Goal: Task Accomplishment & Management: Manage account settings

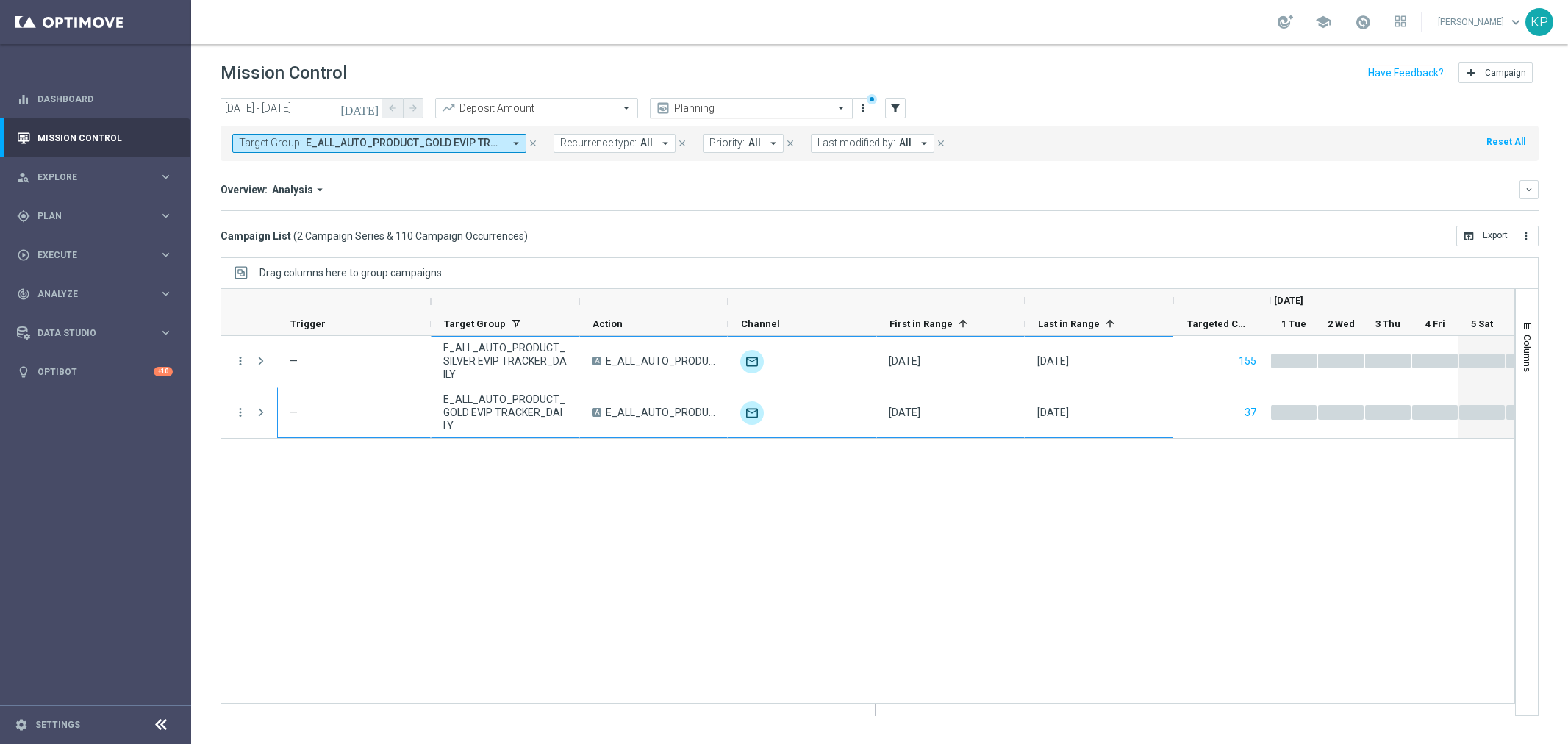
click at [762, 111] on input "text" at bounding box center [736, 108] width 157 height 13
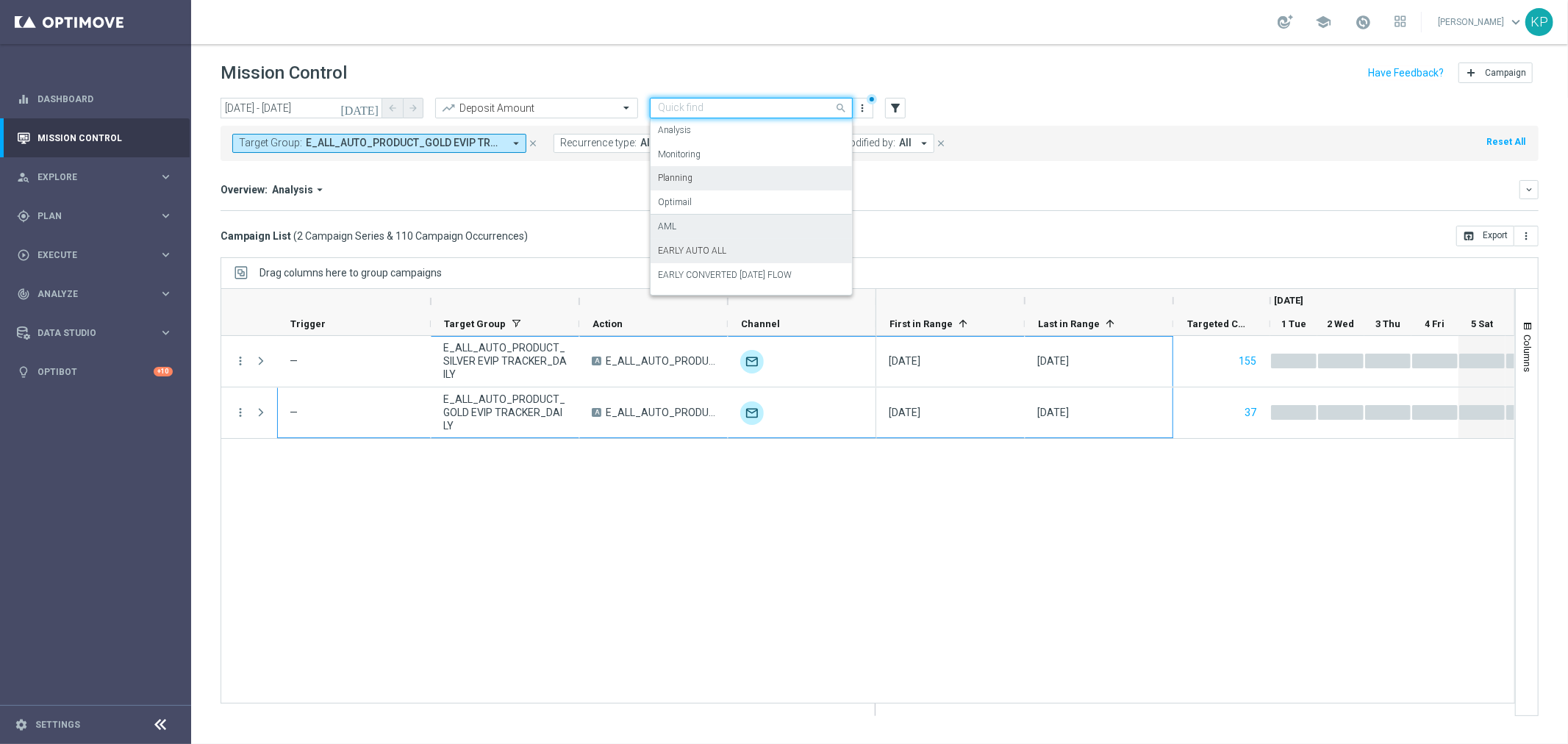
scroll to position [82, 0]
click at [729, 222] on div "EARLY IN TOTAL" at bounding box center [752, 217] width 187 height 24
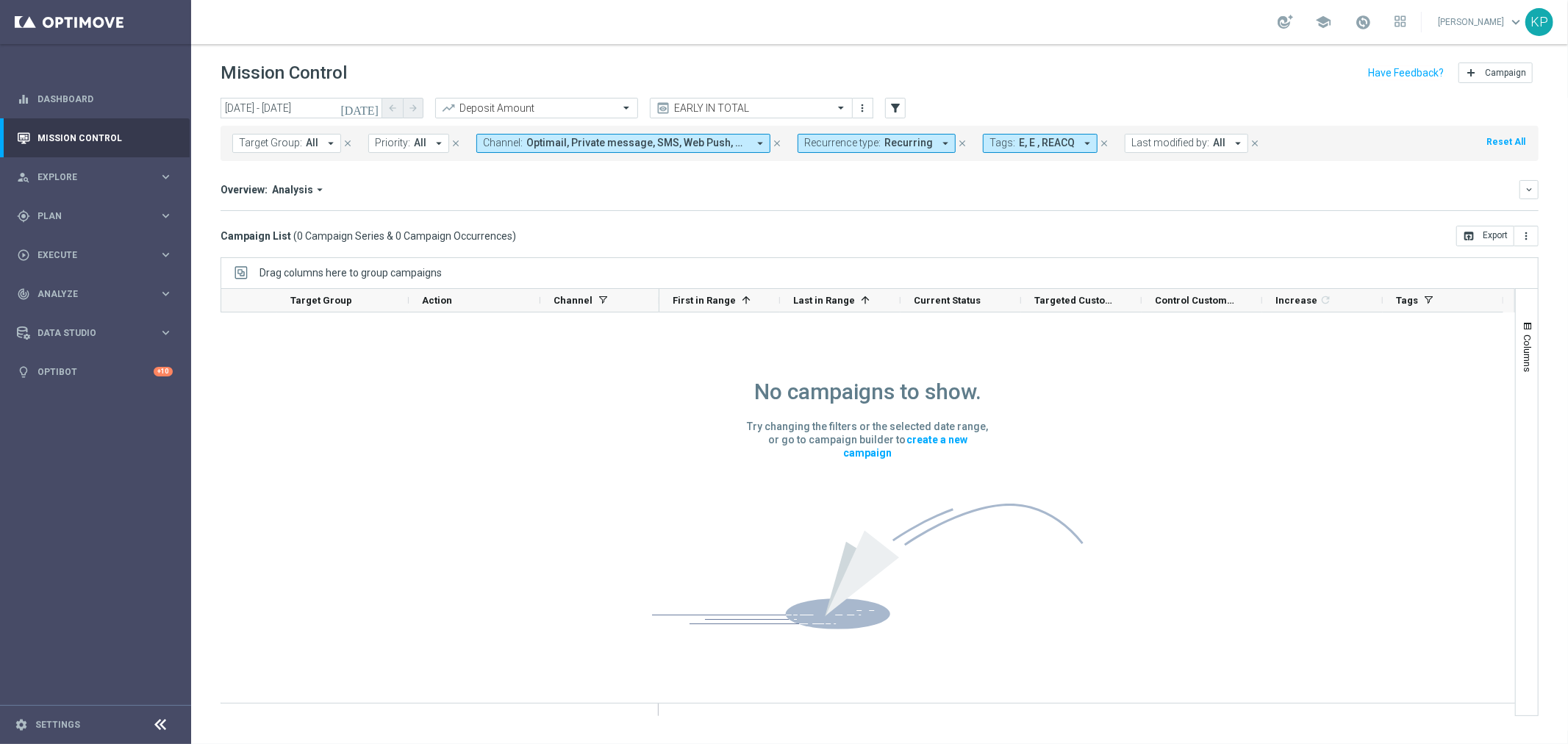
click at [907, 145] on span "Recurring" at bounding box center [909, 142] width 49 height 13
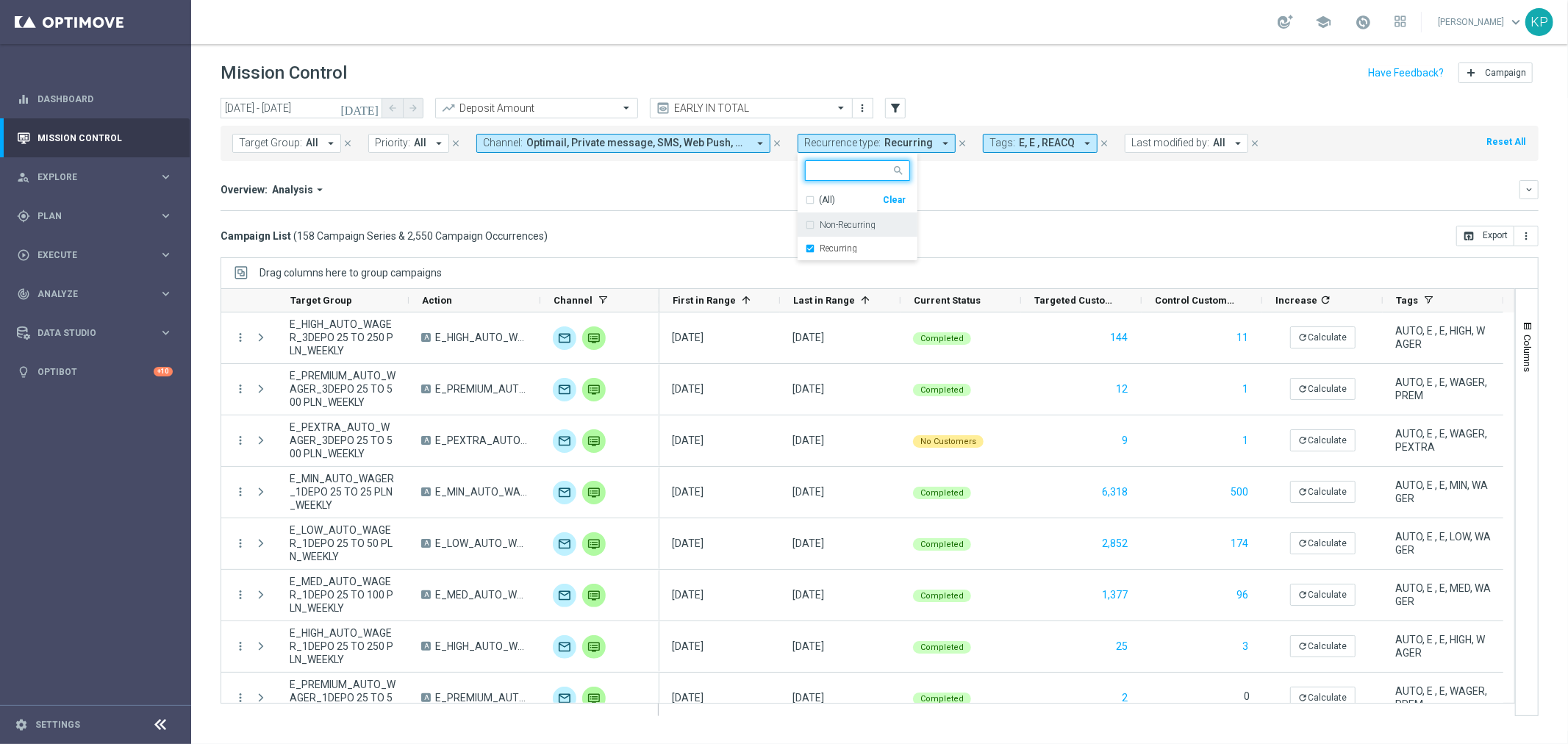
click at [879, 223] on div "Non-Recurring" at bounding box center [864, 225] width 90 height 9
click at [872, 241] on div "Recurring" at bounding box center [857, 248] width 106 height 23
click at [1000, 192] on div "Overview: Analysis arrow_drop_down" at bounding box center [870, 189] width 1299 height 13
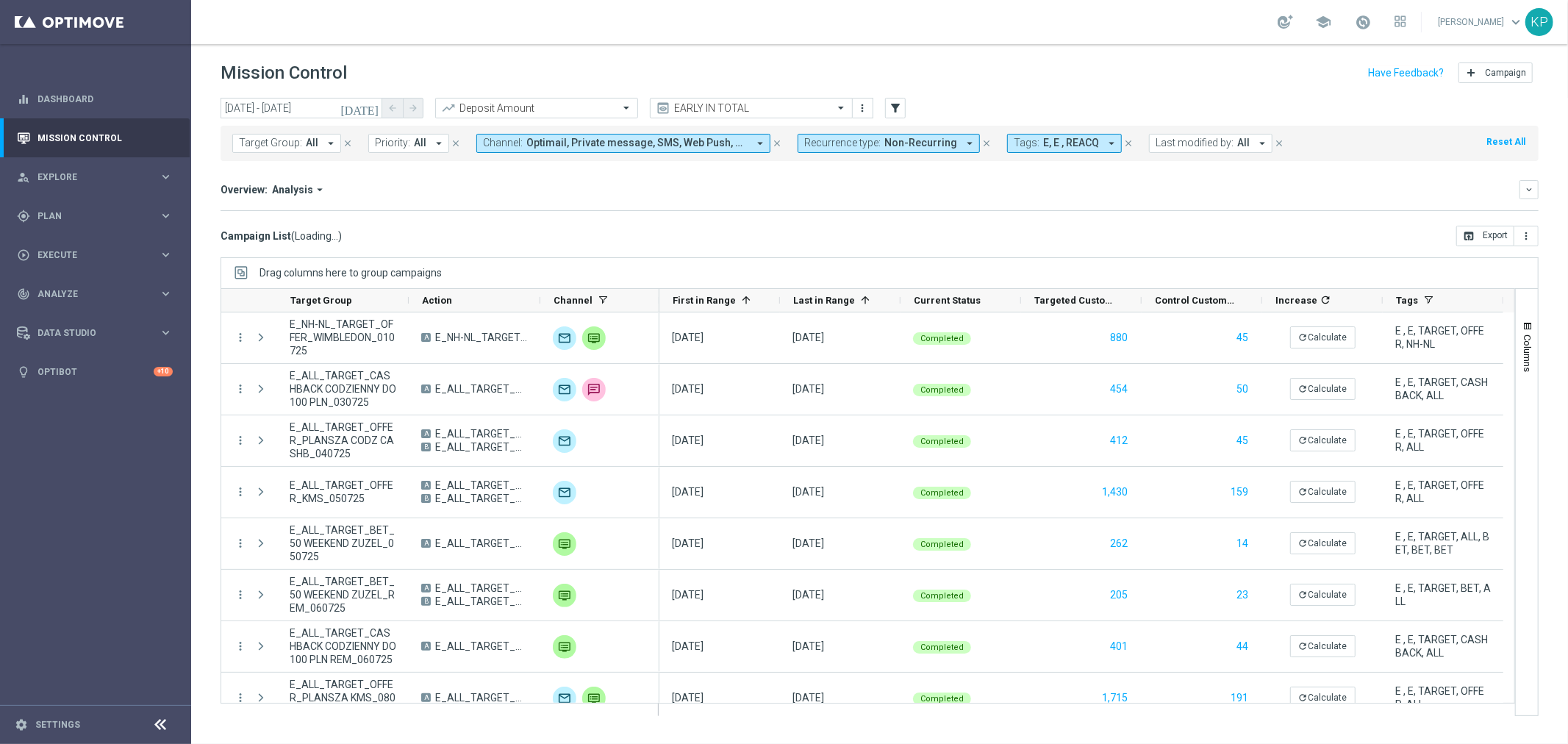
click at [1156, 144] on span "Last modified by:" at bounding box center [1195, 142] width 78 height 13
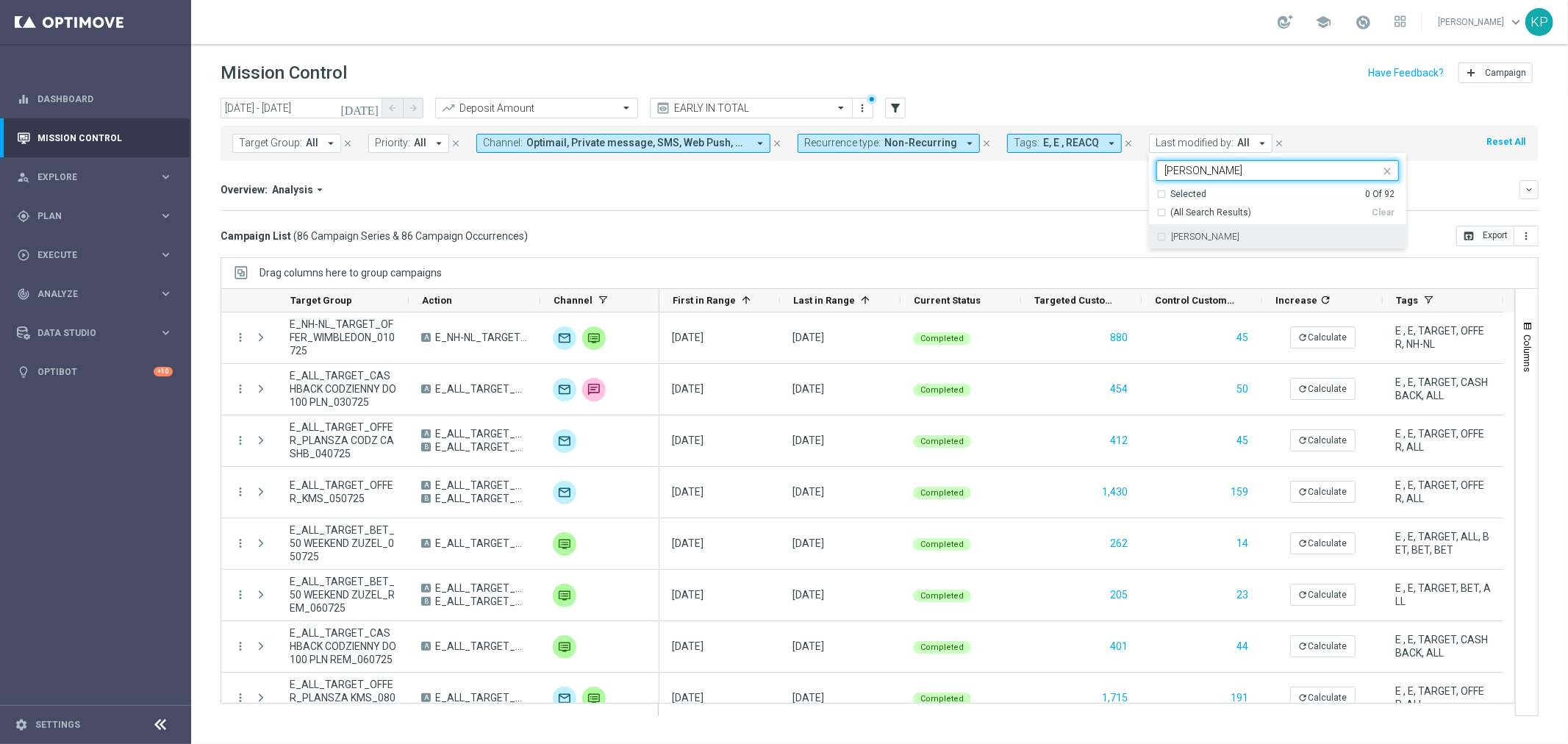
click at [1157, 228] on div "[PERSON_NAME]" at bounding box center [1278, 236] width 243 height 23
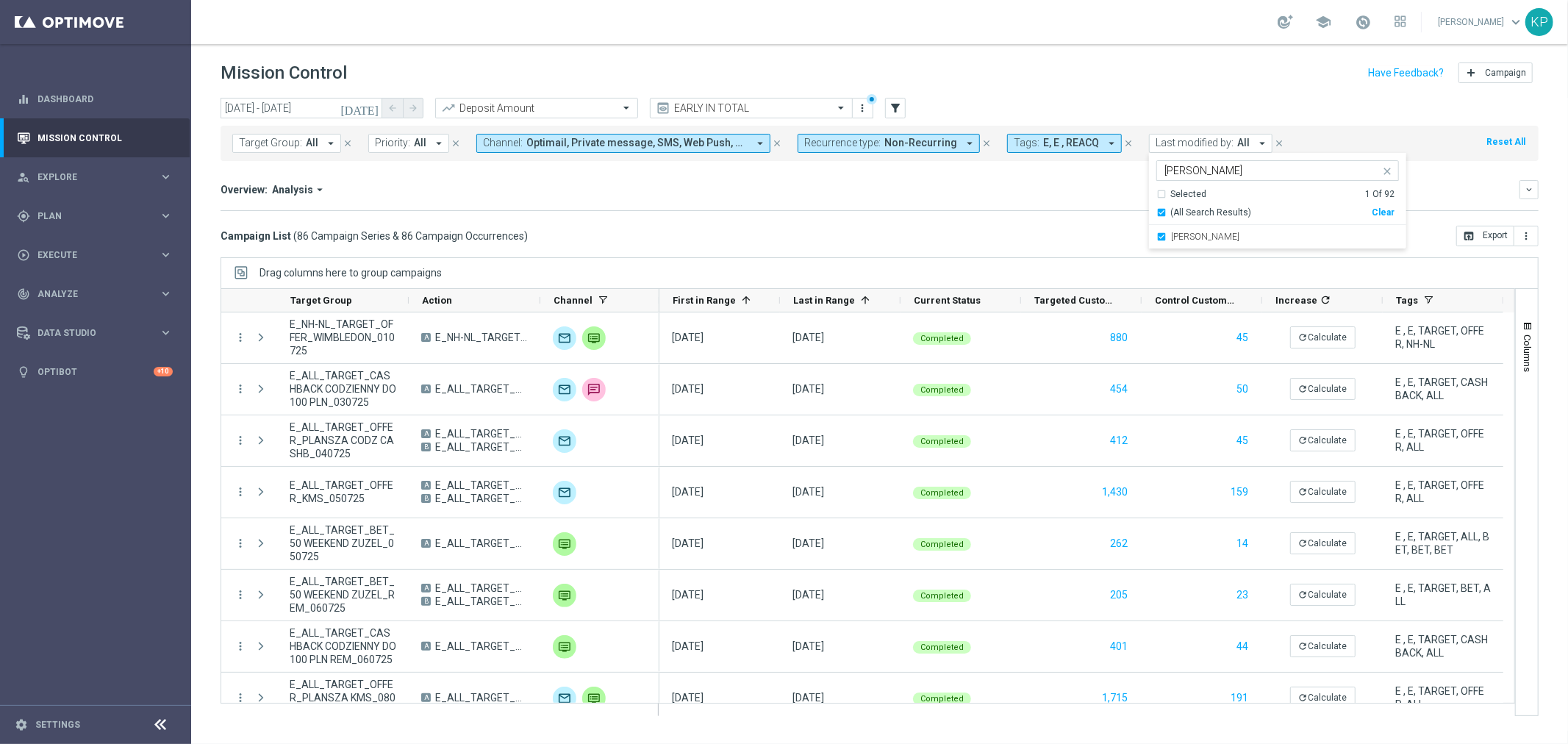
click at [1178, 164] on div "[PERSON_NAME]" at bounding box center [1268, 170] width 223 height 18
click at [1179, 169] on input "[PERSON_NAME]" at bounding box center [1272, 171] width 215 height 13
click at [1184, 245] on div "[PERSON_NAME]" at bounding box center [1278, 236] width 243 height 23
click at [1185, 179] on div "Selected 2 of 92 kowalcz" at bounding box center [1278, 171] width 243 height 21
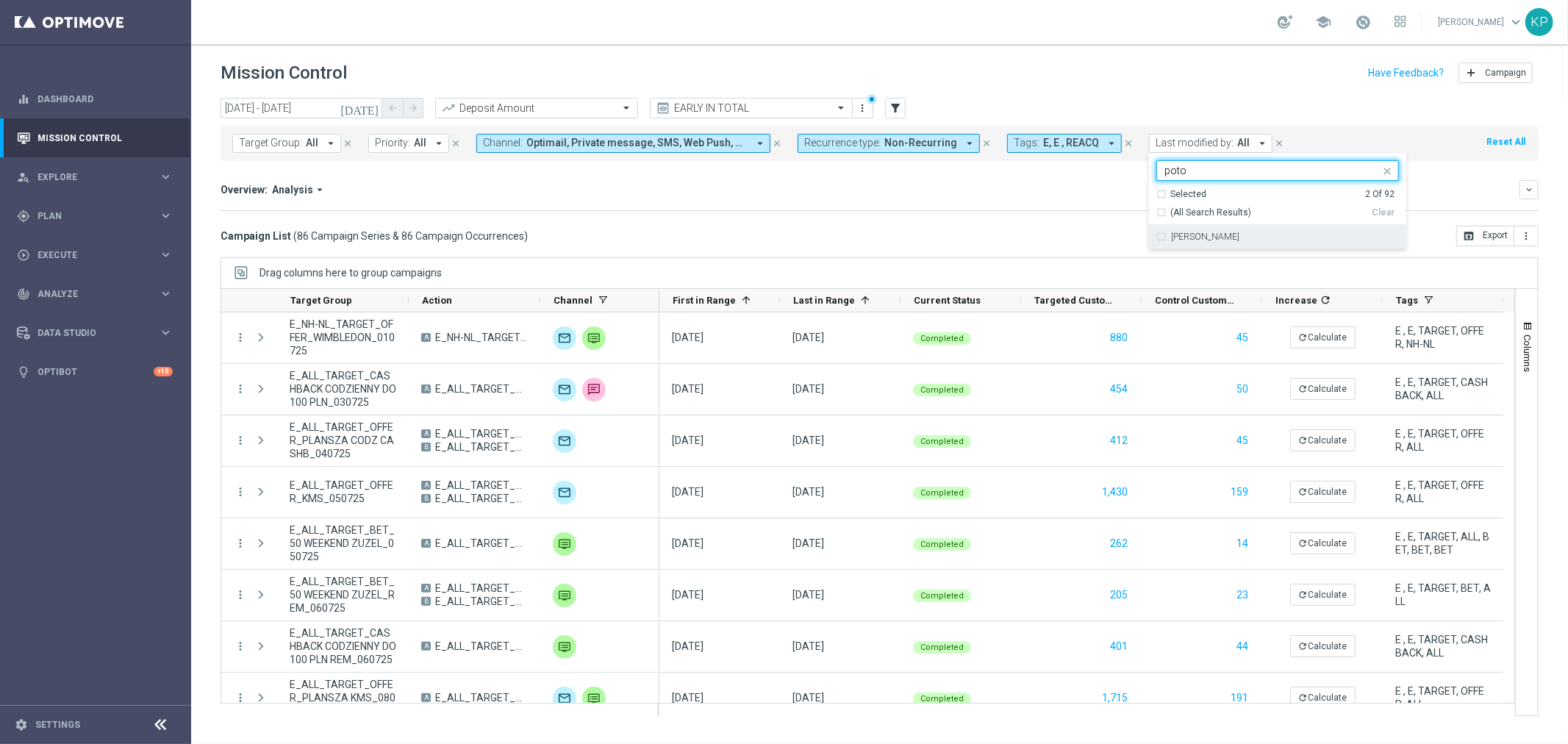
drag, startPoint x: 1282, startPoint y: 230, endPoint x: 1182, endPoint y: 229, distance: 100.0
click at [1281, 230] on div "[PERSON_NAME]" at bounding box center [1278, 236] width 243 height 23
type input "poto"
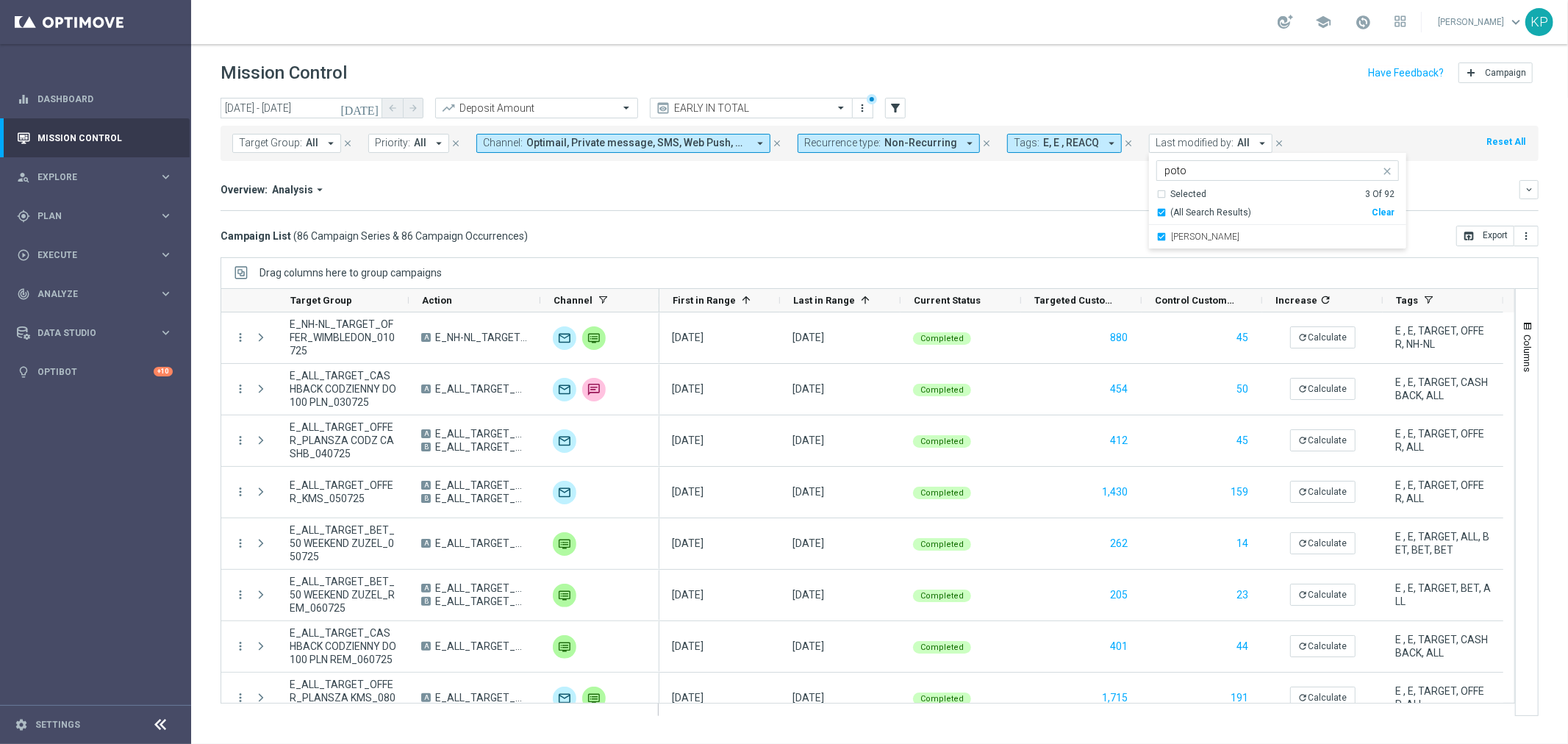
click at [1083, 213] on mini-dashboard "Overview: Analysis arrow_drop_down keyboard_arrow_down Increase In Deposit Amou…" at bounding box center [880, 193] width 1318 height 64
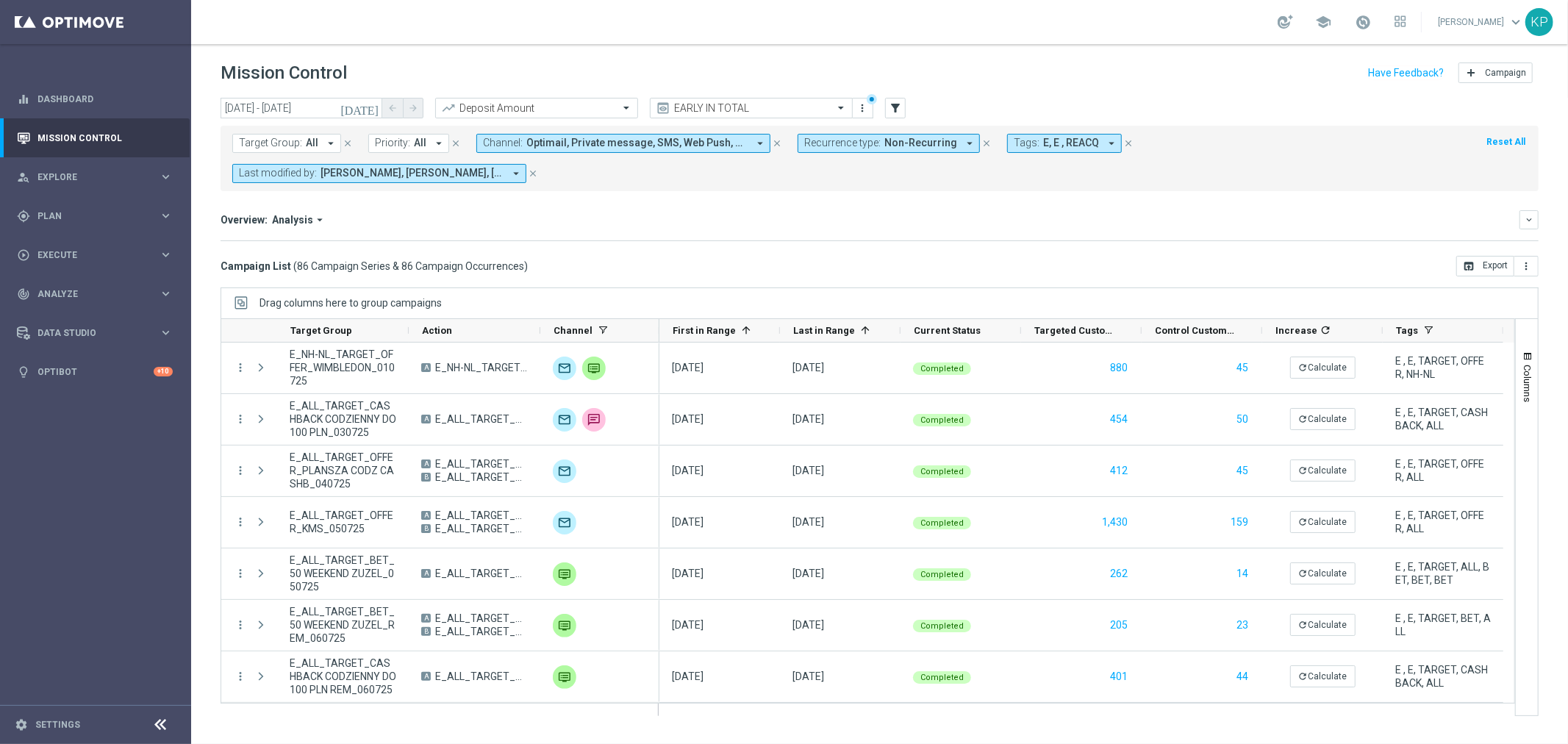
click at [1071, 145] on span "E, E , REACQ" at bounding box center [1071, 142] width 56 height 13
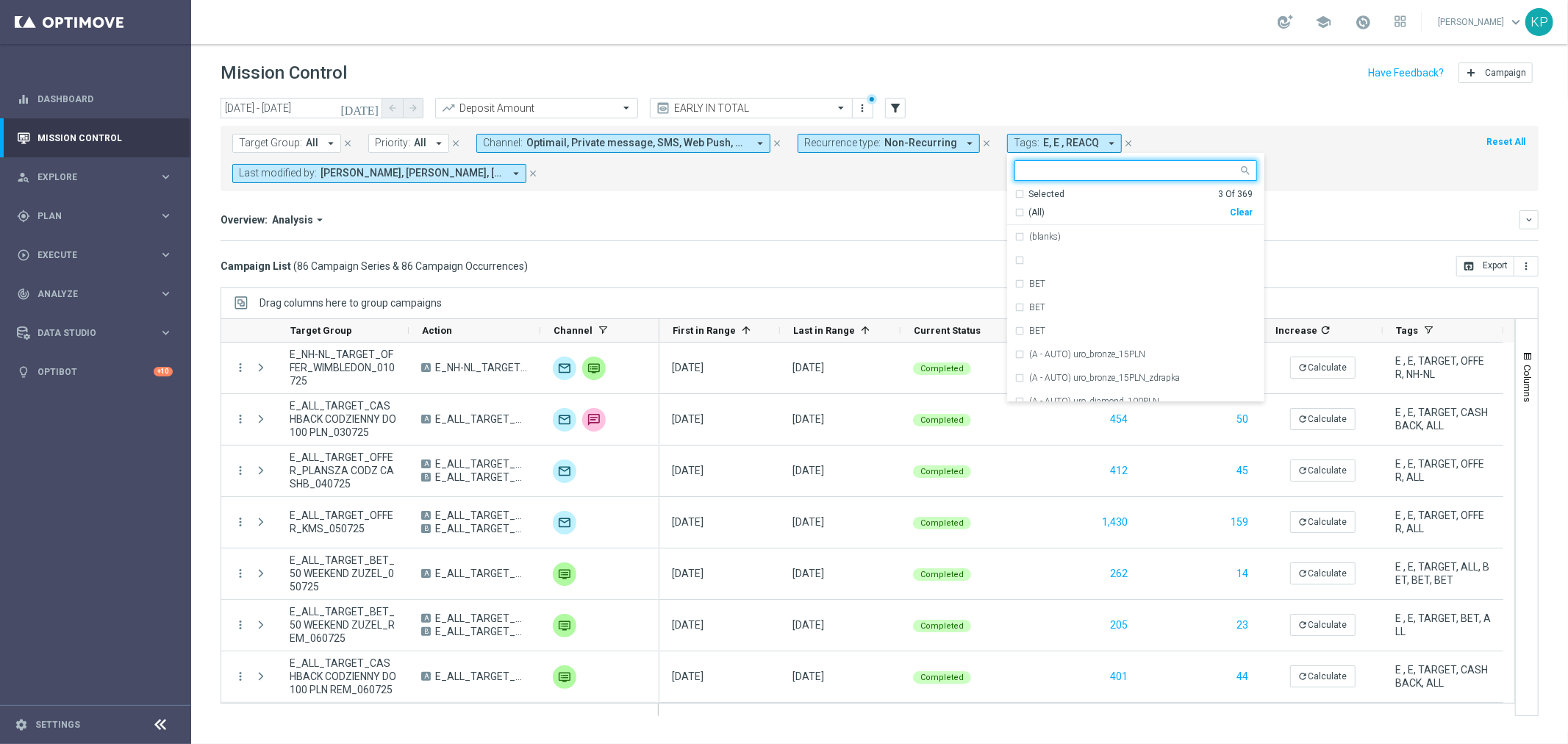
click at [1029, 190] on div "Selected" at bounding box center [1047, 194] width 36 height 13
drag, startPoint x: 1035, startPoint y: 276, endPoint x: 1026, endPoint y: 275, distance: 9.1
click at [1034, 277] on div "REACQ" at bounding box center [1135, 283] width 243 height 23
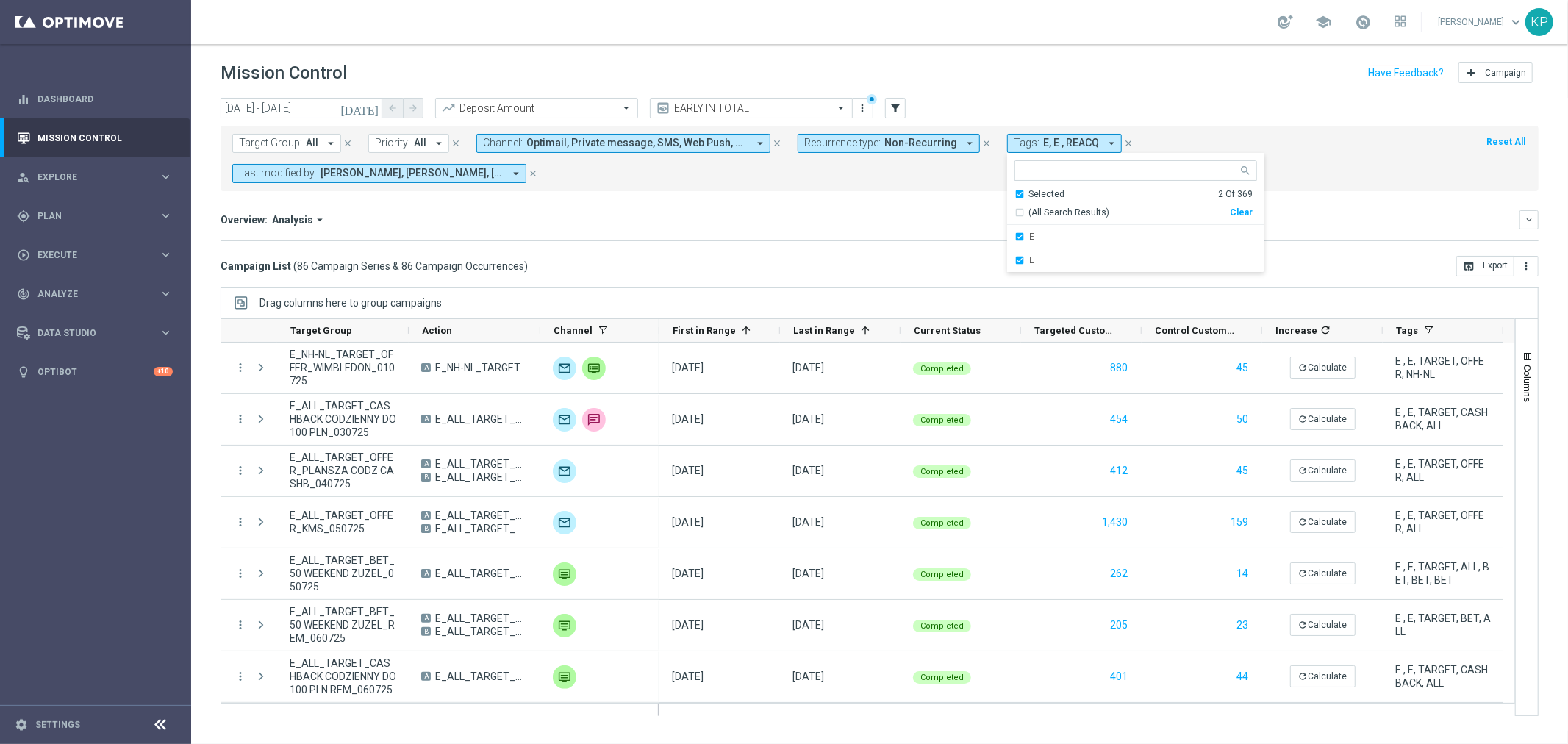
click at [952, 223] on mini-dashboard "Overview: Analysis arrow_drop_down keyboard_arrow_down Increase In Deposit Amou…" at bounding box center [880, 223] width 1318 height 64
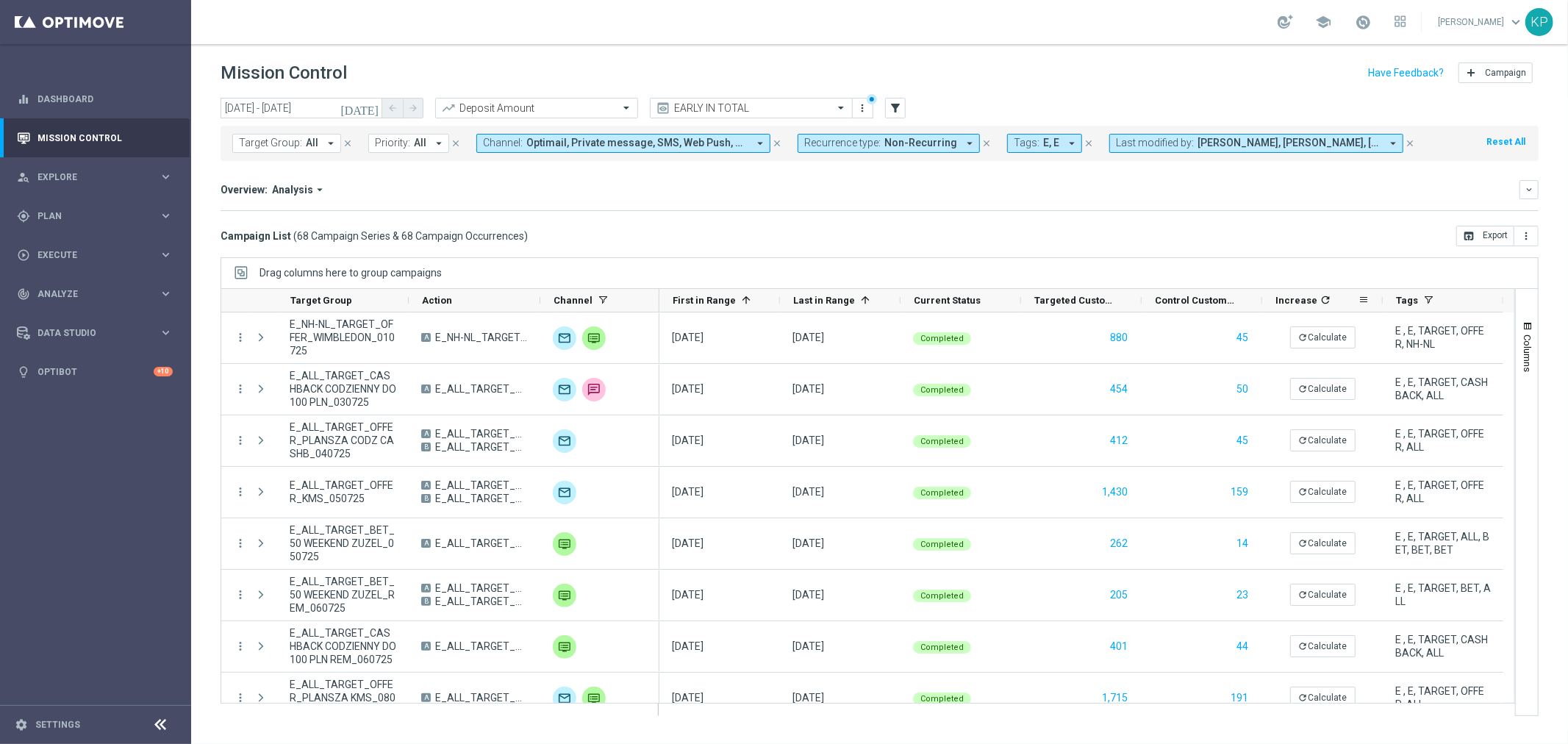
click at [1320, 303] on icon "refresh" at bounding box center [1326, 300] width 12 height 12
click at [838, 222] on mini-dashboard "Overview: Analysis arrow_drop_down keyboard_arrow_down Increase In Deposit Amou…" at bounding box center [880, 193] width 1318 height 64
click at [367, 113] on icon "[DATE]" at bounding box center [360, 107] width 39 height 13
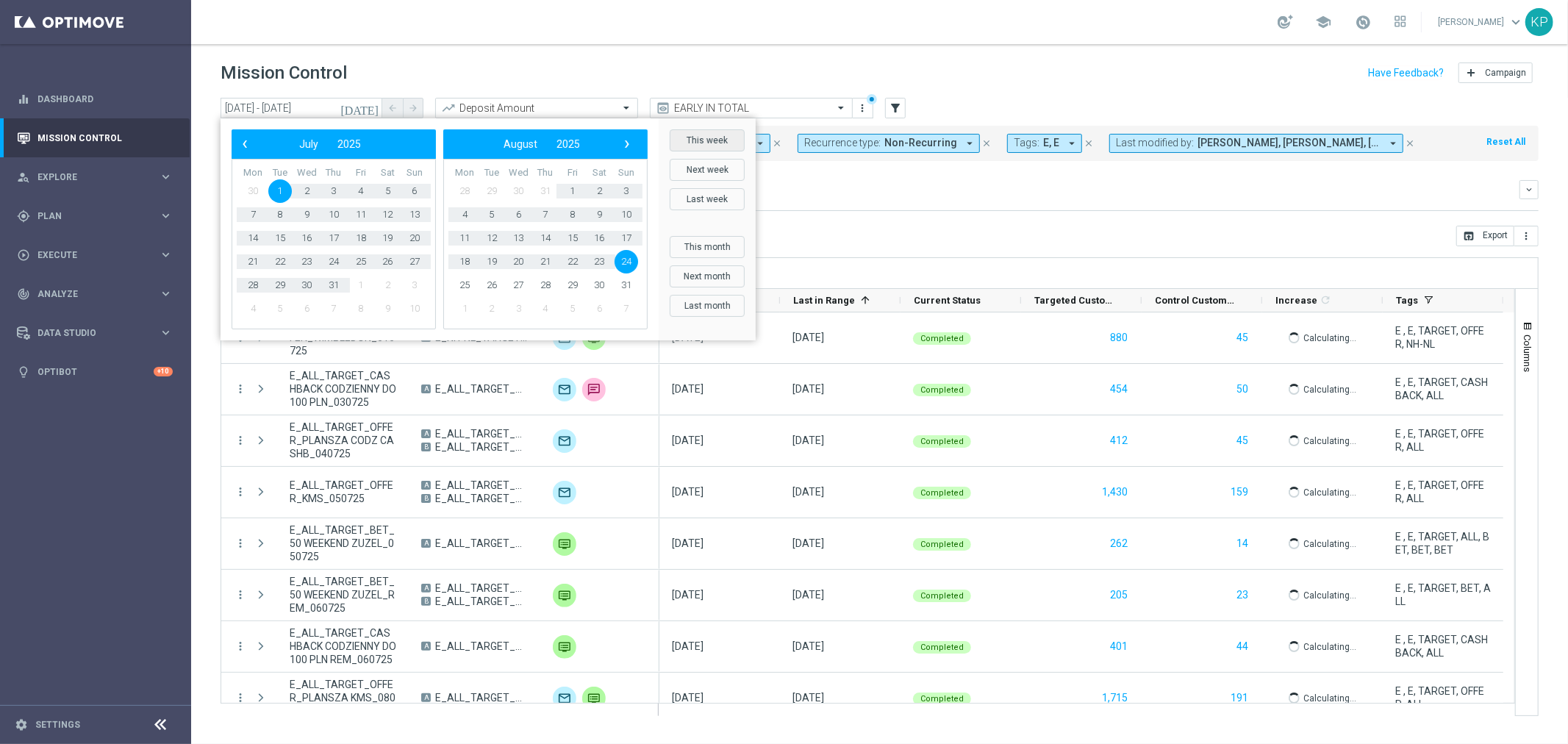
click at [702, 136] on button "This week" at bounding box center [706, 141] width 75 height 22
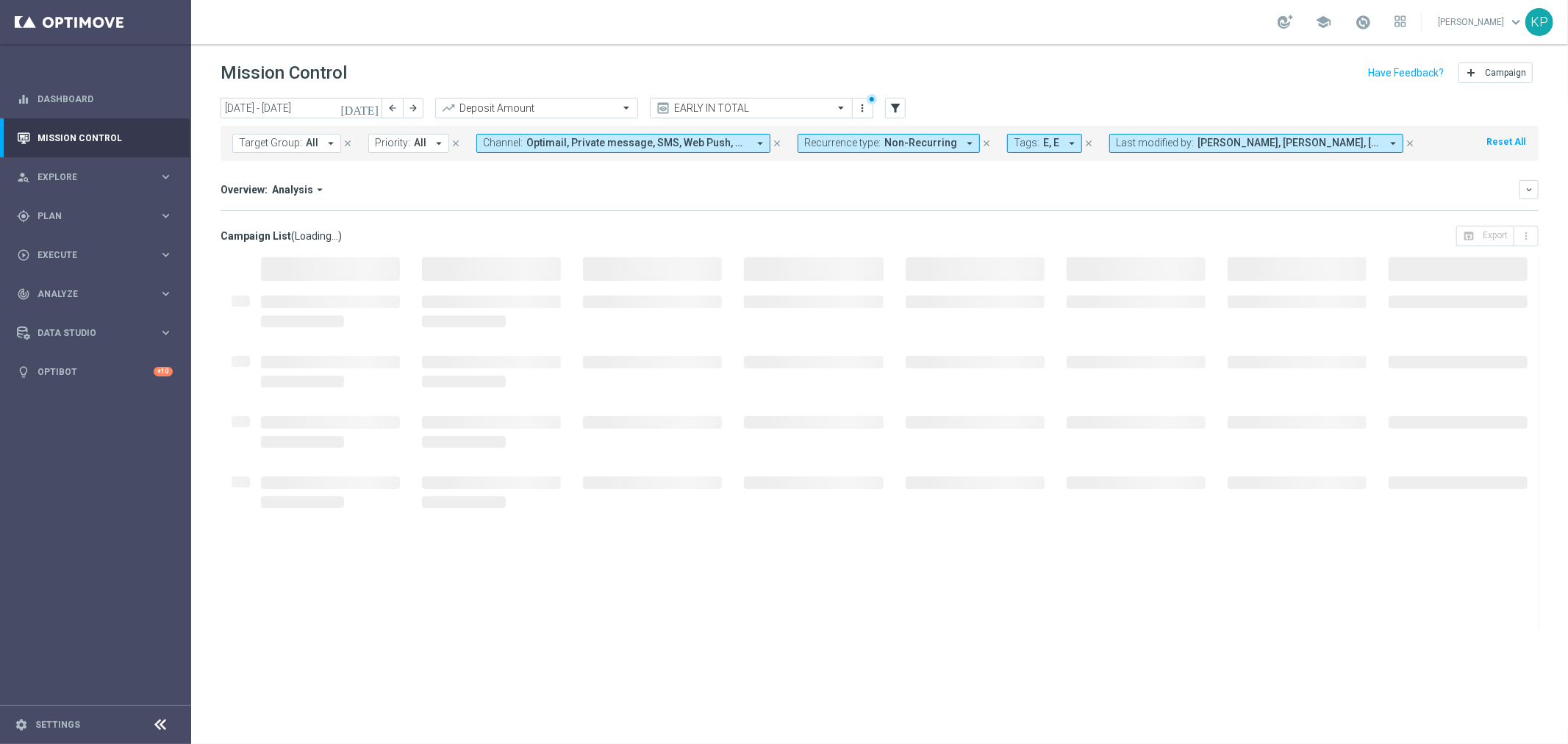
click at [923, 207] on div "Overview: Analysis arrow_drop_down keyboard_arrow_down Increase In Deposit Amou…" at bounding box center [880, 196] width 1318 height 31
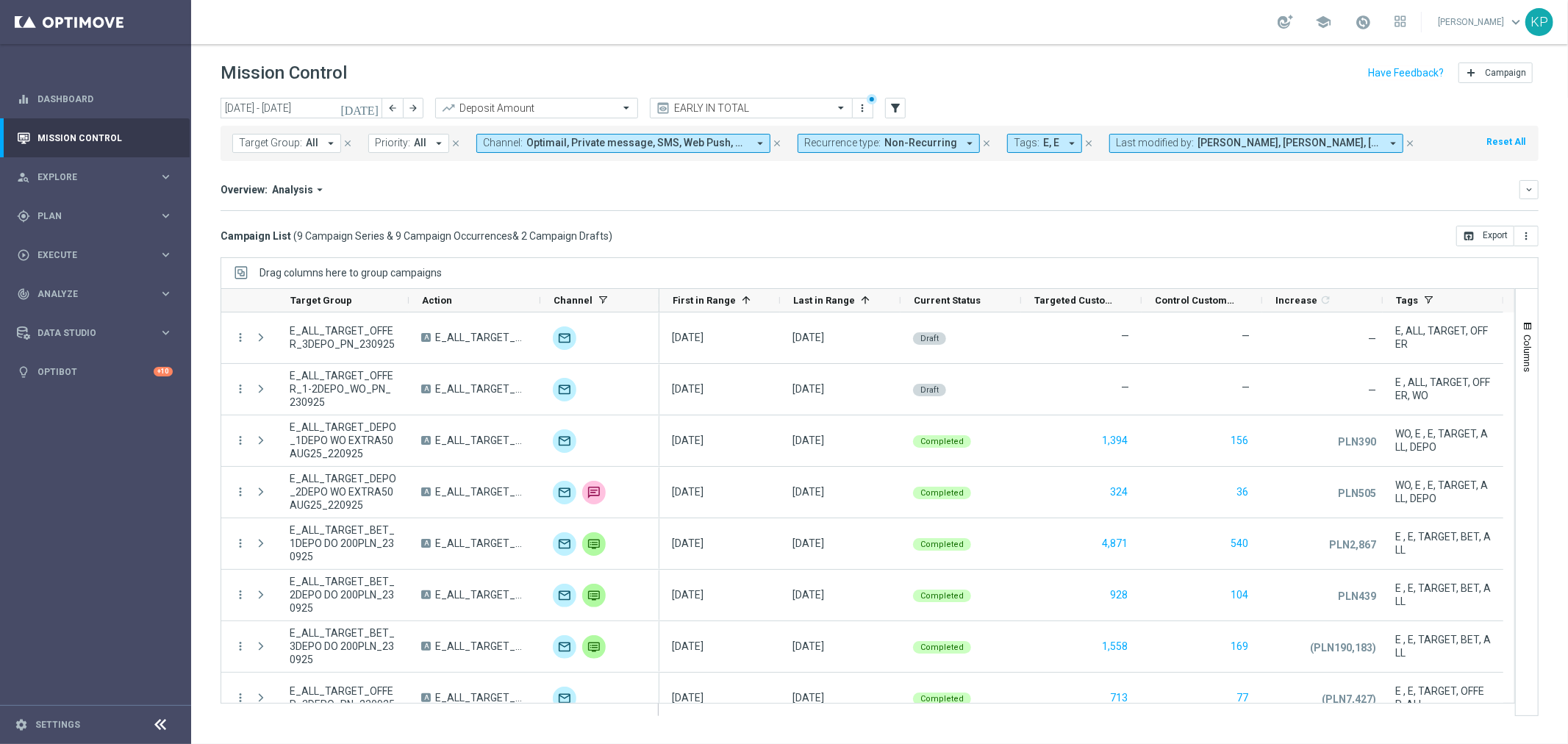
click at [1026, 55] on header "Mission Control add Campaign" at bounding box center [880, 70] width 1377 height 54
click at [1008, 177] on mini-dashboard "Overview: Analysis arrow_drop_down keyboard_arrow_down Increase In Deposit Amou…" at bounding box center [880, 193] width 1318 height 64
click at [378, 104] on icon "[DATE]" at bounding box center [360, 107] width 39 height 13
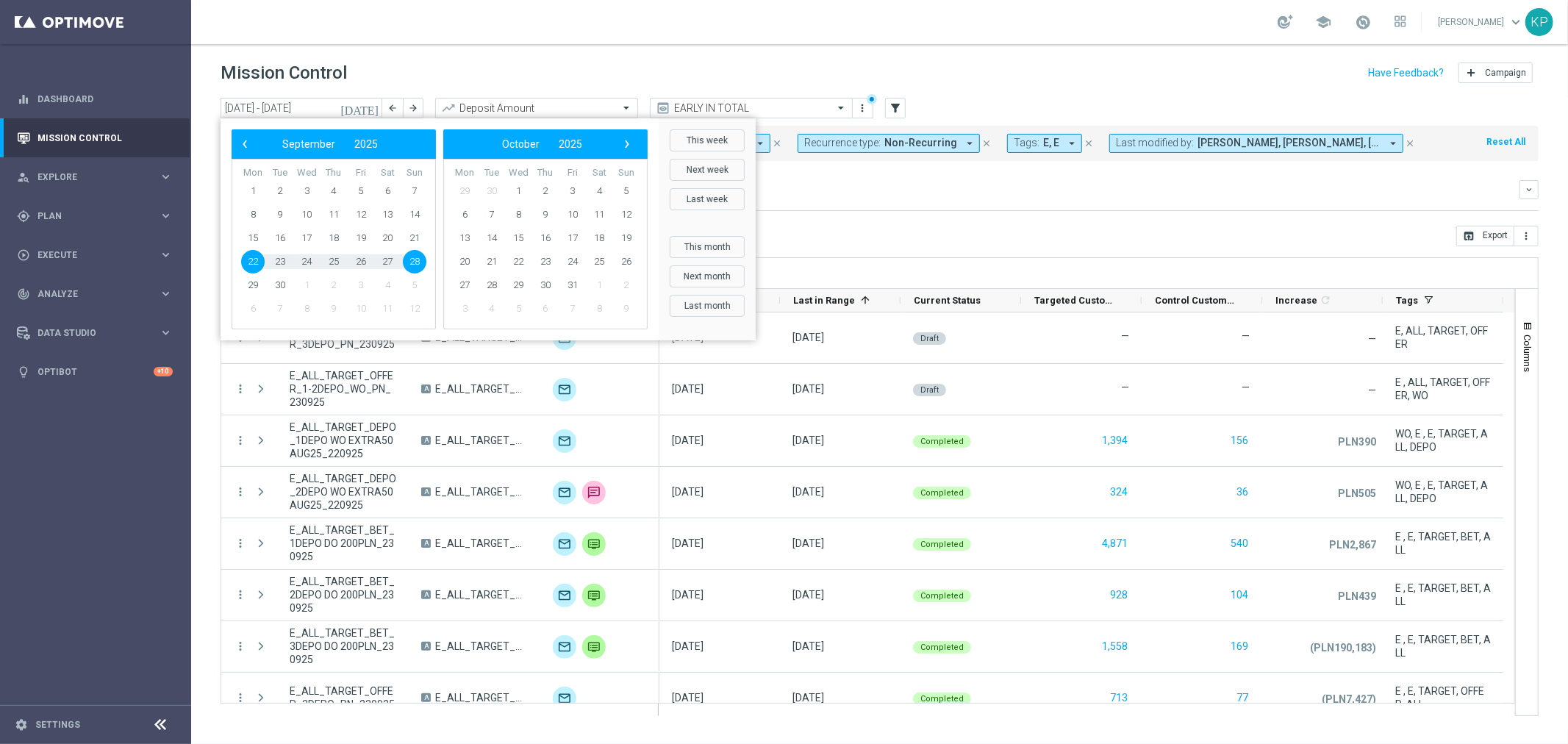
click at [721, 243] on button "This month" at bounding box center [706, 247] width 75 height 22
type input "[DATE] - [DATE]"
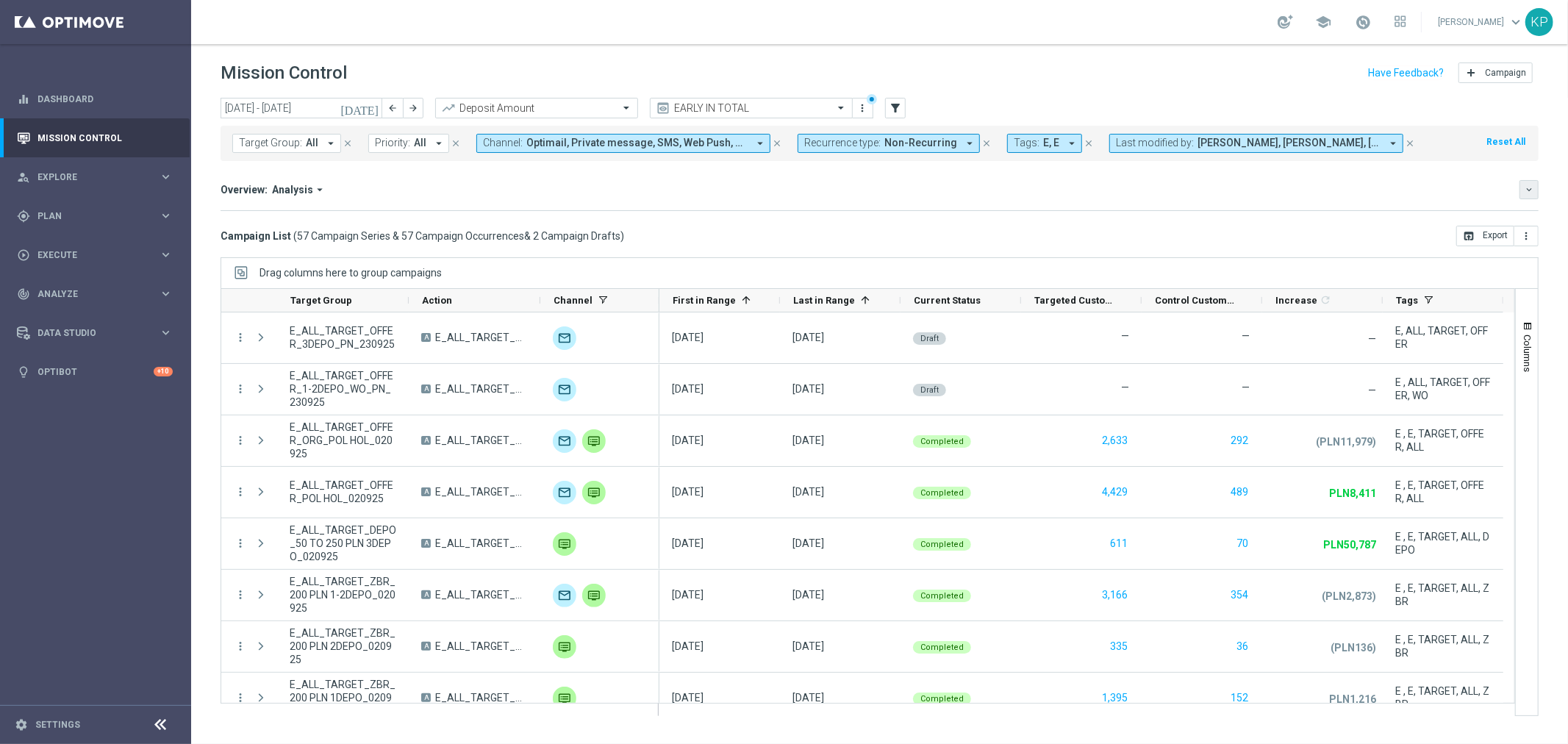
click at [1520, 187] on button "keyboard_arrow_down" at bounding box center [1529, 190] width 19 height 19
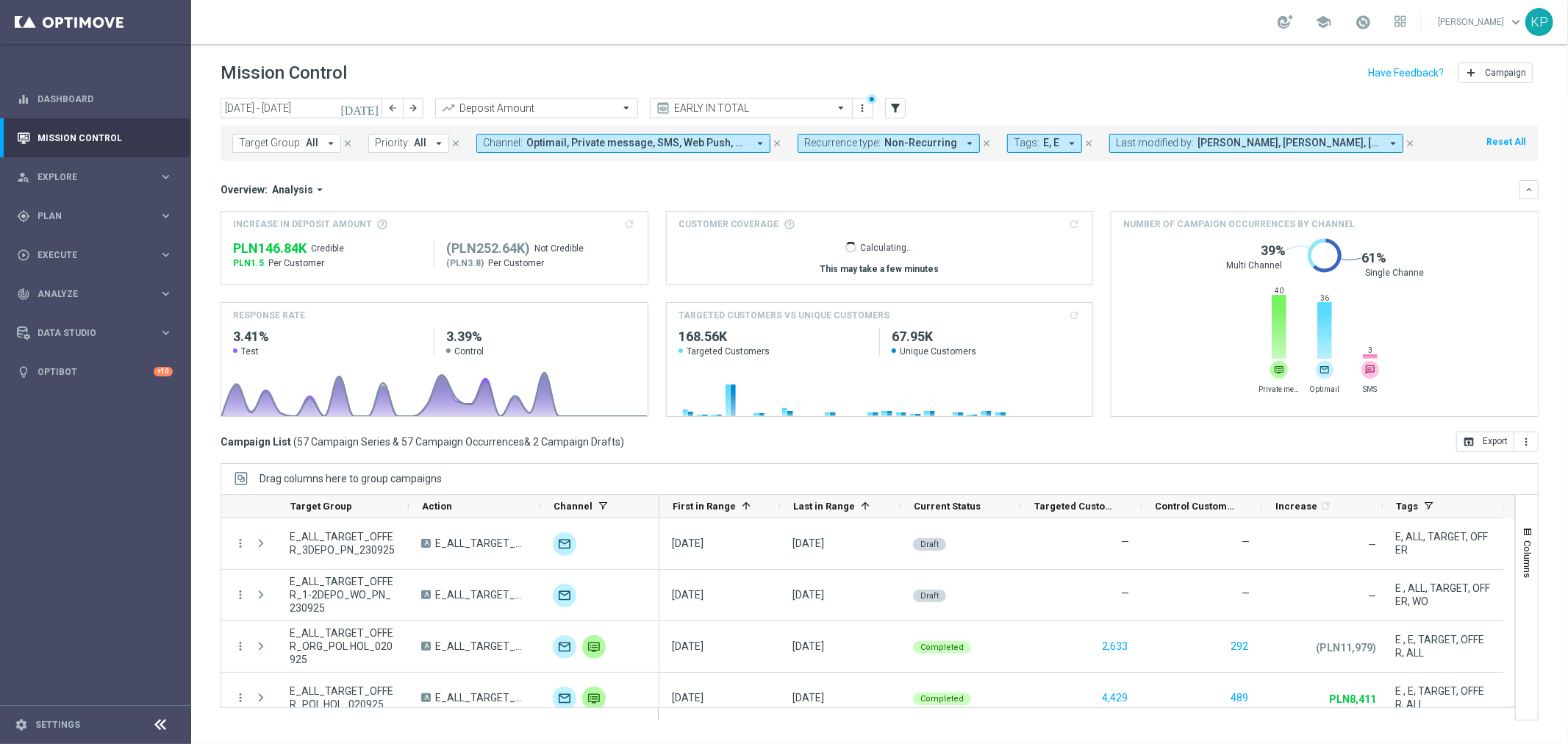
click at [451, 197] on div "Overview: Analysis arrow_drop_down keyboard_arrow_down" at bounding box center [880, 190] width 1318 height 19
click at [1520, 187] on button "keyboard_arrow_down" at bounding box center [1529, 190] width 19 height 19
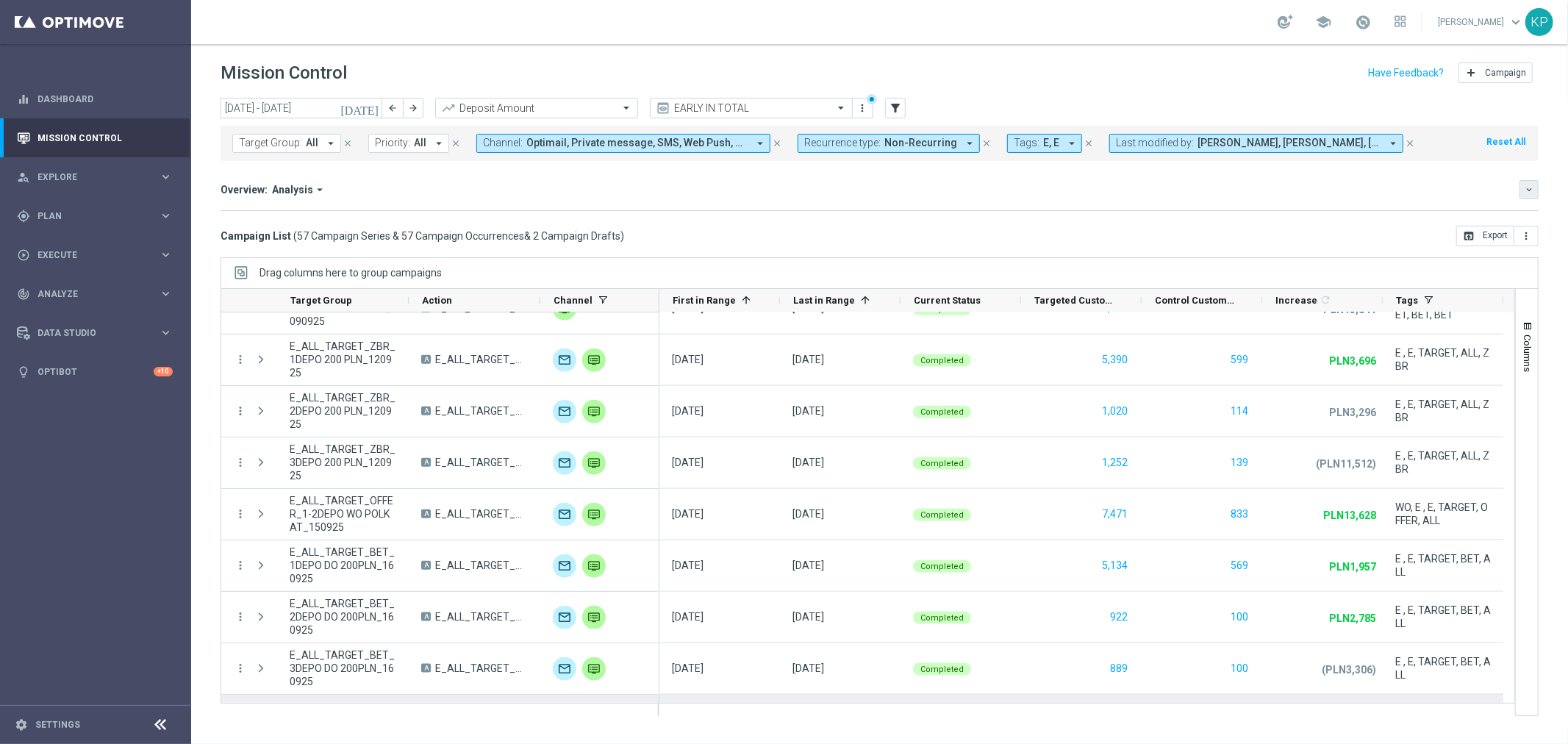
scroll to position [1715, 0]
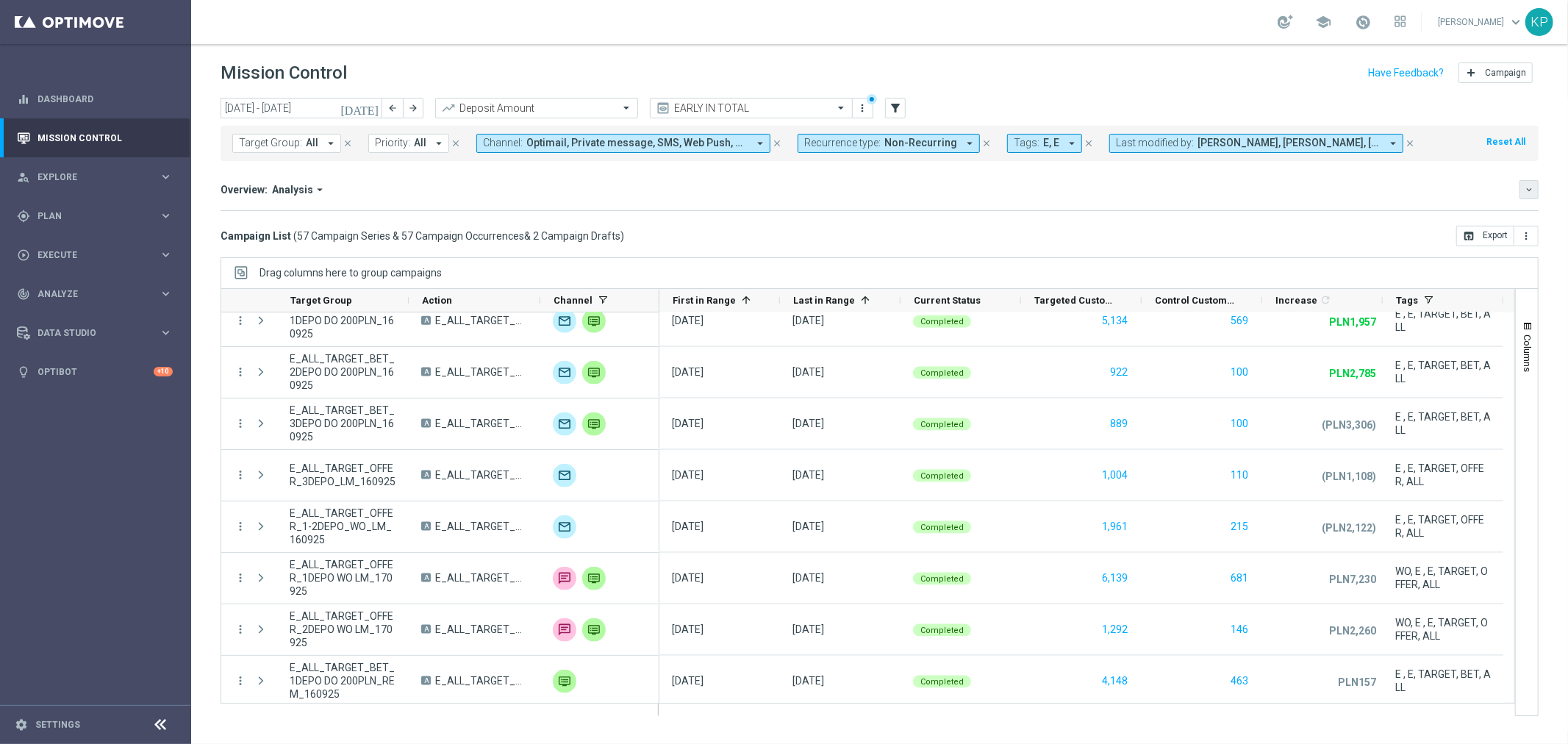
click at [1527, 185] on icon "keyboard_arrow_down" at bounding box center [1529, 190] width 10 height 10
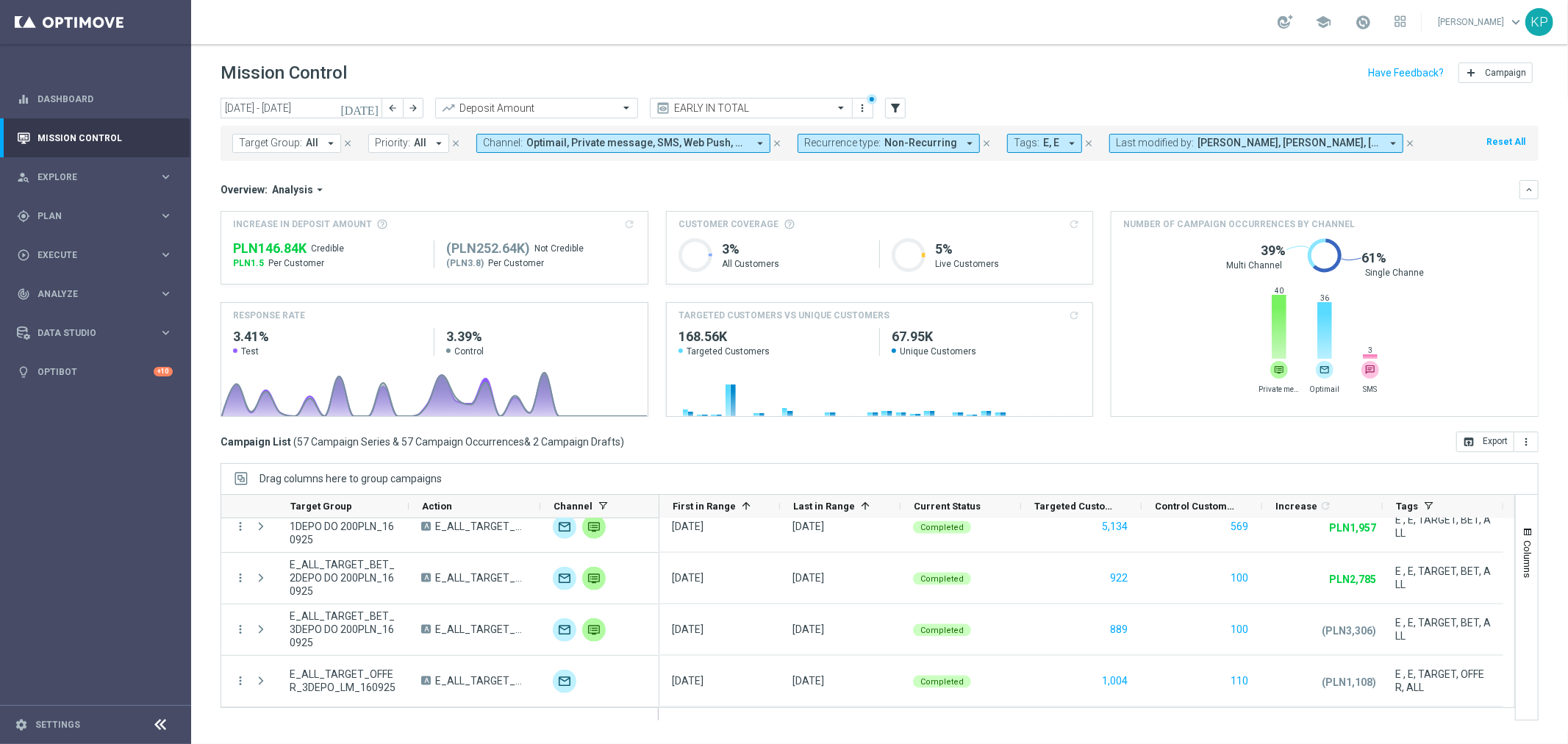
click at [885, 148] on span "Non-Recurring" at bounding box center [921, 142] width 73 height 13
click at [829, 249] on label "Recurring" at bounding box center [838, 248] width 38 height 9
click at [832, 231] on div "Non-Recurring" at bounding box center [857, 224] width 106 height 23
click at [718, 173] on mini-dashboard "Overview: Analysis arrow_drop_down keyboard_arrow_down Increase In Deposit Amou…" at bounding box center [880, 296] width 1318 height 270
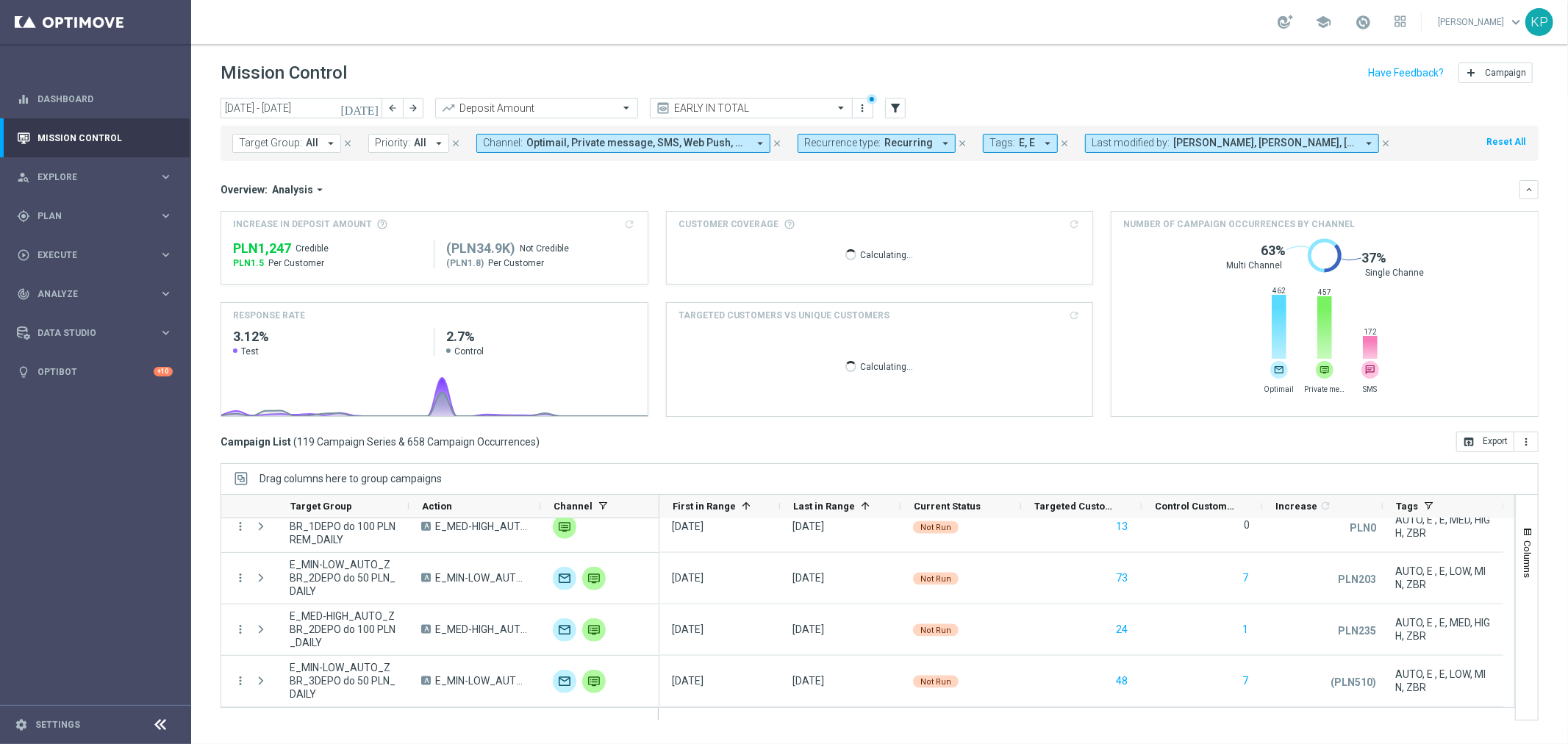
click at [887, 141] on span "Recurring" at bounding box center [909, 142] width 49 height 13
click at [850, 230] on div "Non-Recurring" at bounding box center [857, 224] width 106 height 23
drag, startPoint x: 844, startPoint y: 244, endPoint x: 828, endPoint y: 239, distance: 16.8
click at [843, 244] on label "Recurring" at bounding box center [838, 248] width 38 height 9
click at [754, 188] on div "Overview: Analysis arrow_drop_down" at bounding box center [870, 189] width 1299 height 13
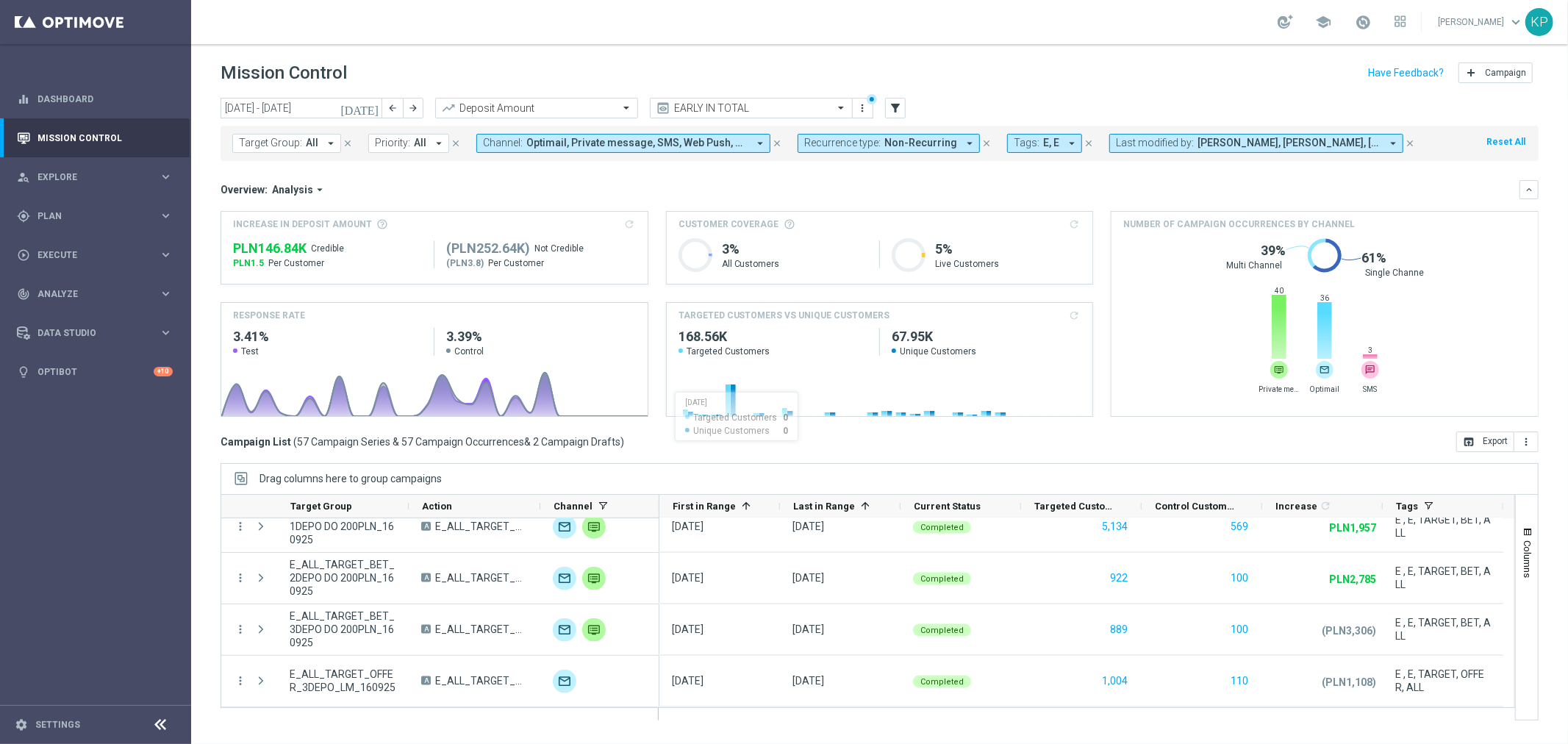
click at [883, 40] on div "school [PERSON_NAME] keyboard_arrow_down KP" at bounding box center [880, 21] width 1377 height 44
click at [109, 218] on span "Plan" at bounding box center [98, 216] width 121 height 9
click at [76, 244] on link "Target Groups" at bounding box center [96, 246] width 115 height 12
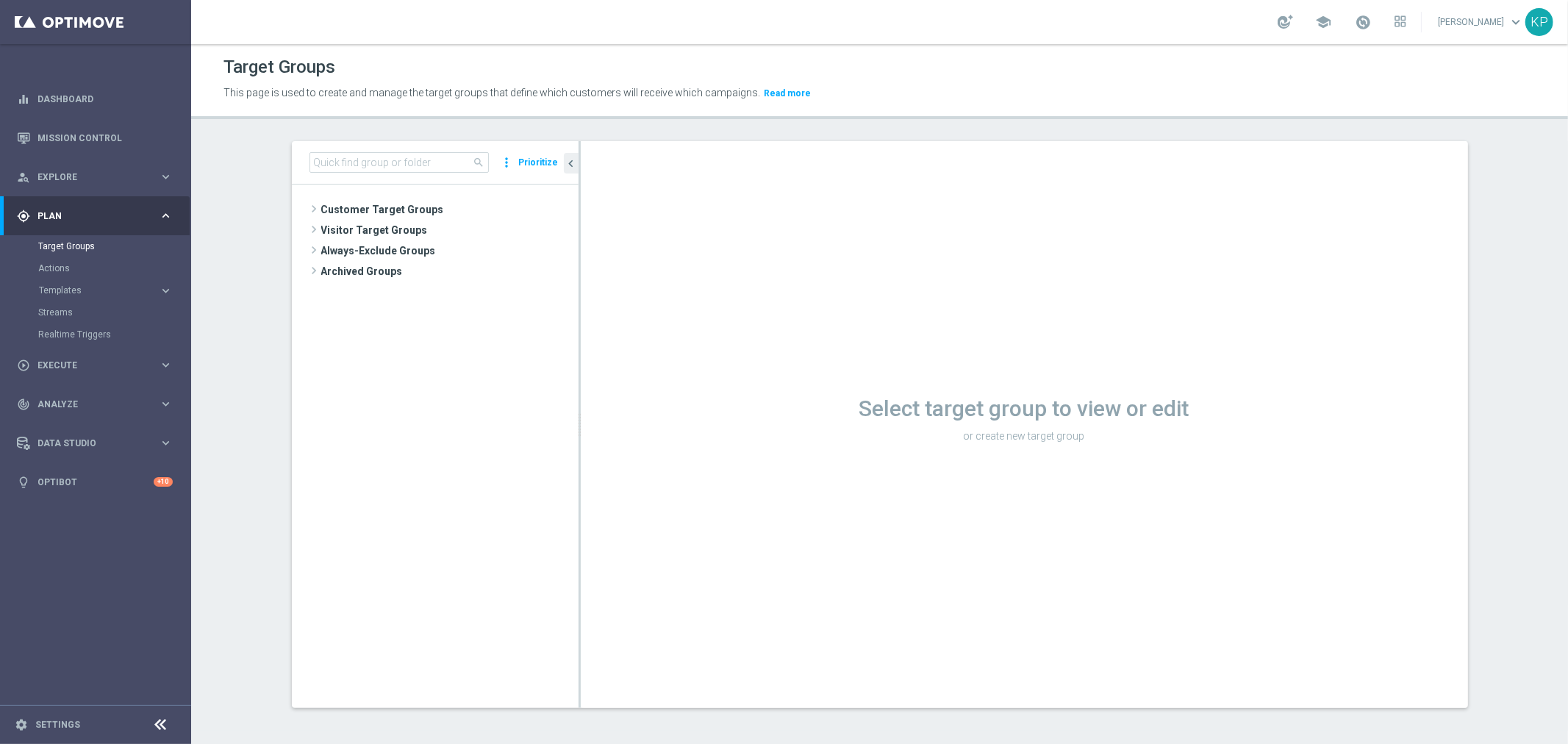
click at [409, 150] on div "search more_vert Prioritize" at bounding box center [435, 162] width 287 height 44
click at [407, 156] on input at bounding box center [399, 162] width 179 height 21
paste input "E_ALL_AUTO_PRODUCT_WO 2DEPO DAY1_DAILY"
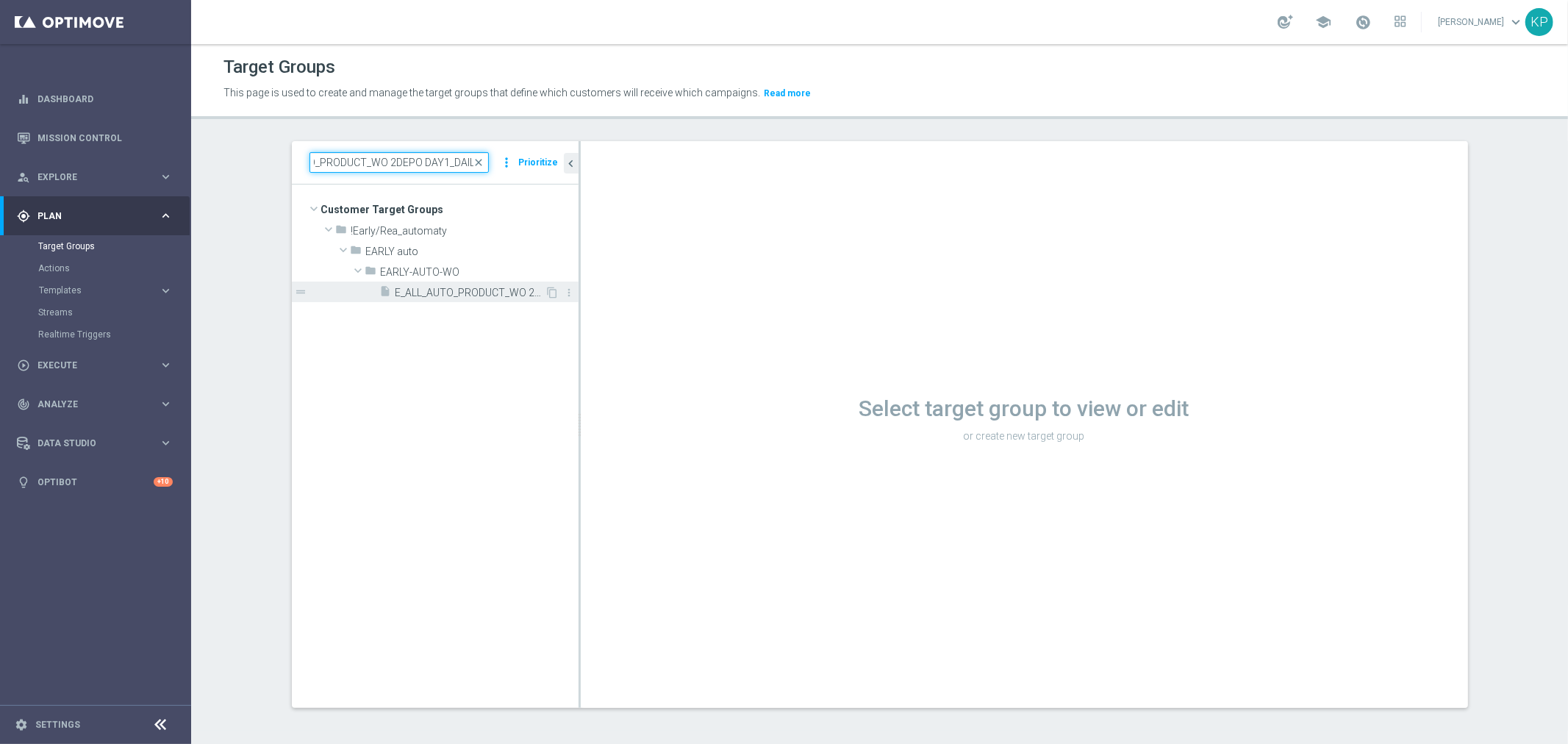
type input "E_ALL_AUTO_PRODUCT_WO 2DEPO DAY1_DAILY"
click at [446, 290] on span "E_ALL_AUTO_PRODUCT_WO 2DEPO DAY1_DAILY" at bounding box center [470, 293] width 150 height 13
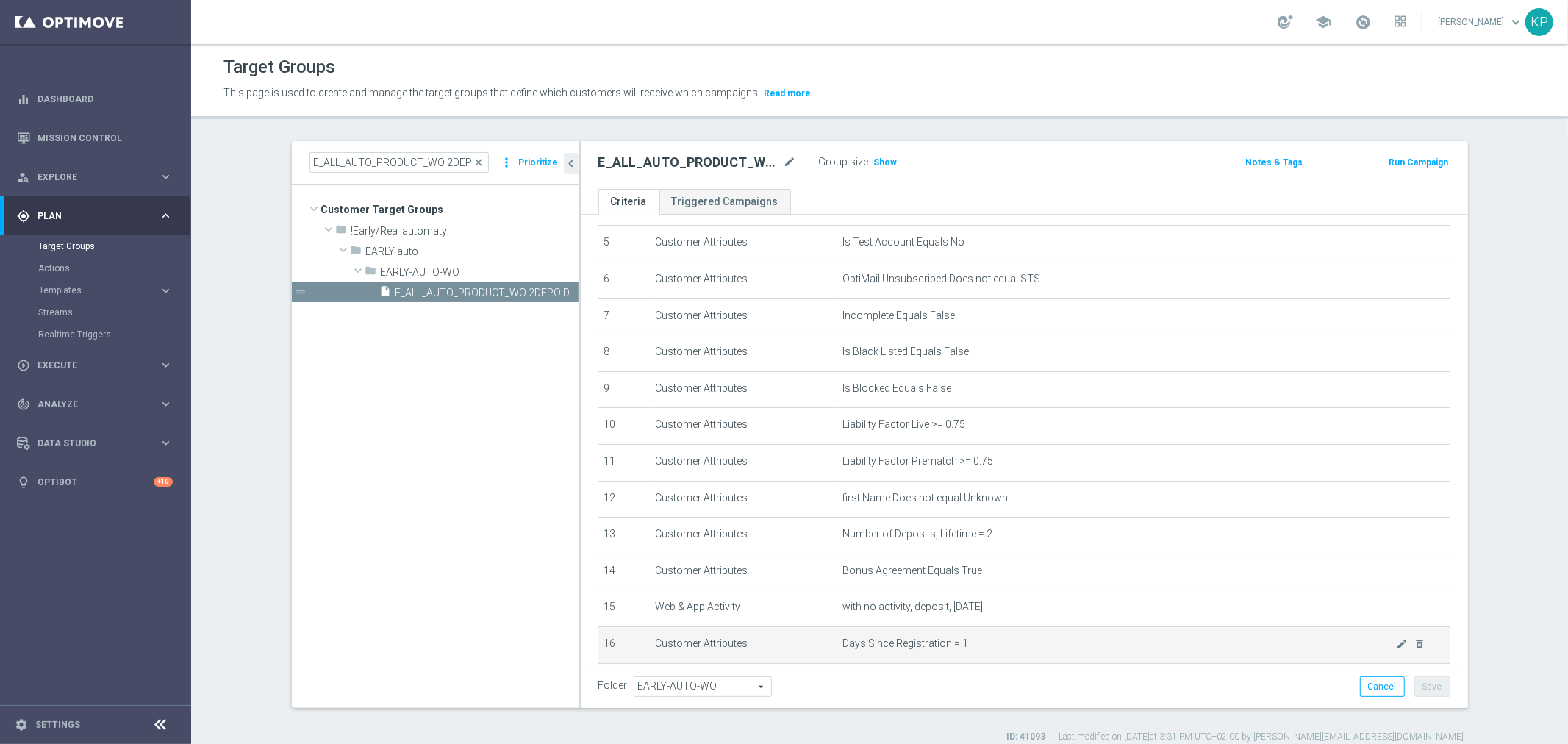
scroll to position [377, 0]
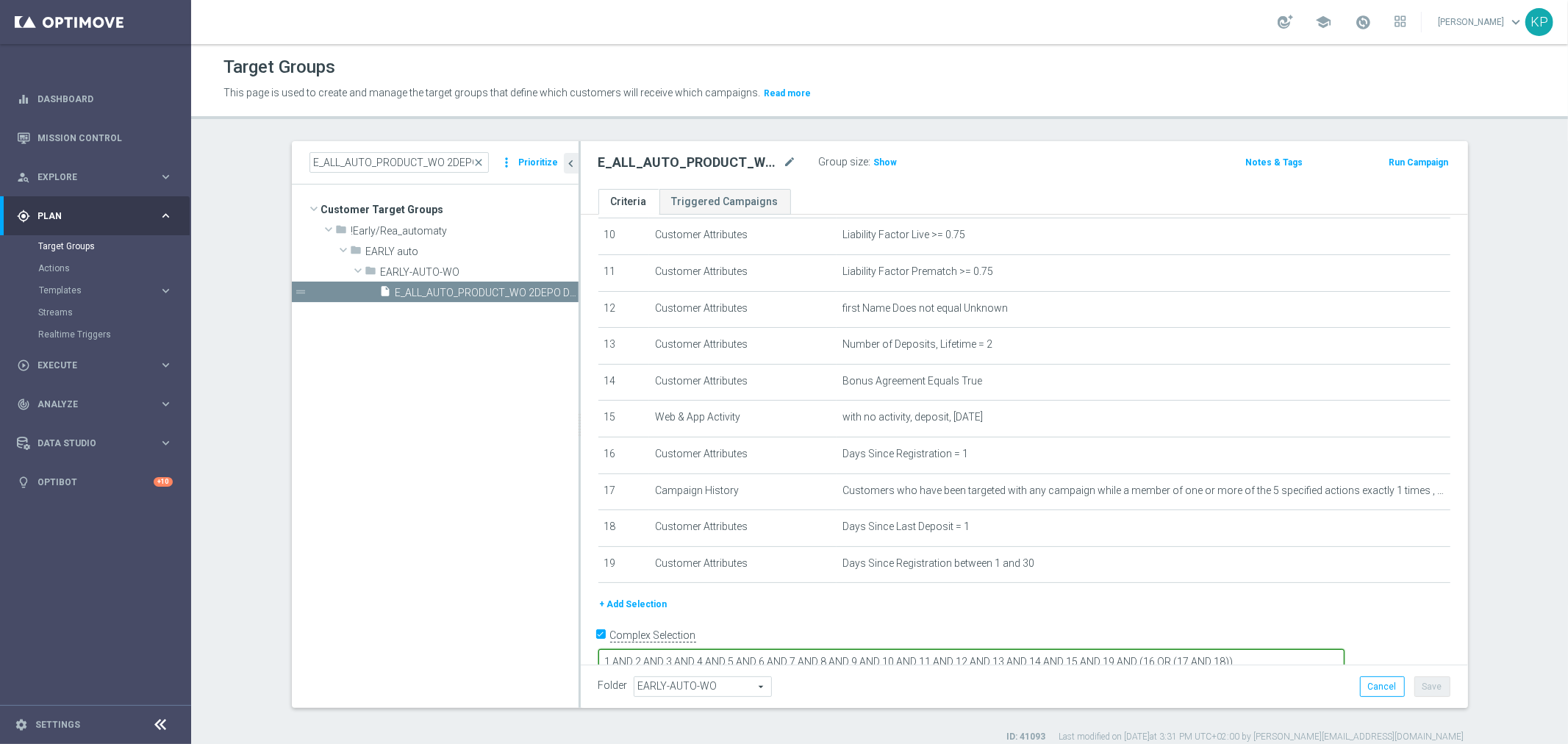
click at [1218, 649] on textarea "1 AND 2 AND 3 AND 4 AND 5 AND 6 AND 7 AND 8 AND 9 AND 10 AND 11 AND 12 AND 13 A…" at bounding box center [972, 662] width 747 height 26
click at [855, 151] on div "E_ALL_AUTO_PRODUCT_WO 2DEPO DAY1_DAILY mode_edit Group size : Show Notes & Tags…" at bounding box center [1025, 165] width 887 height 48
click at [873, 154] on h3 "Show" at bounding box center [886, 162] width 27 height 16
click at [892, 187] on div "E_ALL_AUTO_PRODUCT_WO 2DEPO DAY1_DAILY mode_edit Group size : Show Calculating……" at bounding box center [1025, 165] width 887 height 48
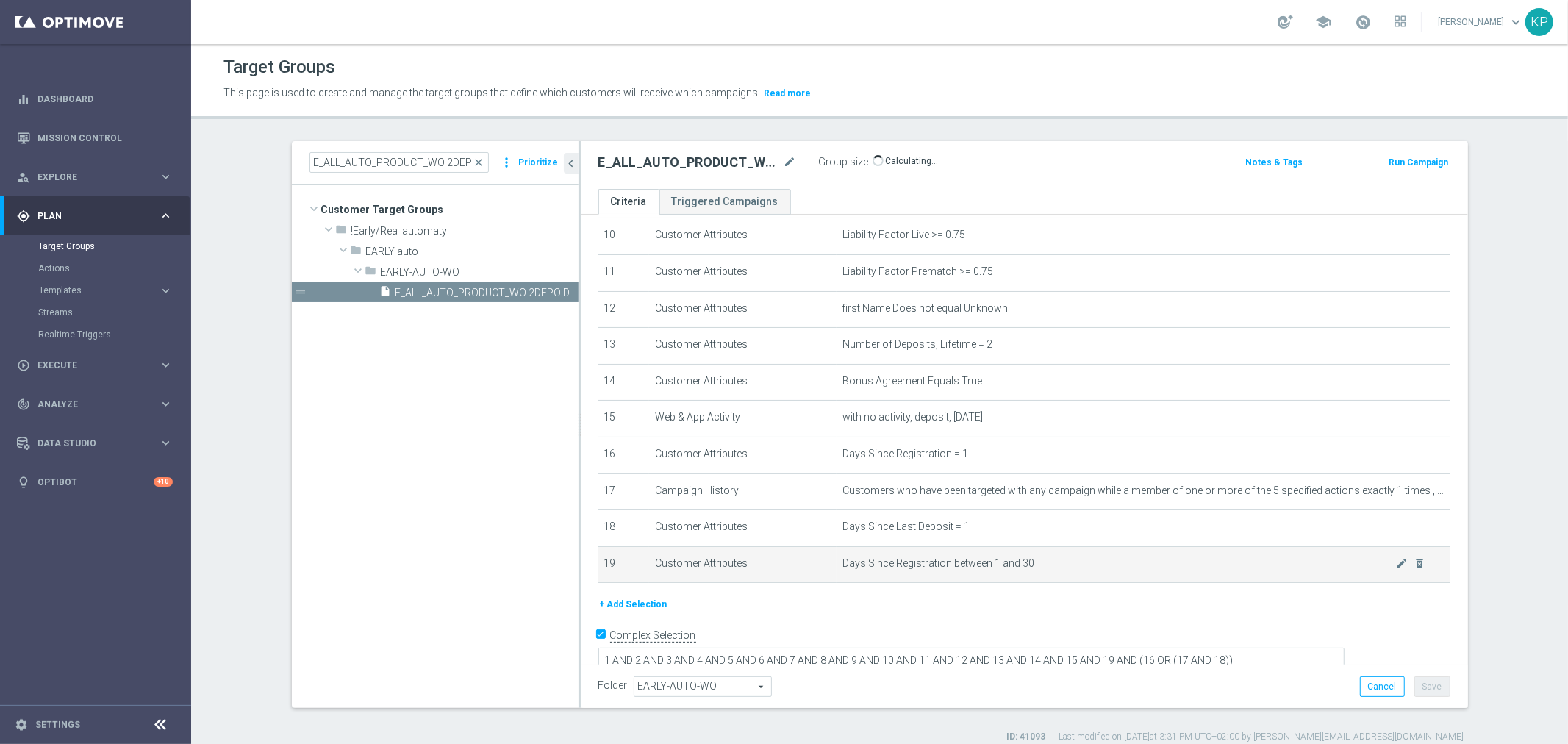
drag, startPoint x: 824, startPoint y: 523, endPoint x: 1029, endPoint y: 572, distance: 210.8
click at [1029, 572] on tbody "1 Customer Attributes Online Equals True mode_edit delete_forever 2 Customer At…" at bounding box center [1024, 236] width 852 height 693
click at [1055, 563] on span "Days Since Registration between 1 and 30" at bounding box center [1119, 563] width 554 height 13
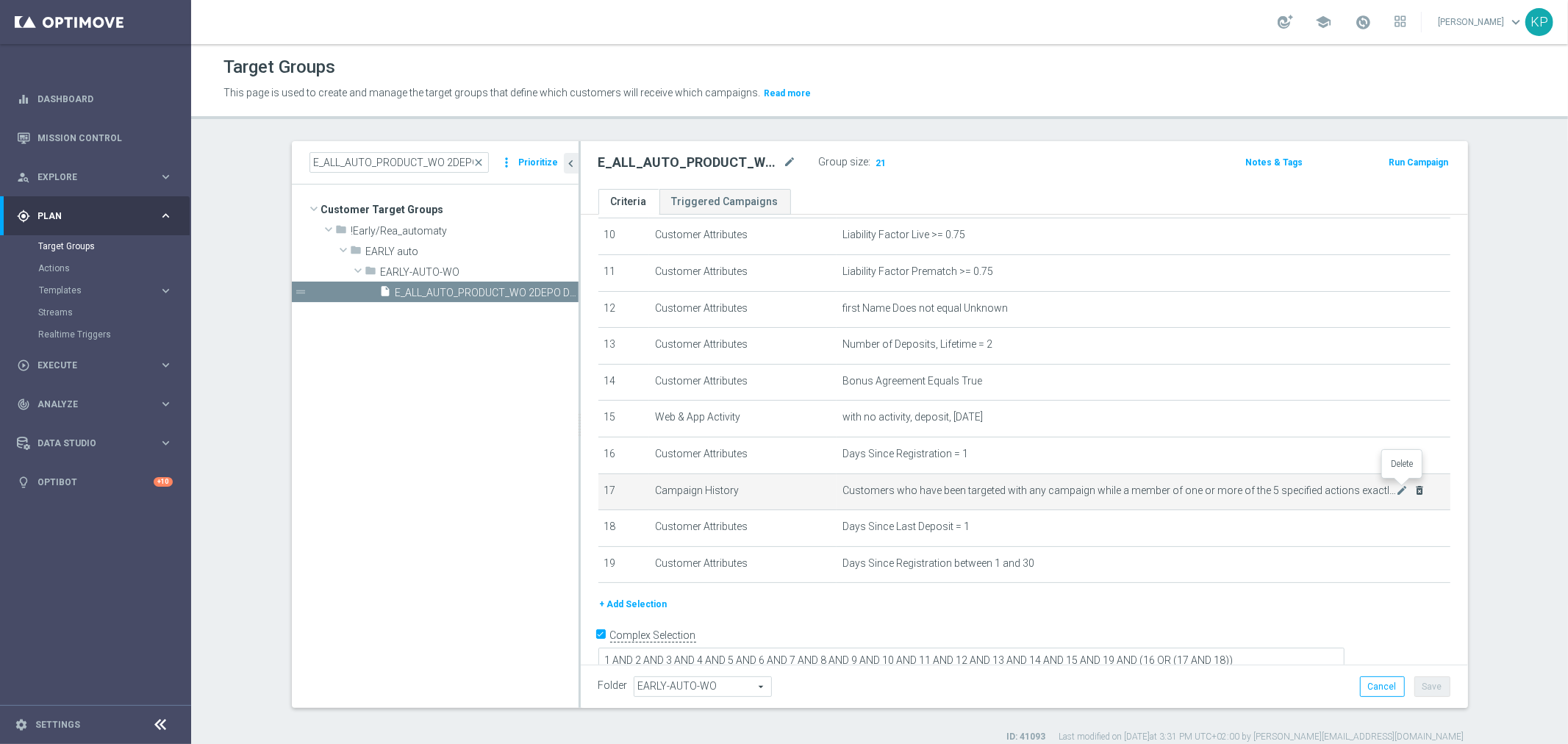
click at [1414, 487] on icon "delete_forever" at bounding box center [1420, 491] width 12 height 12
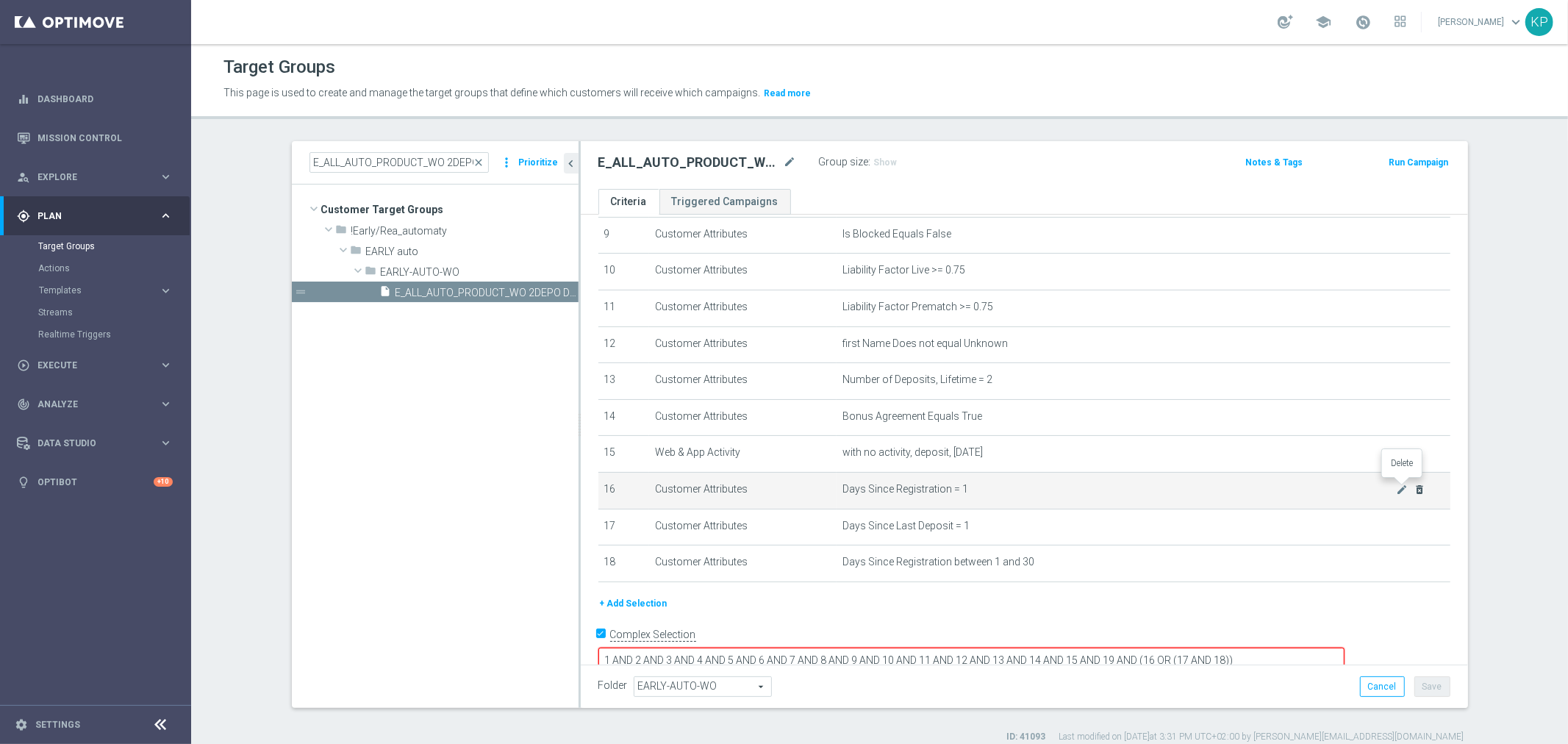
click at [1414, 484] on icon "delete_forever" at bounding box center [1420, 490] width 12 height 12
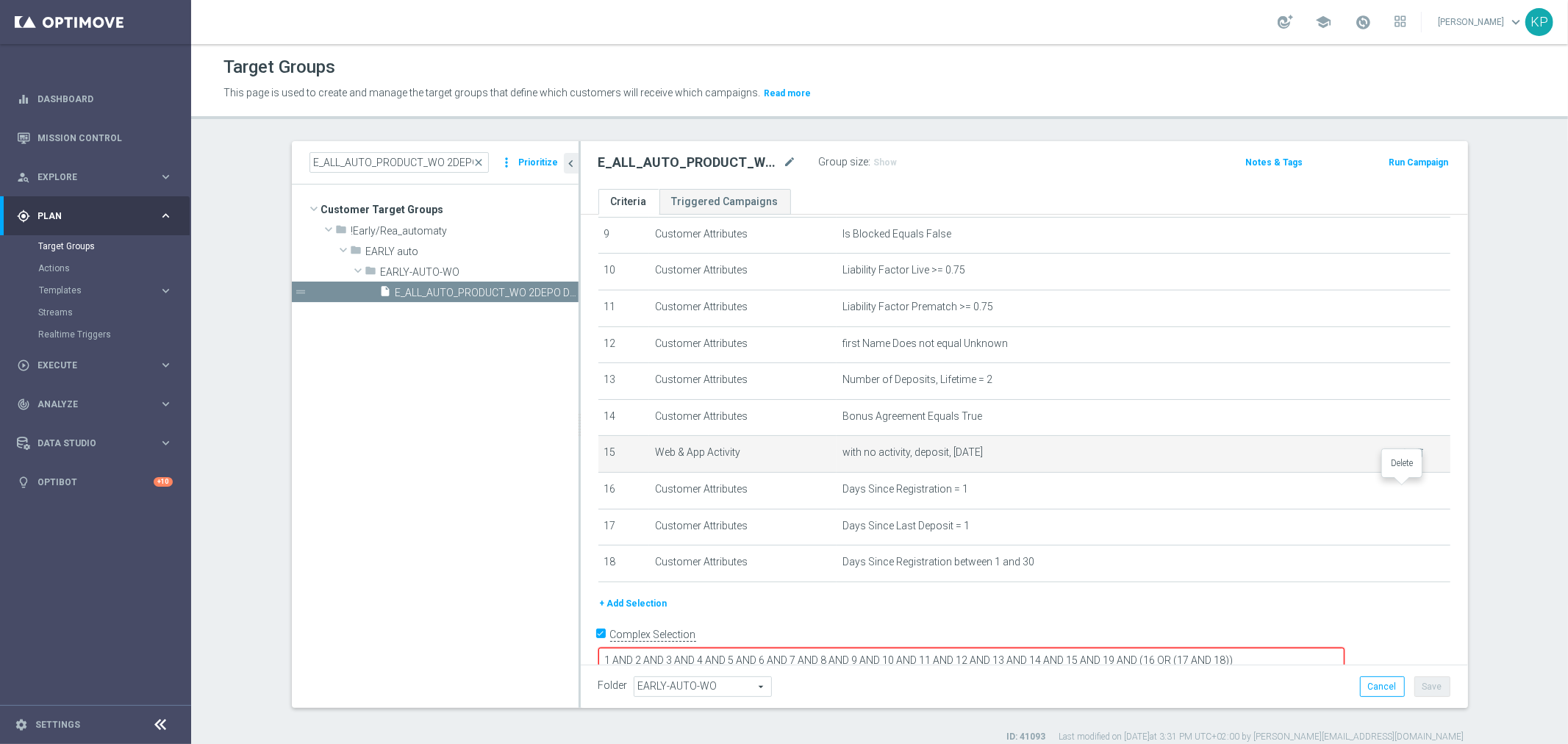
scroll to position [305, 0]
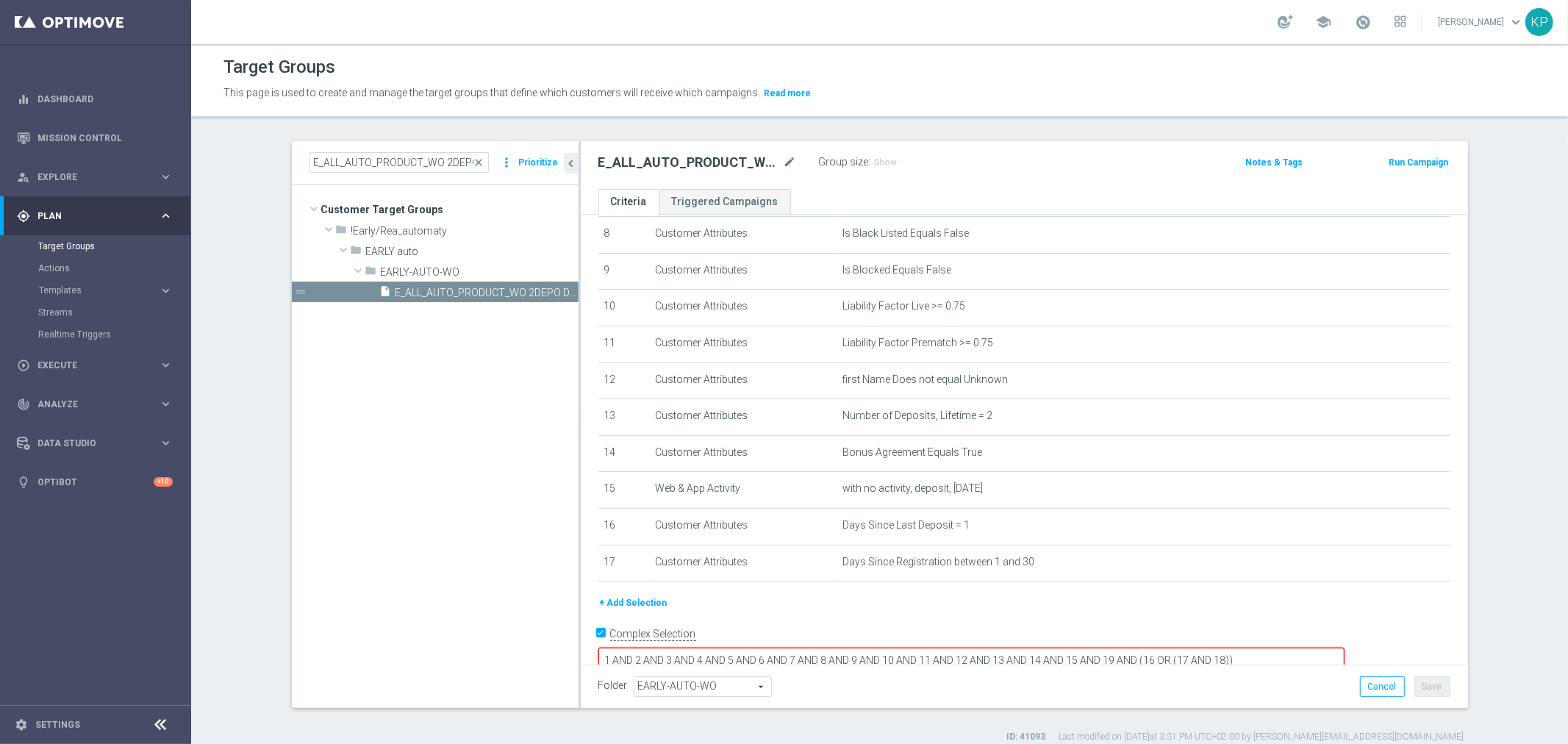
click at [598, 628] on input "Complex Selection" at bounding box center [602, 636] width 9 height 21
checkbox input "false"
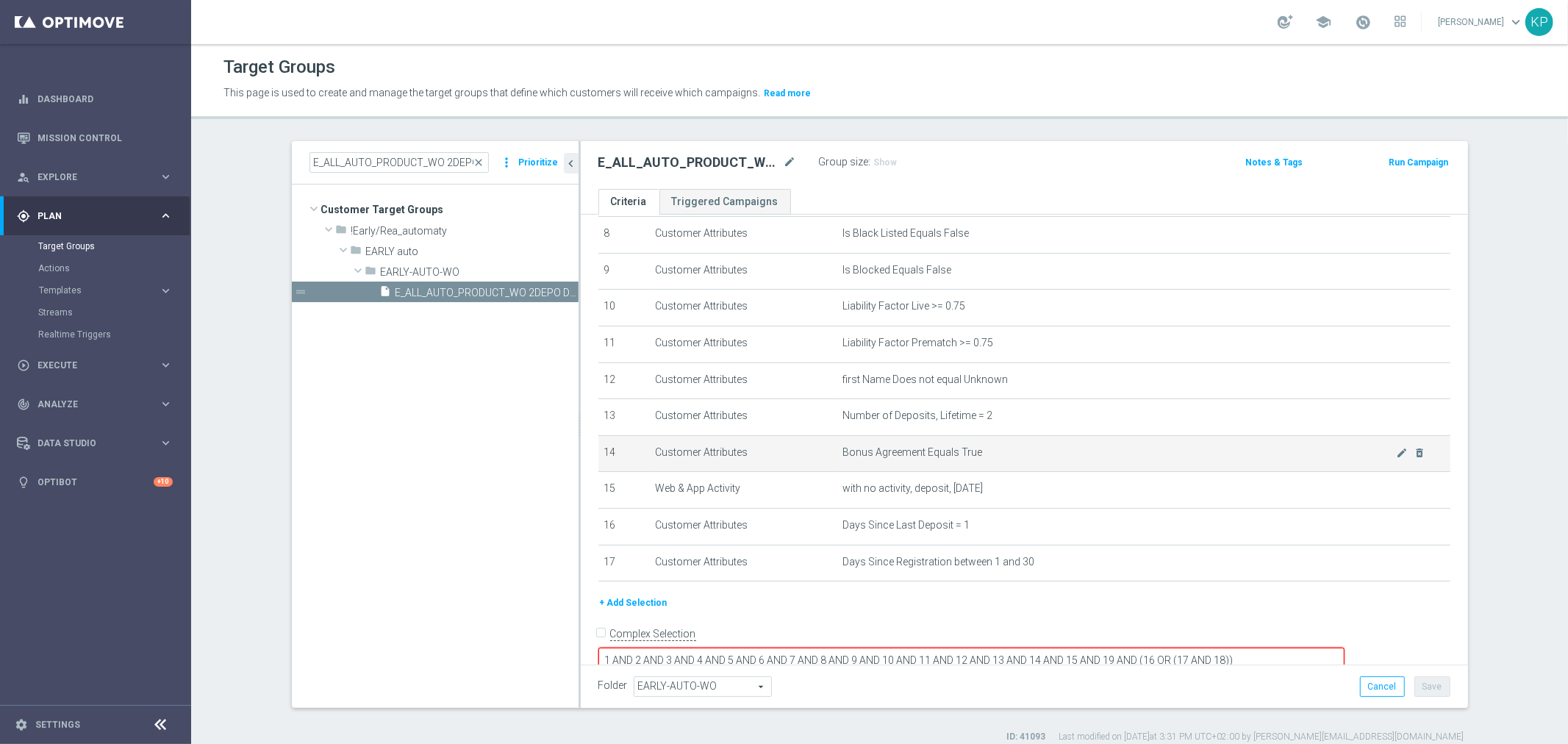
scroll to position [301, 0]
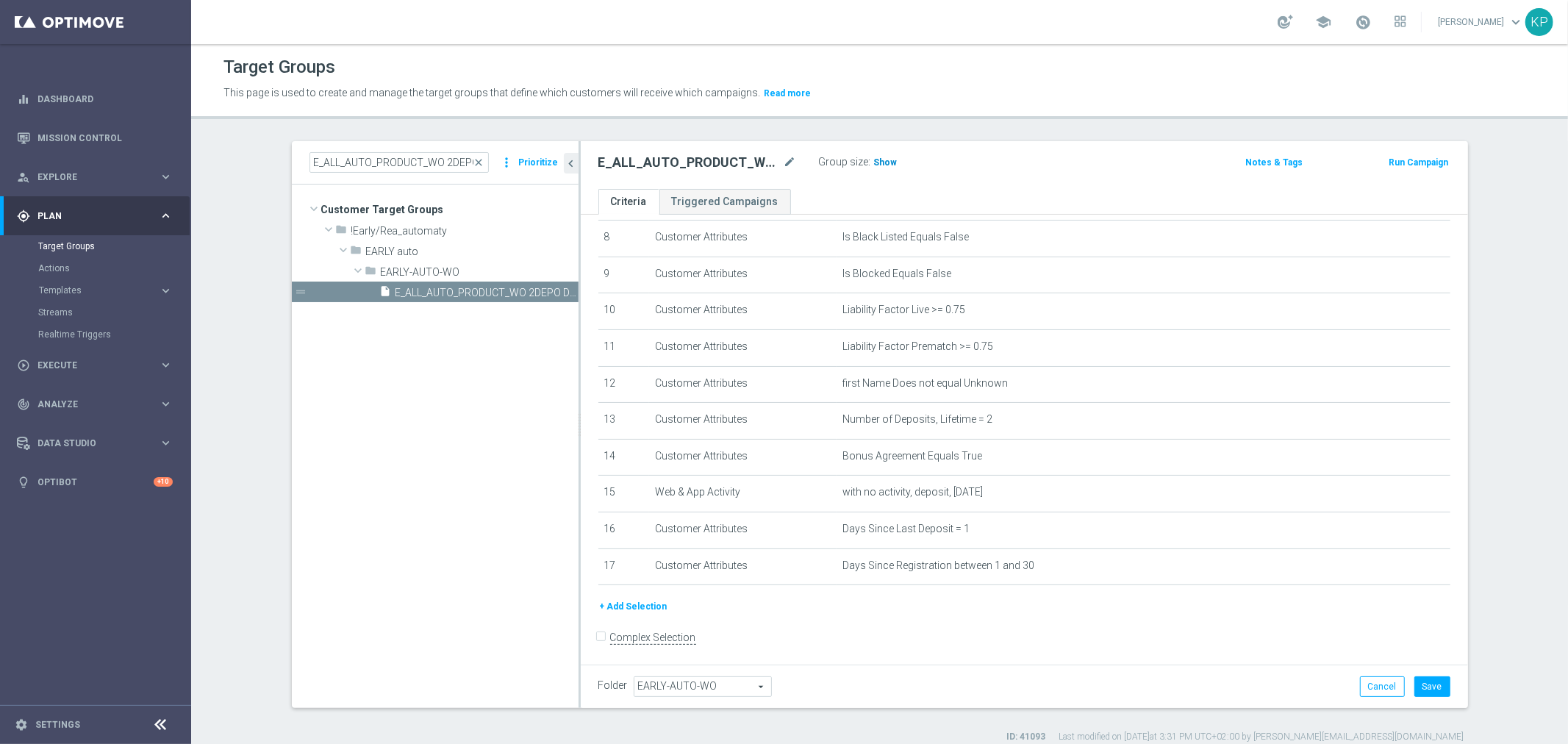
click at [875, 160] on span "Show" at bounding box center [886, 162] width 23 height 10
click at [901, 191] on ul "Criteria Triggered Campaigns" at bounding box center [1025, 202] width 887 height 26
click at [1380, 680] on button "Cancel" at bounding box center [1383, 687] width 45 height 21
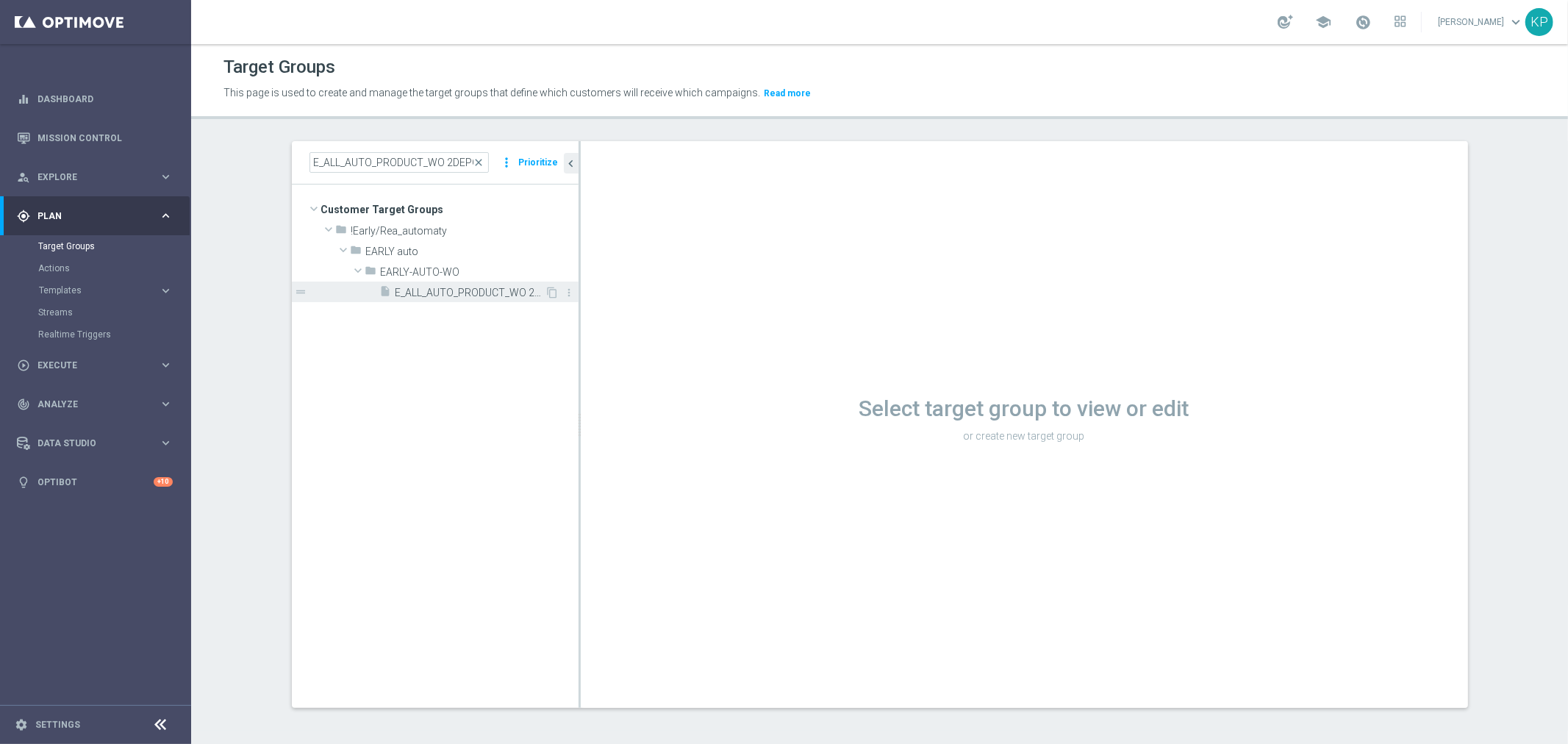
click at [497, 292] on span "E_ALL_AUTO_PRODUCT_WO 2DEPO DAY1_DAILY" at bounding box center [470, 293] width 150 height 13
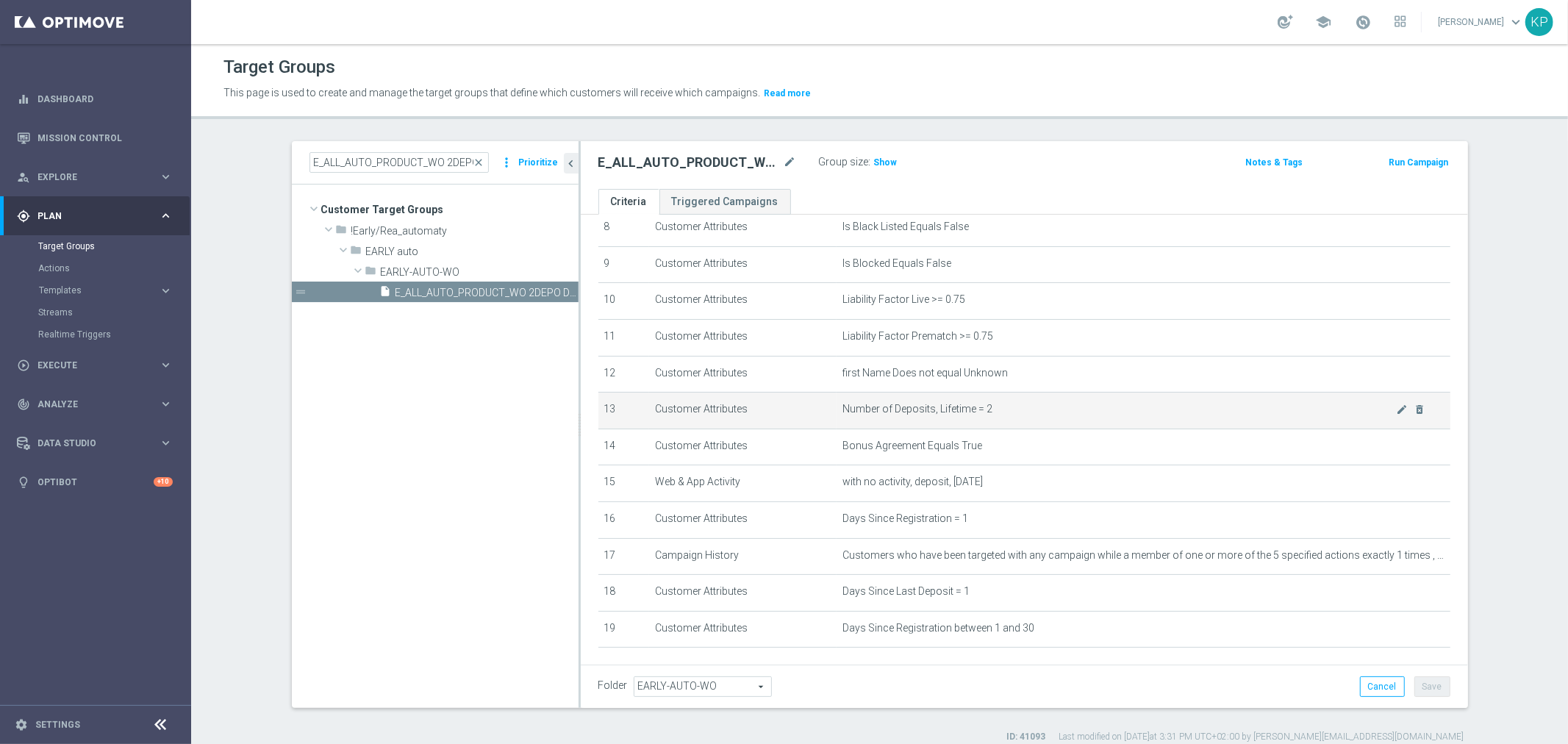
scroll to position [377, 0]
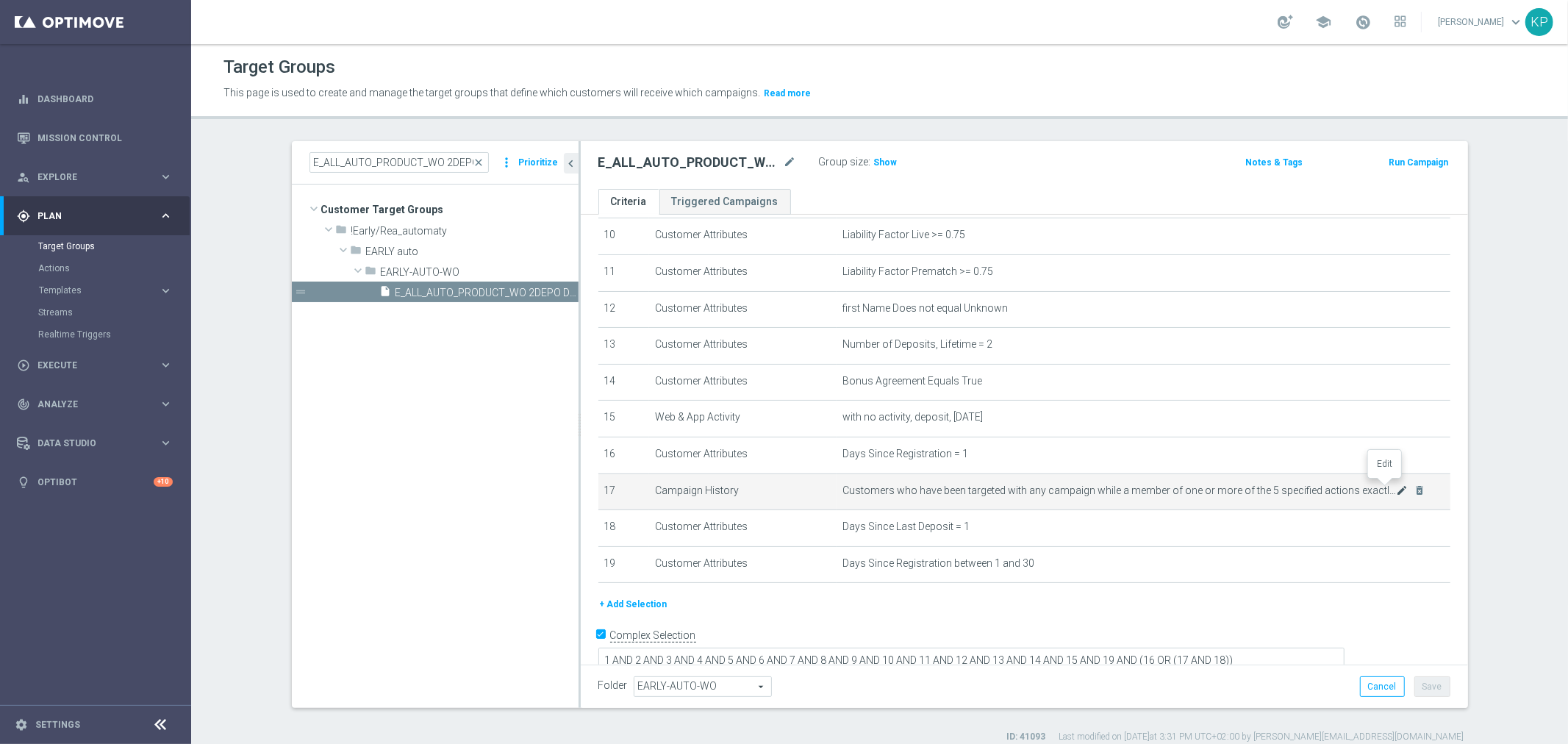
click at [1396, 485] on icon "mode_edit" at bounding box center [1402, 491] width 12 height 12
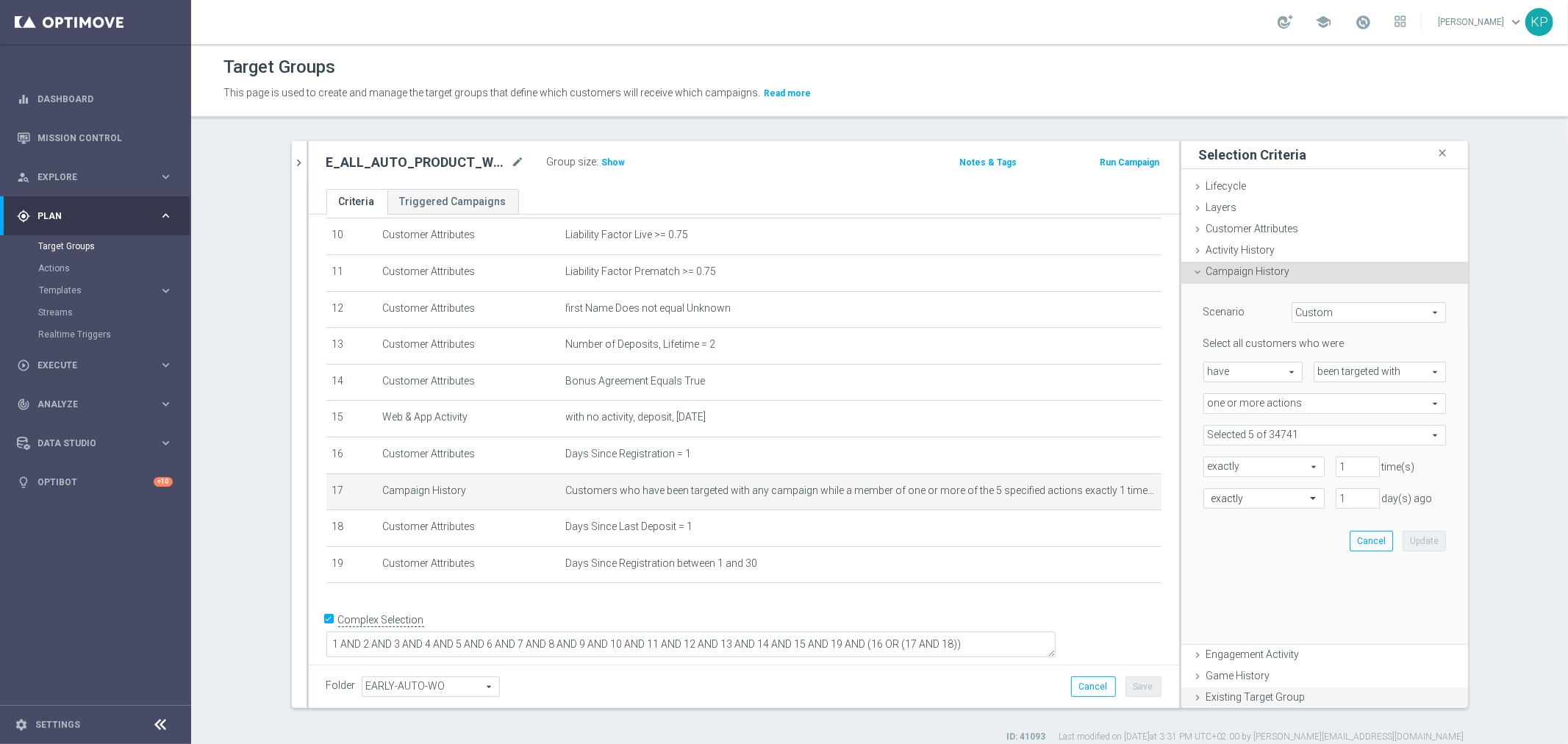
scroll to position [361, 0]
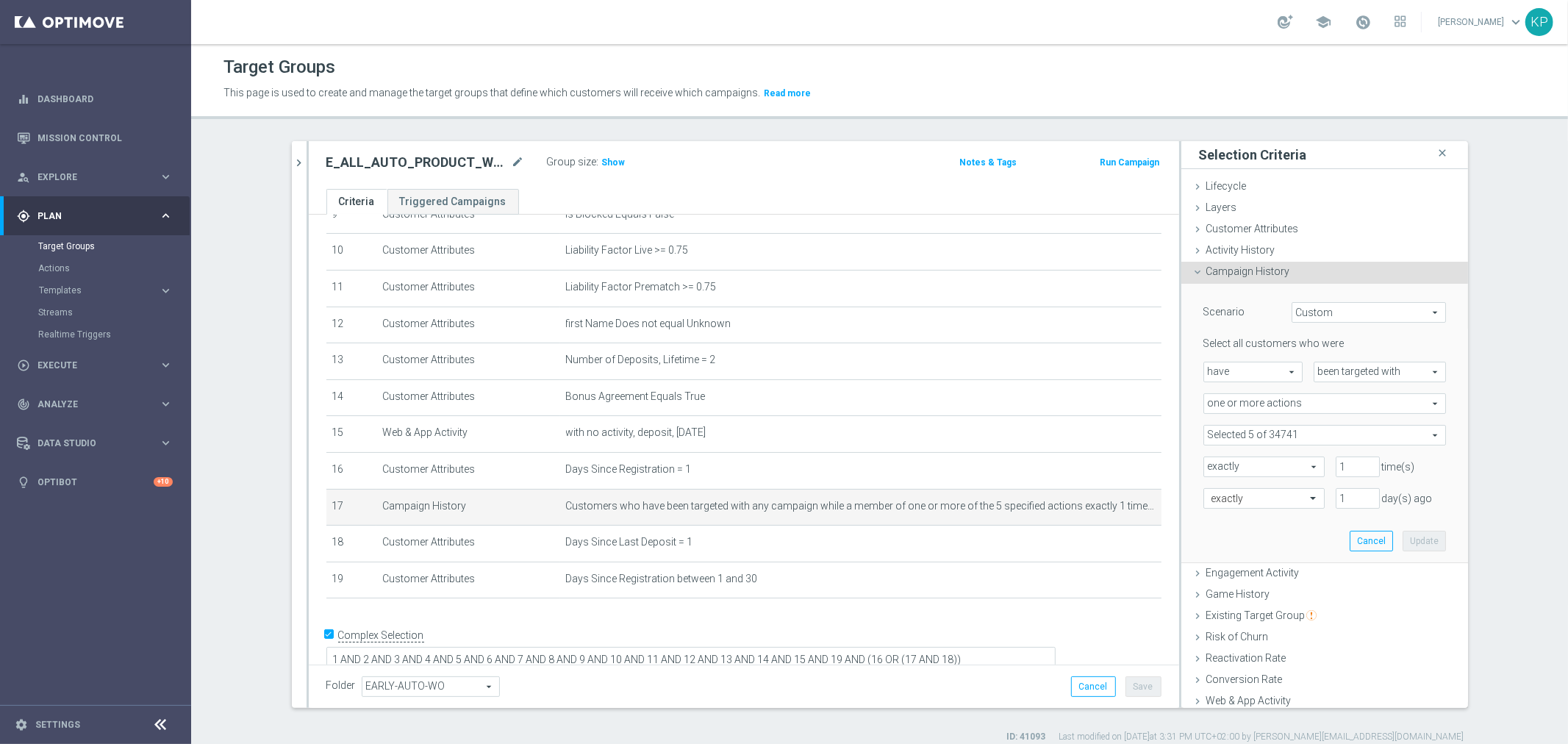
click at [1326, 436] on span at bounding box center [1324, 435] width 241 height 19
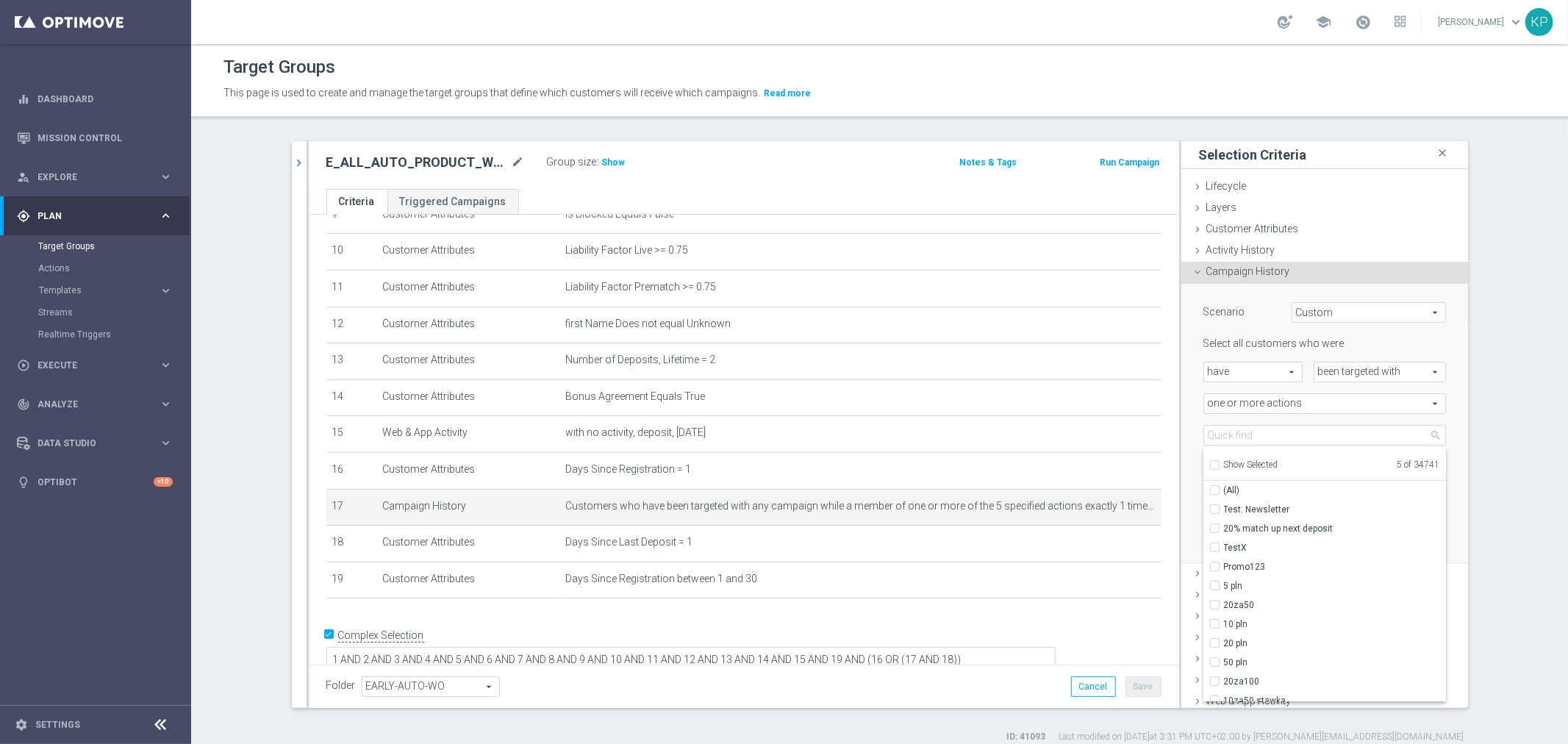
click at [1238, 459] on span "Show Selected" at bounding box center [1250, 464] width 54 height 10
click at [1219, 463] on input "Show Selected" at bounding box center [1214, 467] width 9 height 9
checkbox input "true"
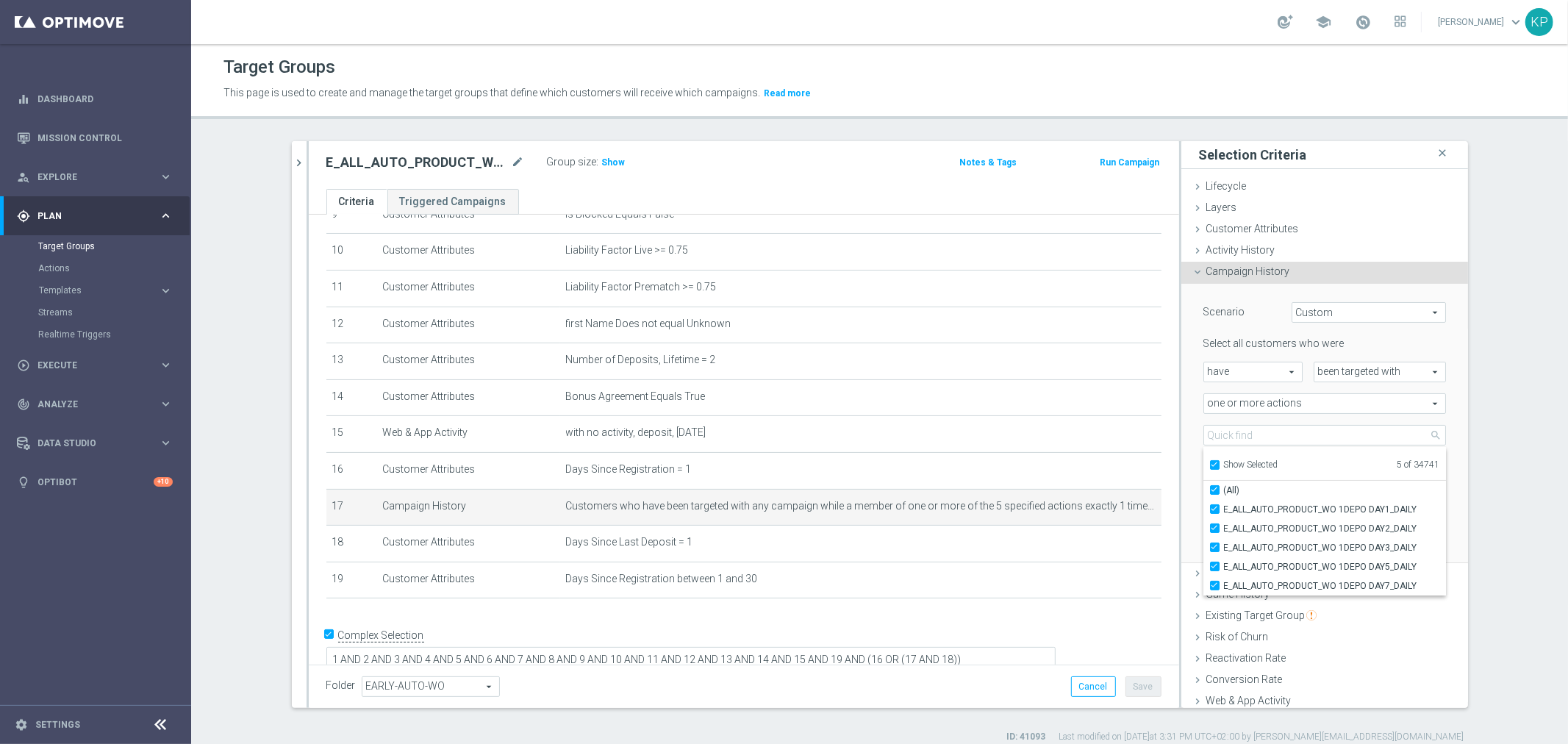
click at [1522, 500] on section "E_ALL_AUTO_PRODUCT_WO 2DEPO DAY1_DAILY close more_vert Prioritize Customer Targ…" at bounding box center [880, 442] width 1377 height 602
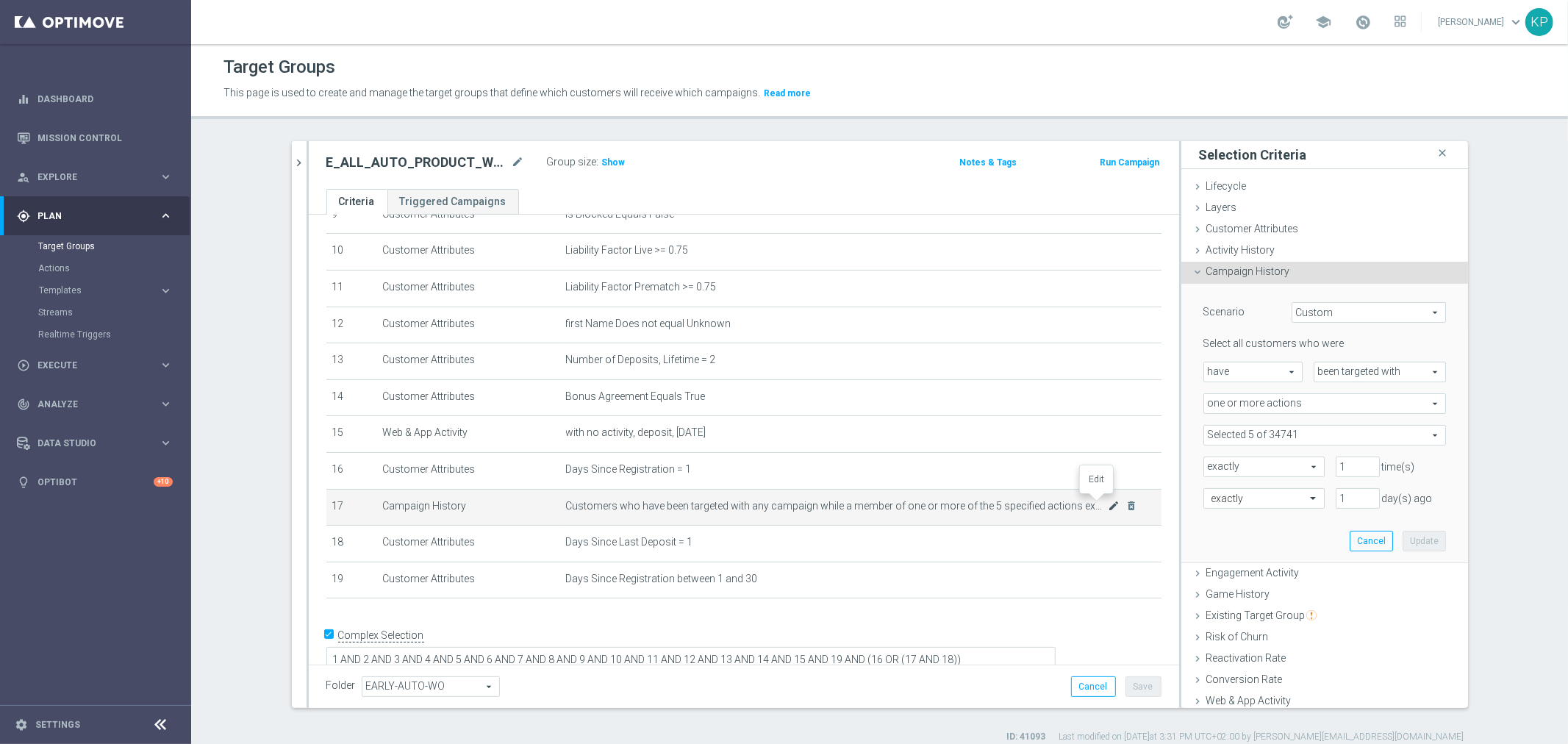
click at [1108, 500] on icon "mode_edit" at bounding box center [1114, 506] width 12 height 12
click at [1260, 372] on span "have" at bounding box center [1253, 372] width 98 height 19
click at [1255, 407] on span "have not" at bounding box center [1253, 413] width 83 height 12
type input "have not"
click at [1403, 539] on button "Update" at bounding box center [1425, 541] width 44 height 21
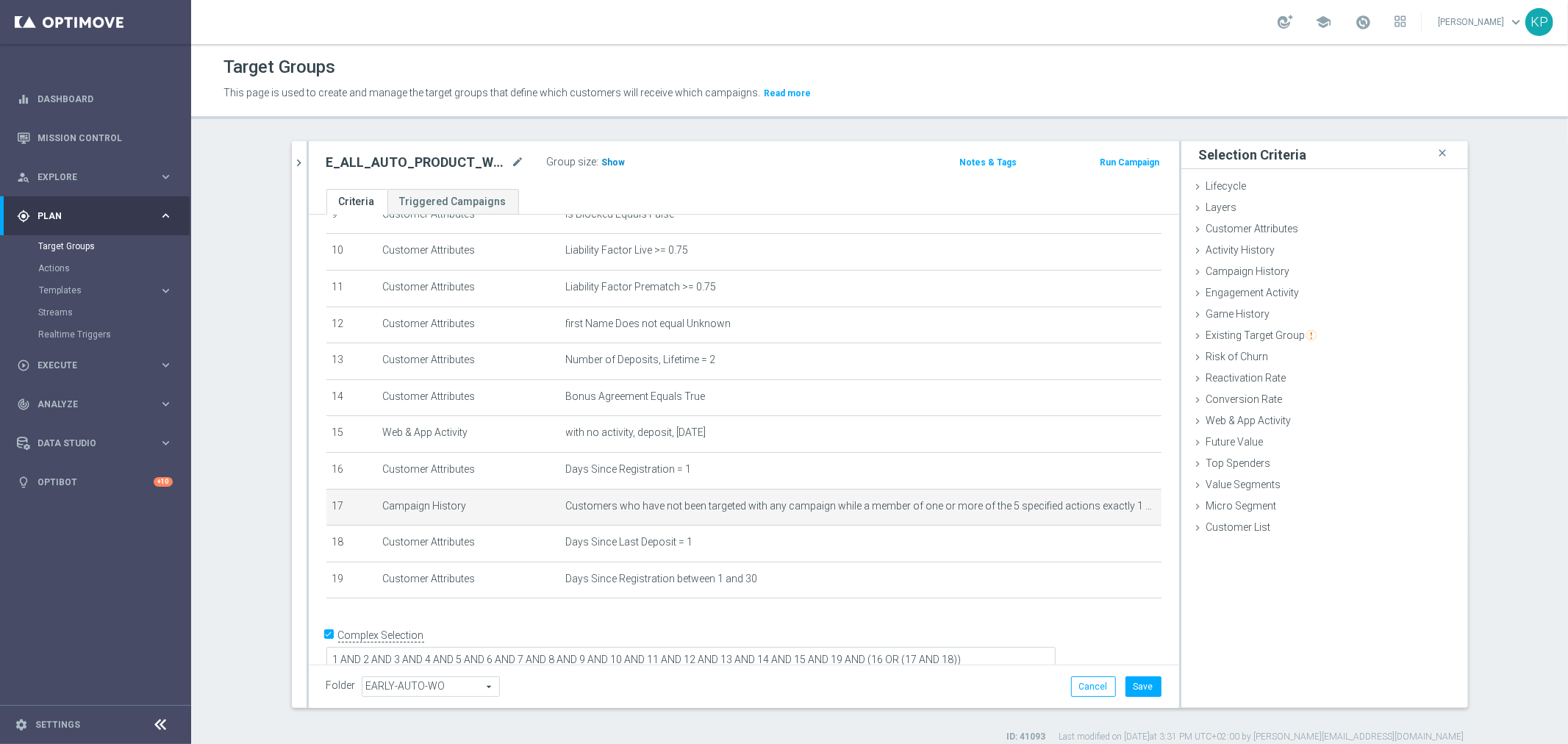
click at [613, 164] on span "Show" at bounding box center [614, 162] width 23 height 10
click at [778, 197] on ul "Criteria Triggered Campaigns" at bounding box center [744, 202] width 870 height 26
click at [1134, 682] on button "Save" at bounding box center [1144, 687] width 36 height 21
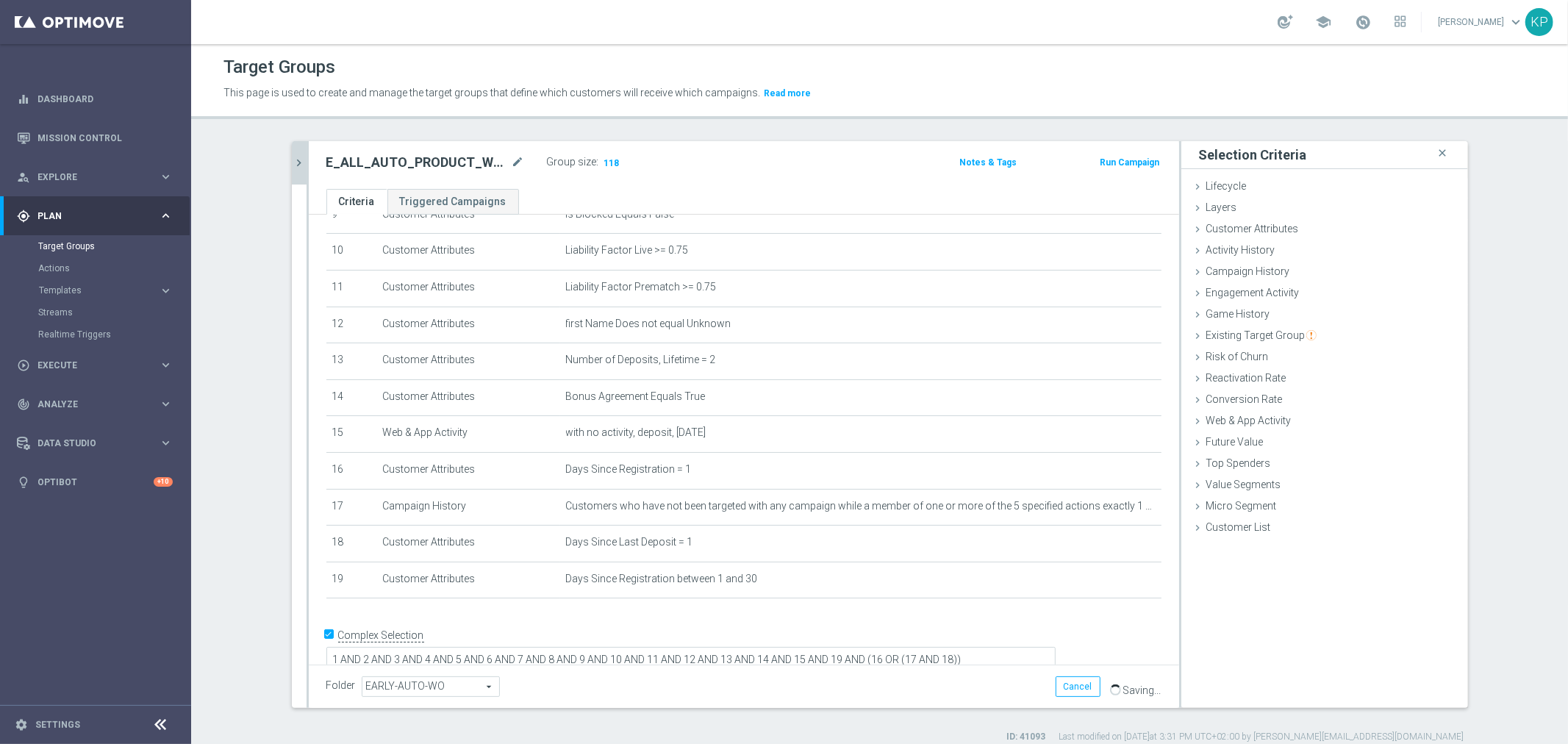
click at [294, 159] on icon "chevron_right" at bounding box center [300, 163] width 14 height 14
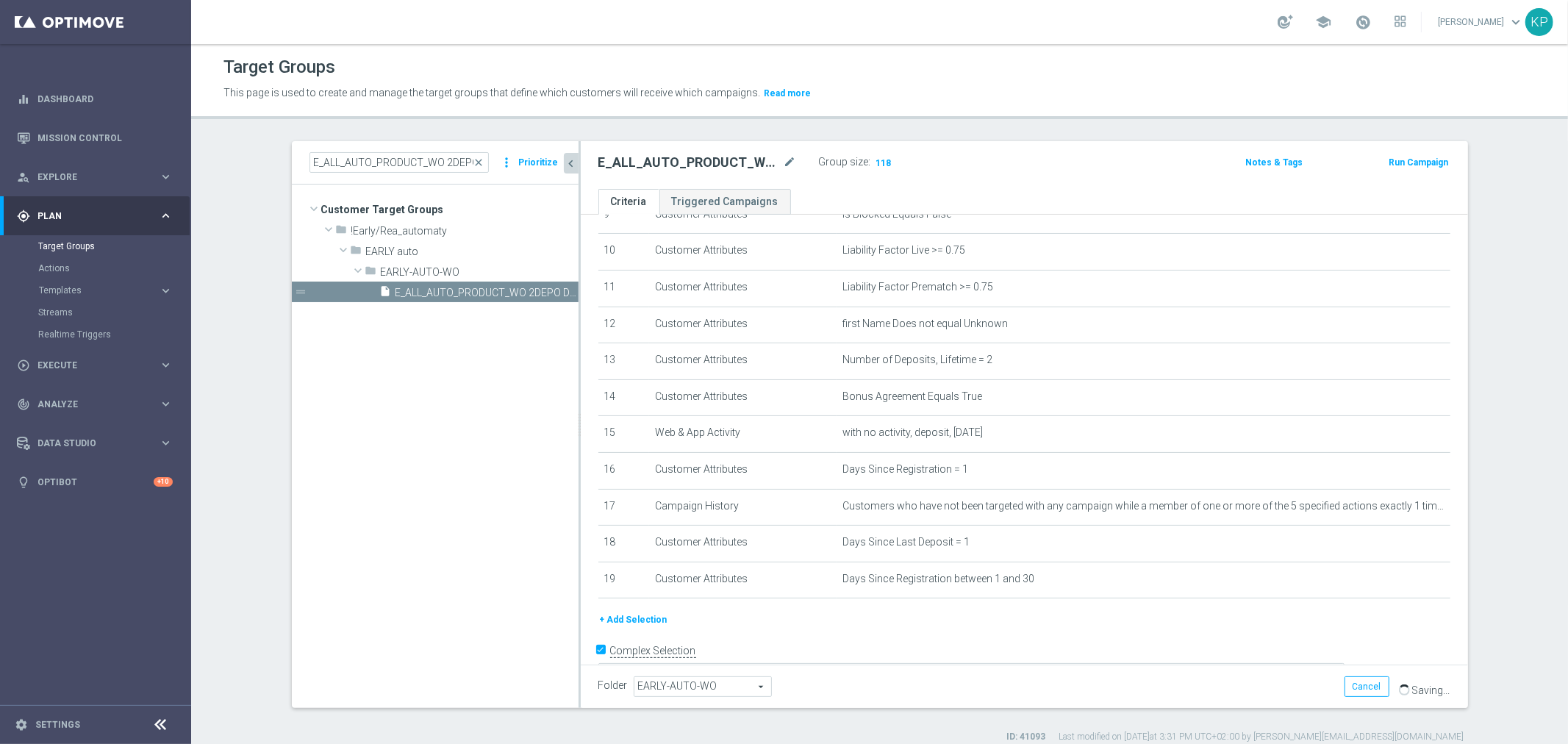
scroll to position [377, 0]
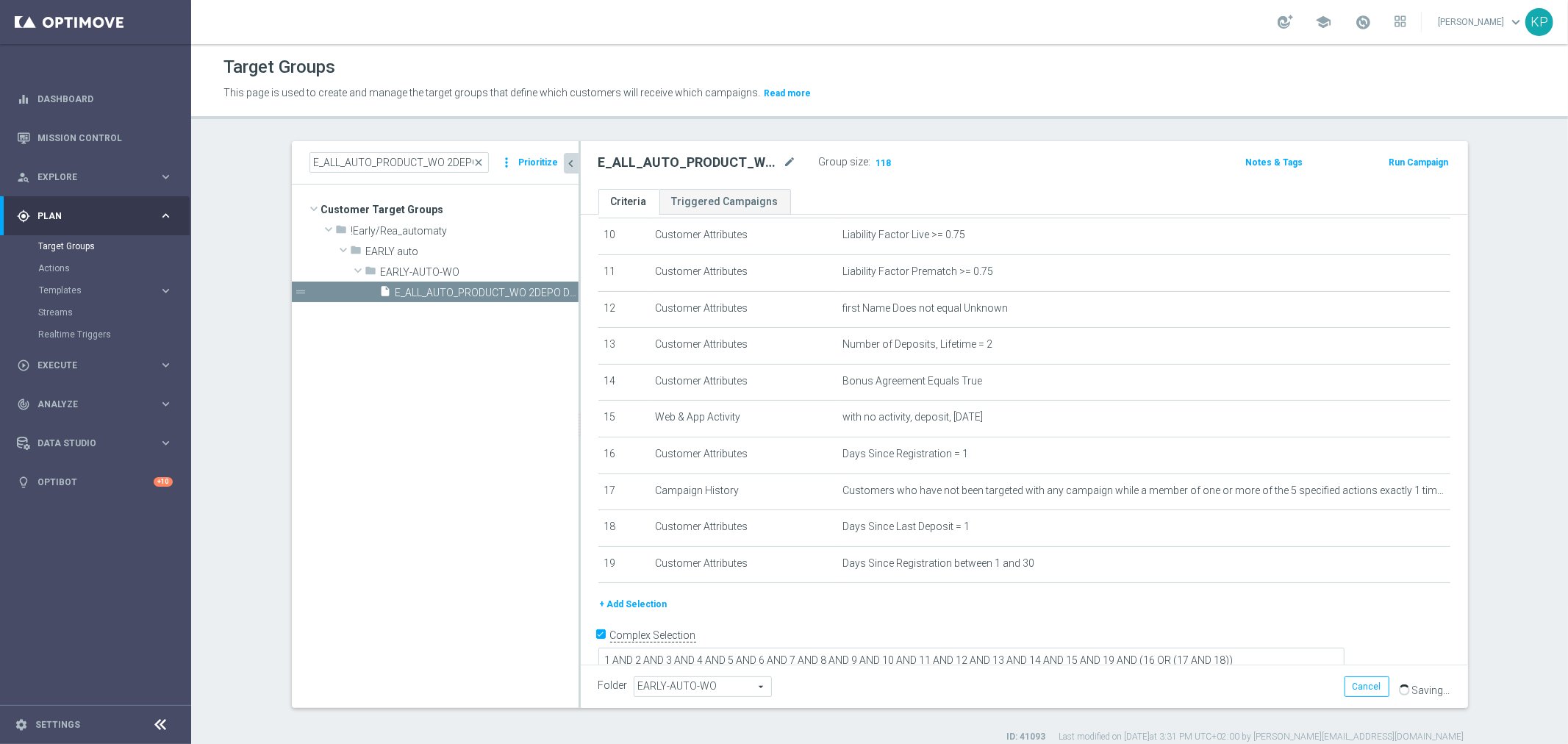
click at [879, 71] on div "Target Groups" at bounding box center [879, 67] width 1312 height 28
click at [107, 180] on span "Explore" at bounding box center [98, 177] width 121 height 9
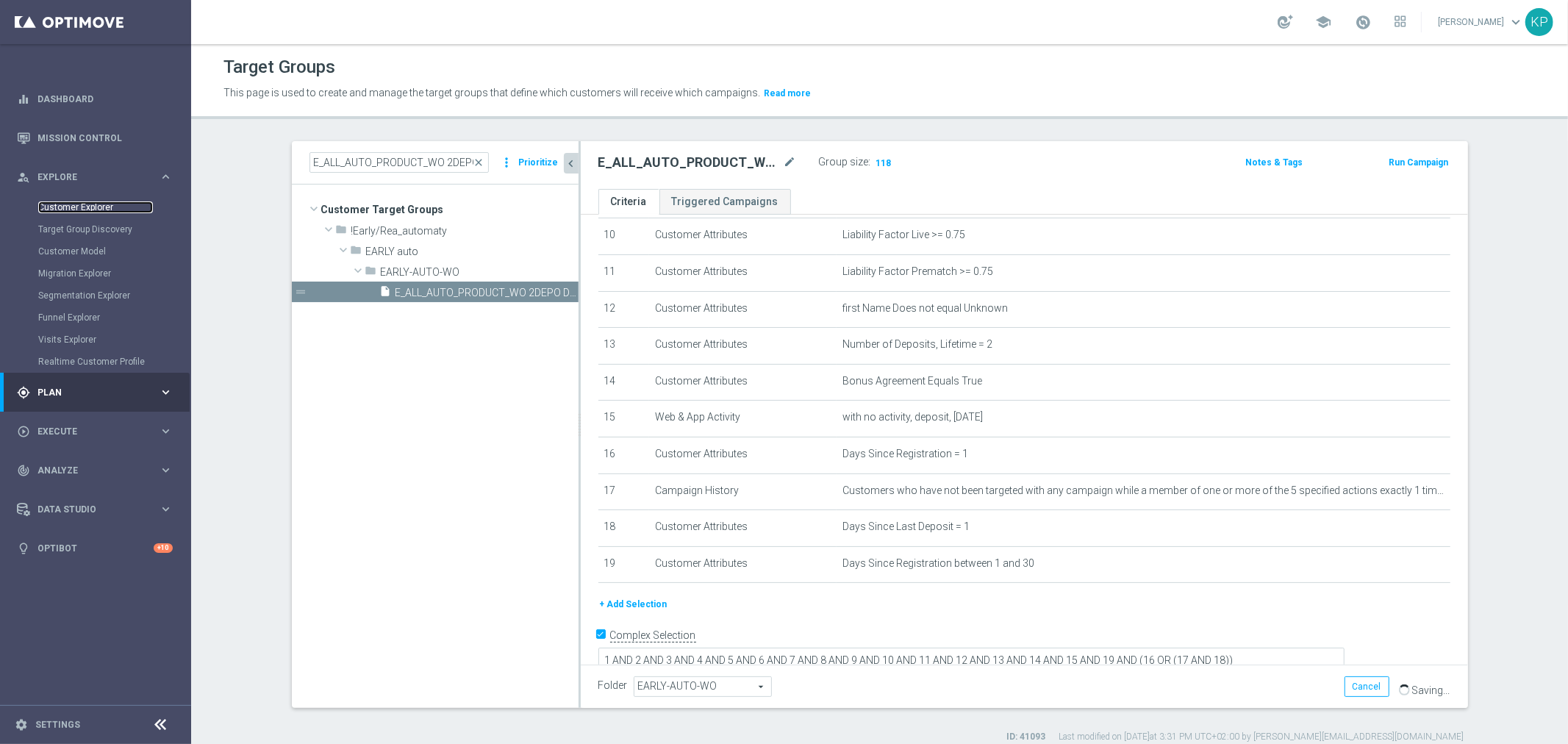
click at [84, 204] on link "Customer Explorer" at bounding box center [96, 208] width 115 height 12
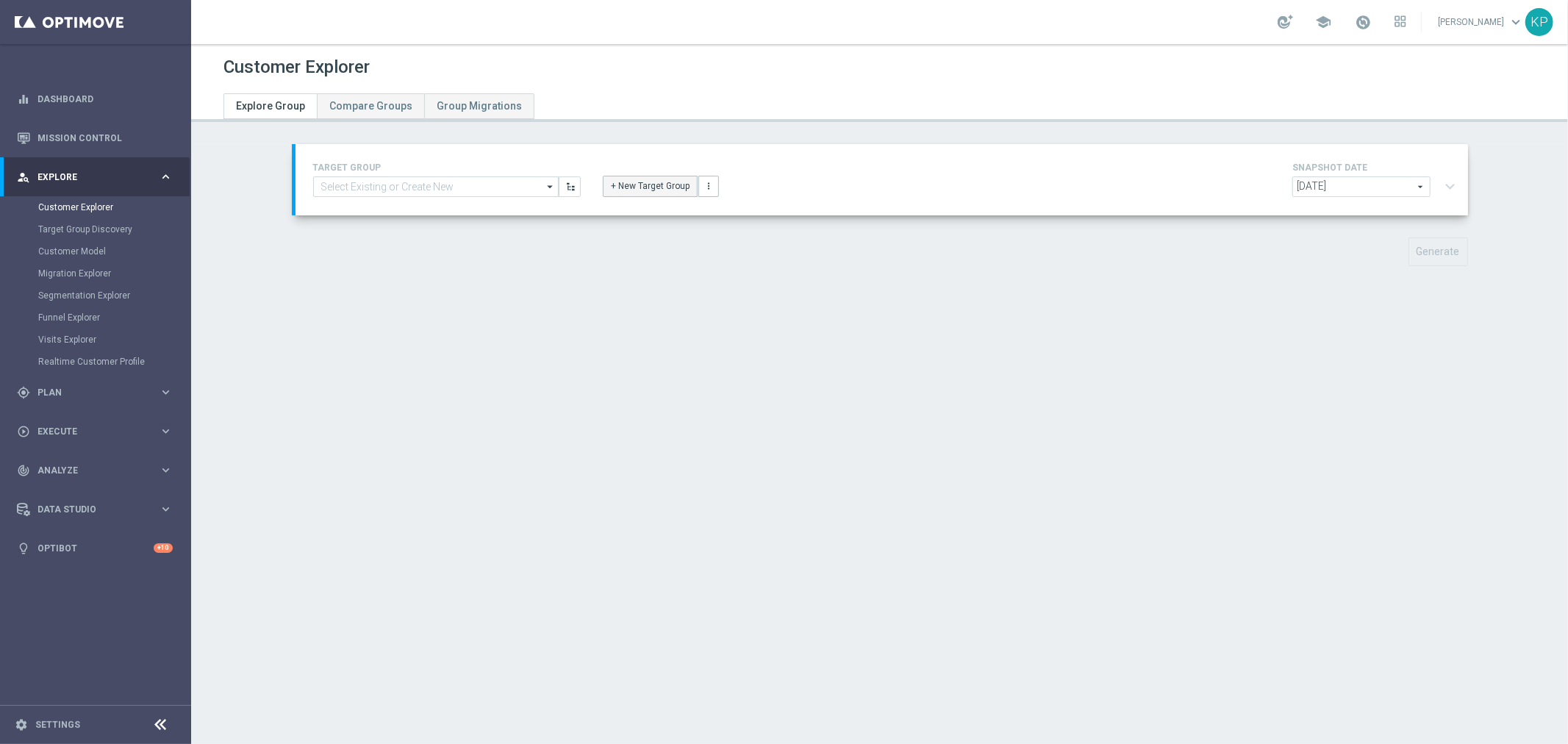
click at [623, 178] on button "+ New Target Group" at bounding box center [651, 186] width 95 height 21
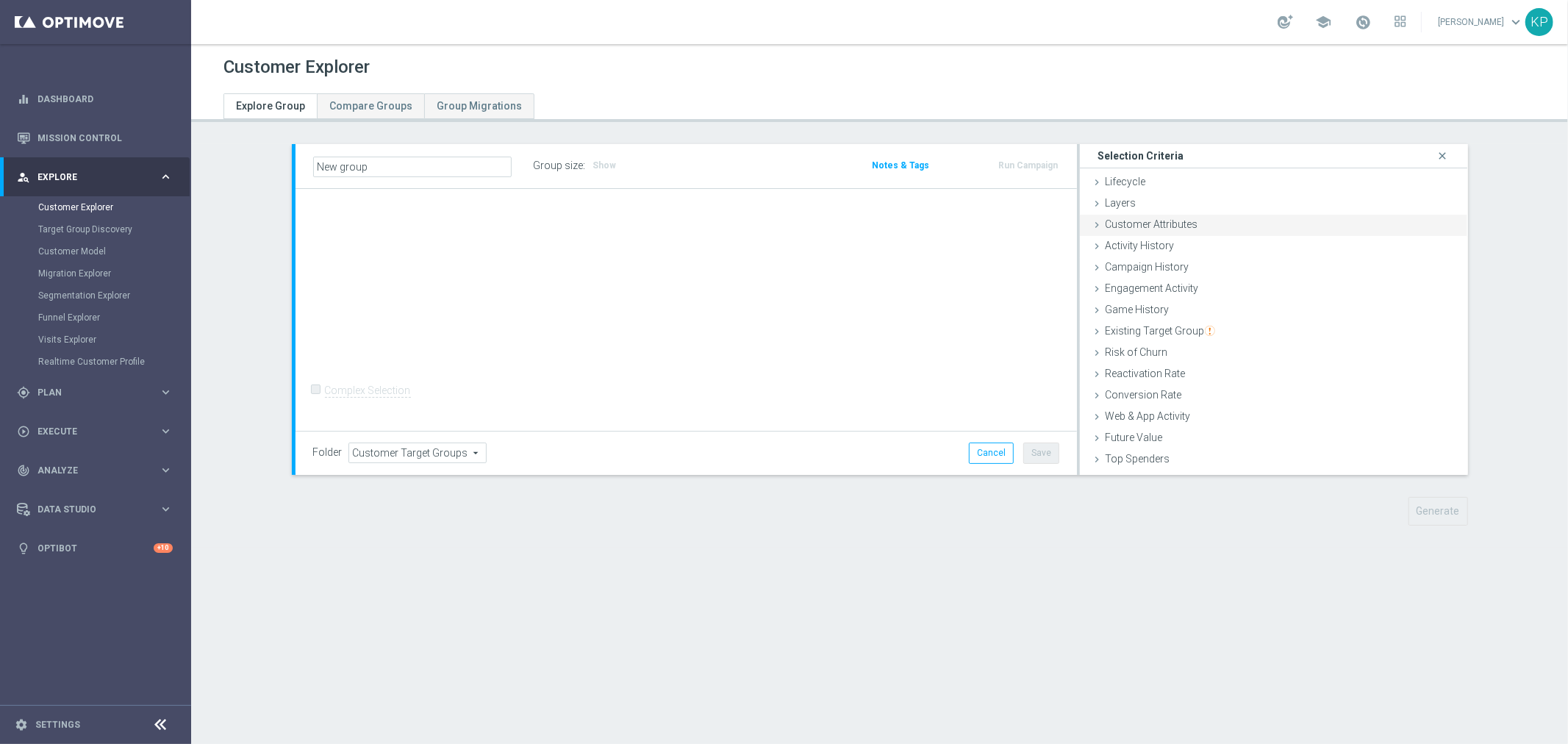
click at [1093, 231] on div "Customer Attributes done" at bounding box center [1274, 226] width 388 height 22
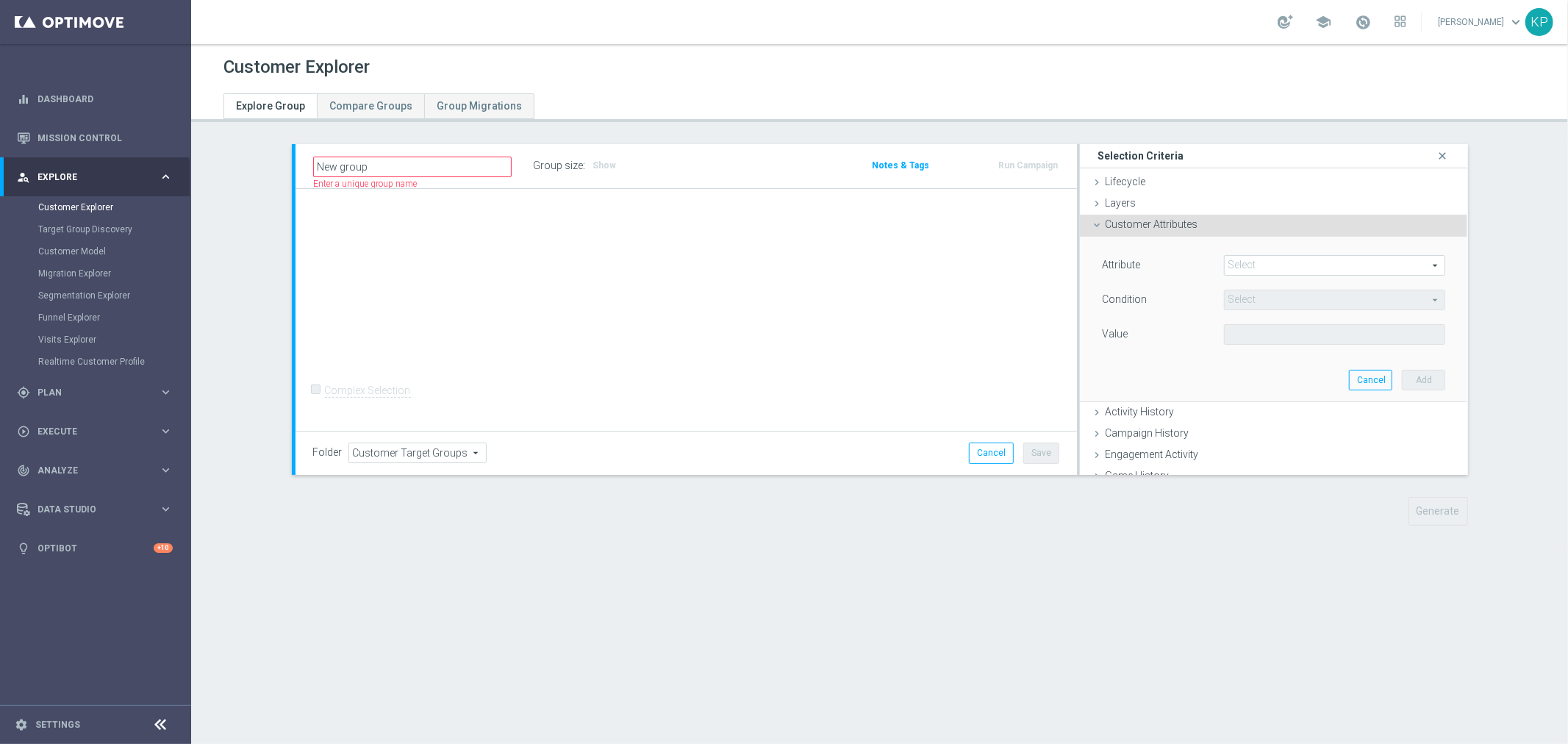
click at [1270, 267] on span at bounding box center [1335, 265] width 221 height 19
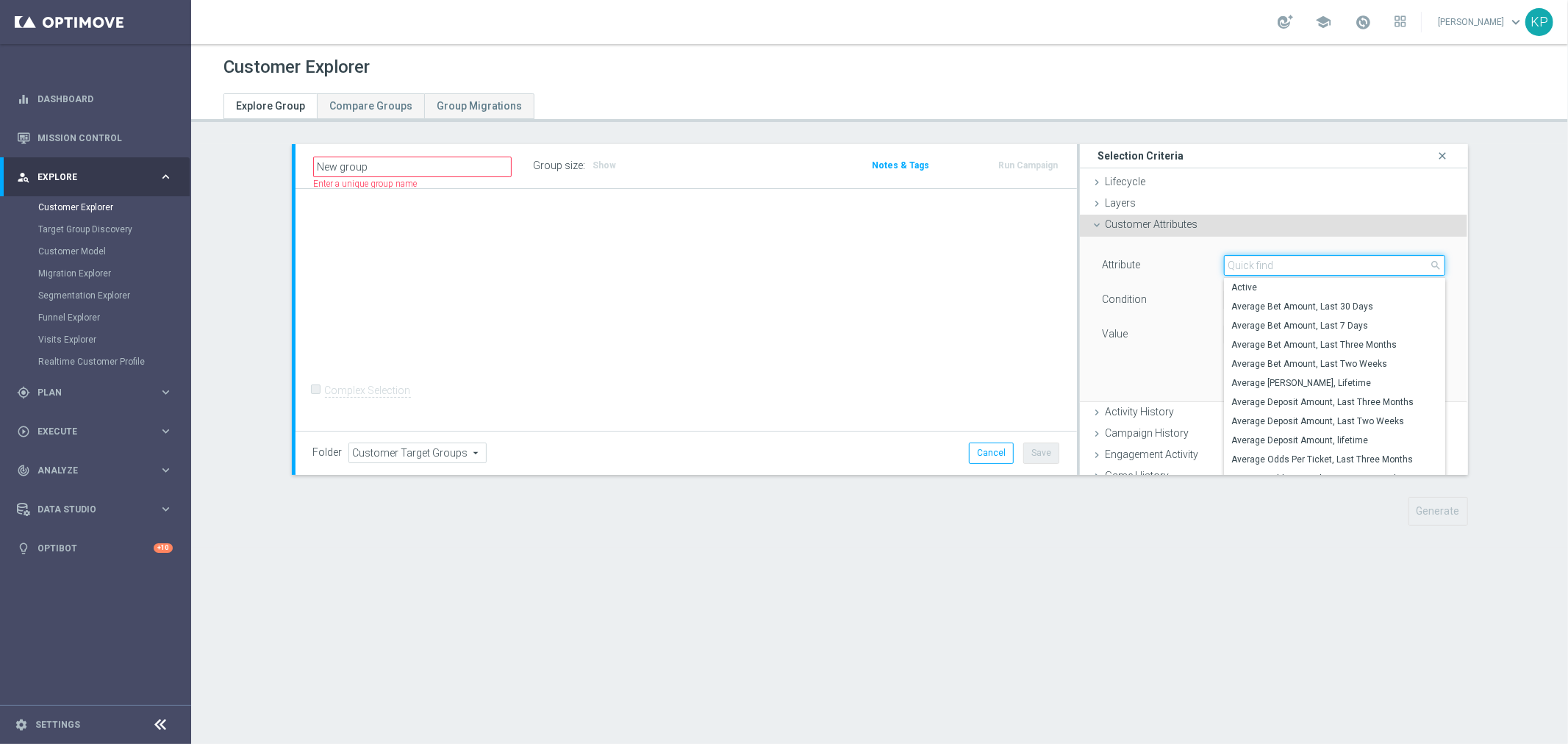
drag, startPoint x: 1270, startPoint y: 267, endPoint x: 1260, endPoint y: 268, distance: 10.0
click at [1270, 268] on input "search" at bounding box center [1335, 265] width 222 height 21
click at [1169, 269] on div "Attribute" at bounding box center [1152, 266] width 122 height 23
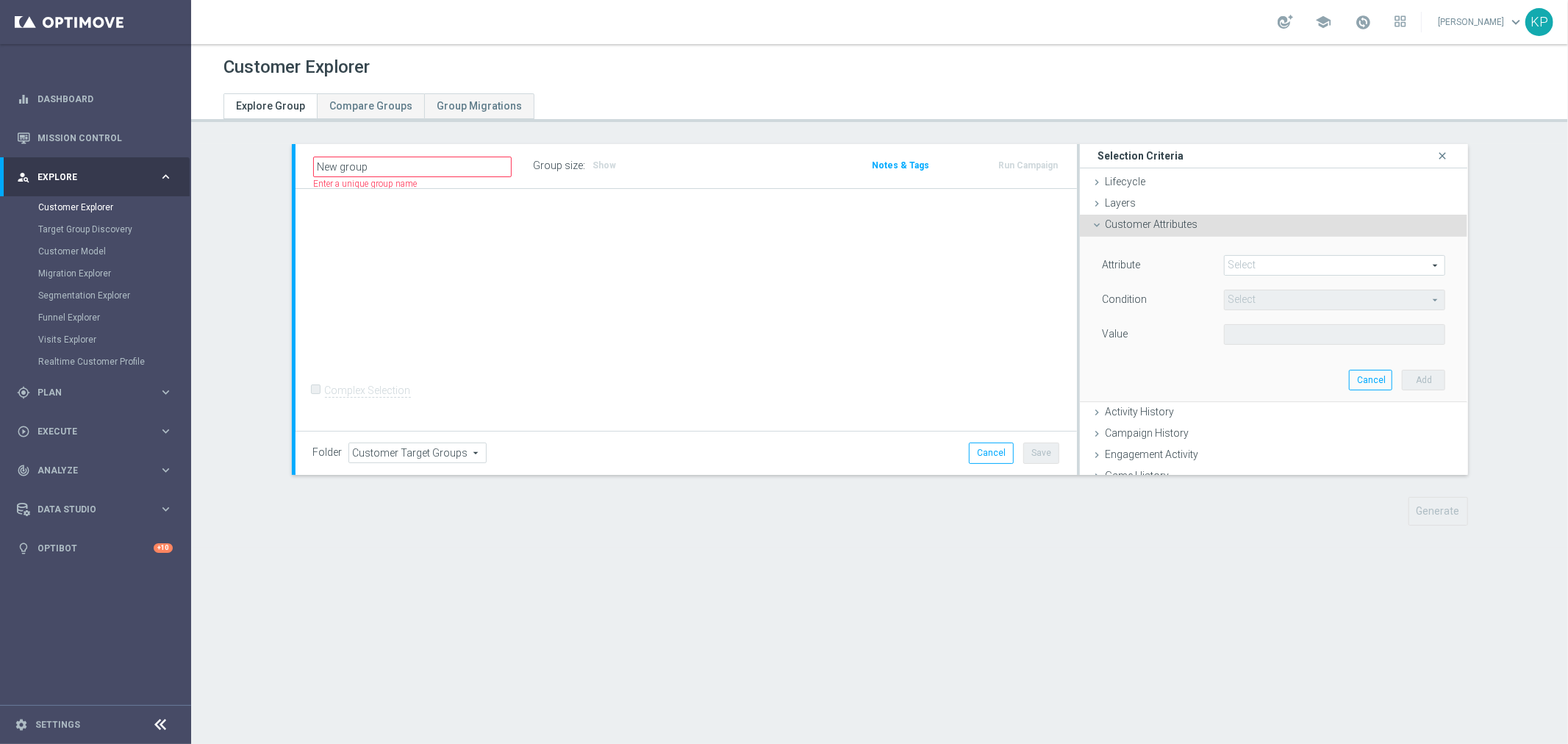
click at [1133, 402] on div "Activity History done" at bounding box center [1274, 414] width 388 height 22
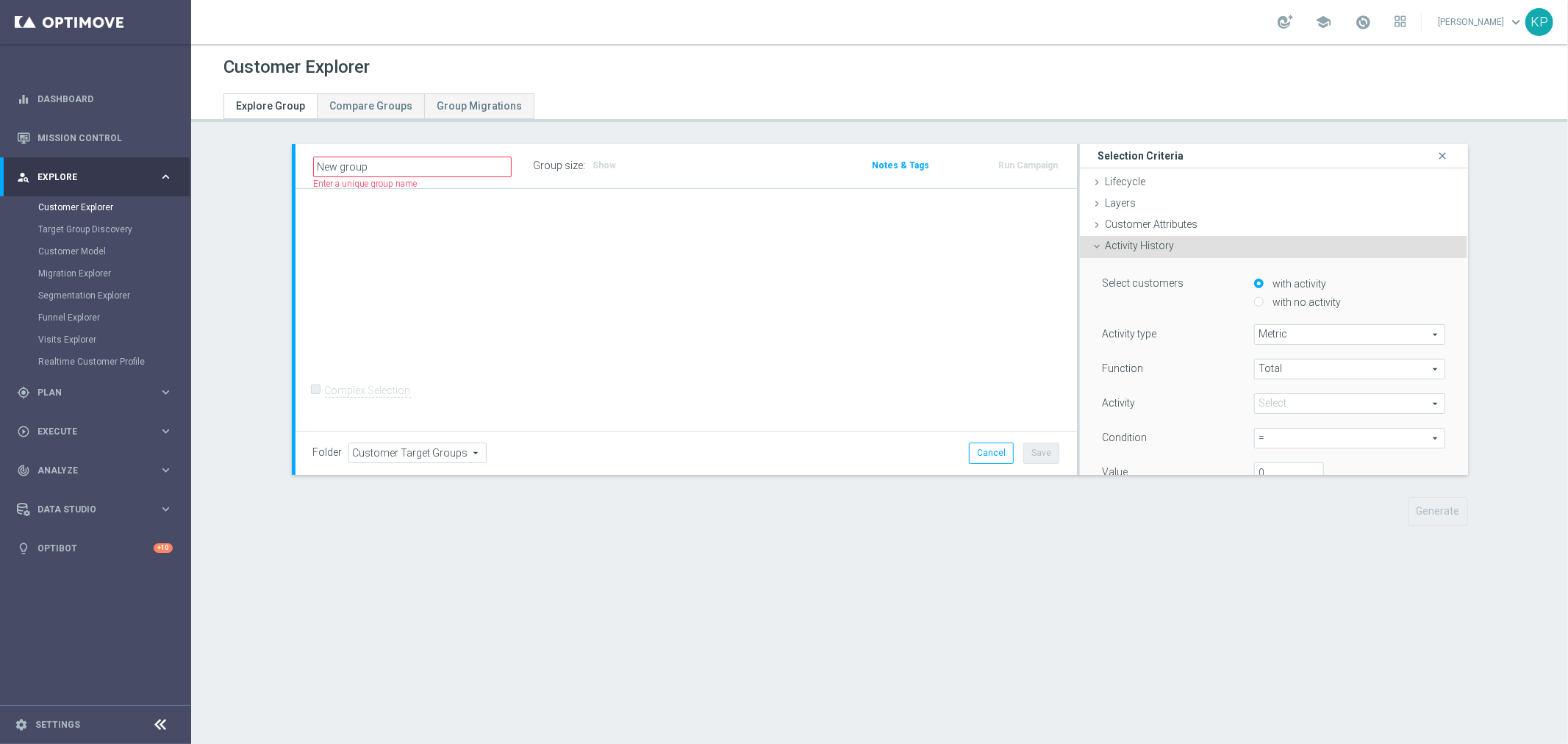
click at [1298, 334] on span "Metric" at bounding box center [1349, 335] width 190 height 19
click at [1290, 379] on span "Days with activity" at bounding box center [1350, 375] width 175 height 12
type input "Days with activity"
click at [1291, 366] on span at bounding box center [1349, 369] width 190 height 19
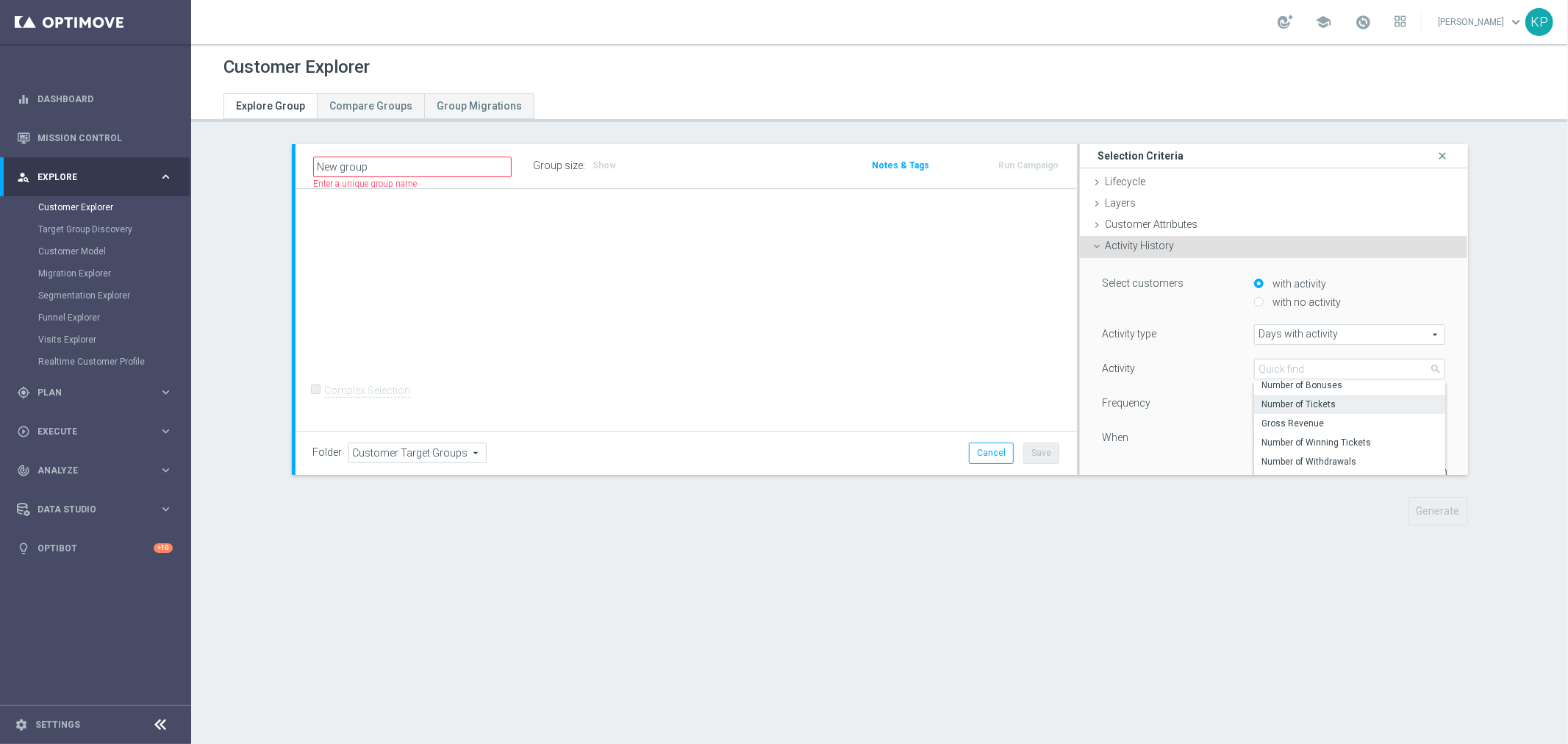
click at [1329, 408] on span "Number of Tickets" at bounding box center [1350, 404] width 177 height 12
type input "Number of Tickets"
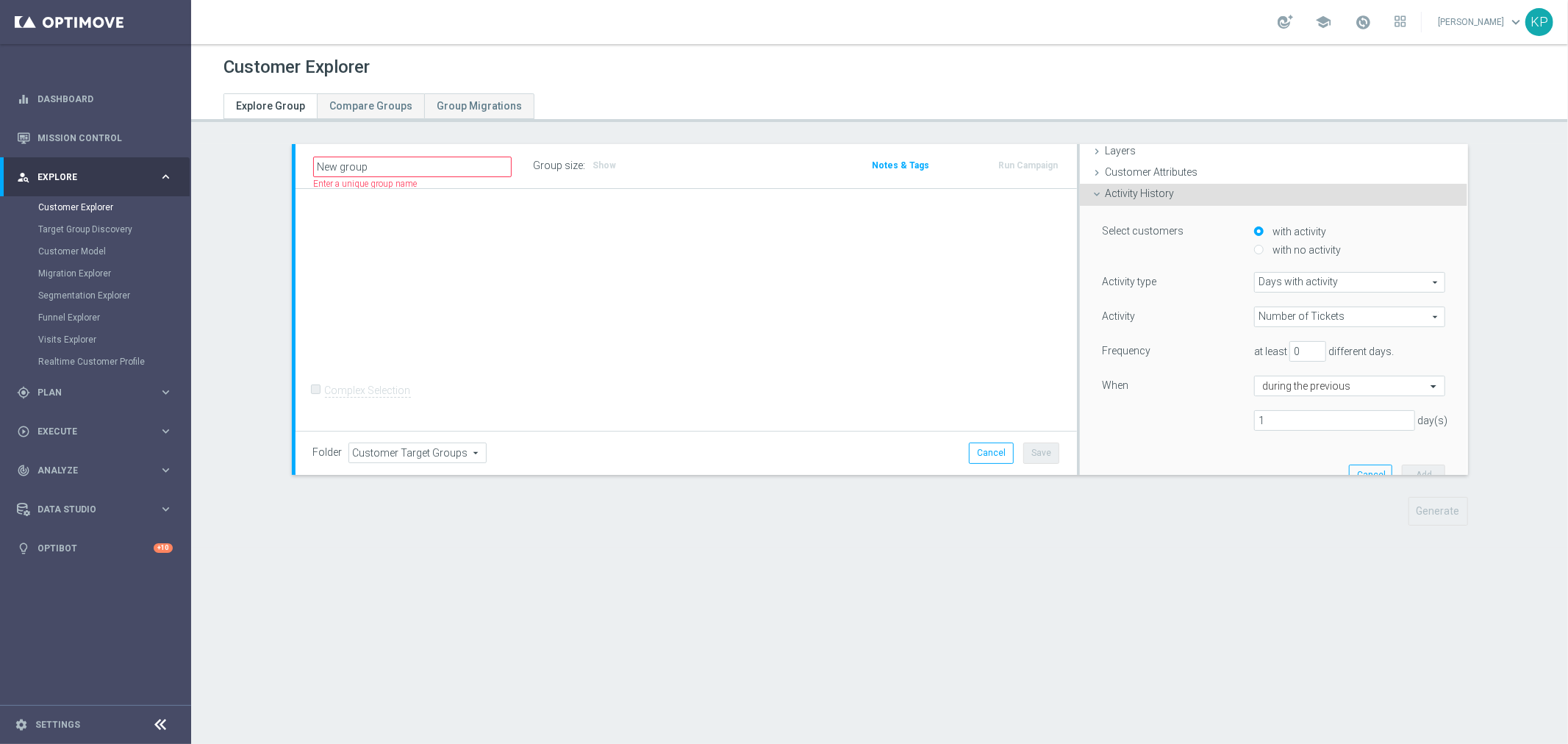
scroll to position [0, 0]
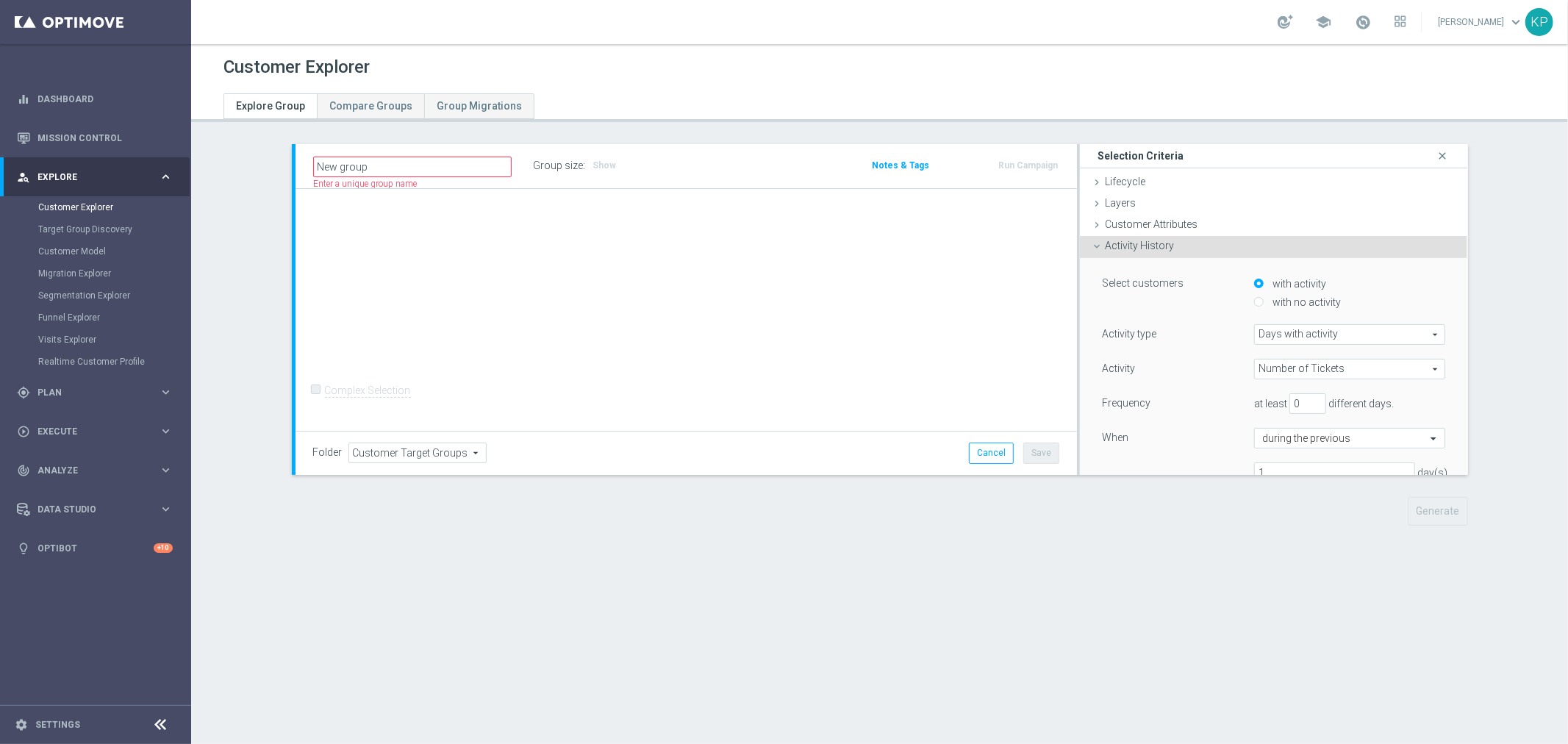
click at [1138, 253] on div "Activity History done" at bounding box center [1274, 247] width 388 height 22
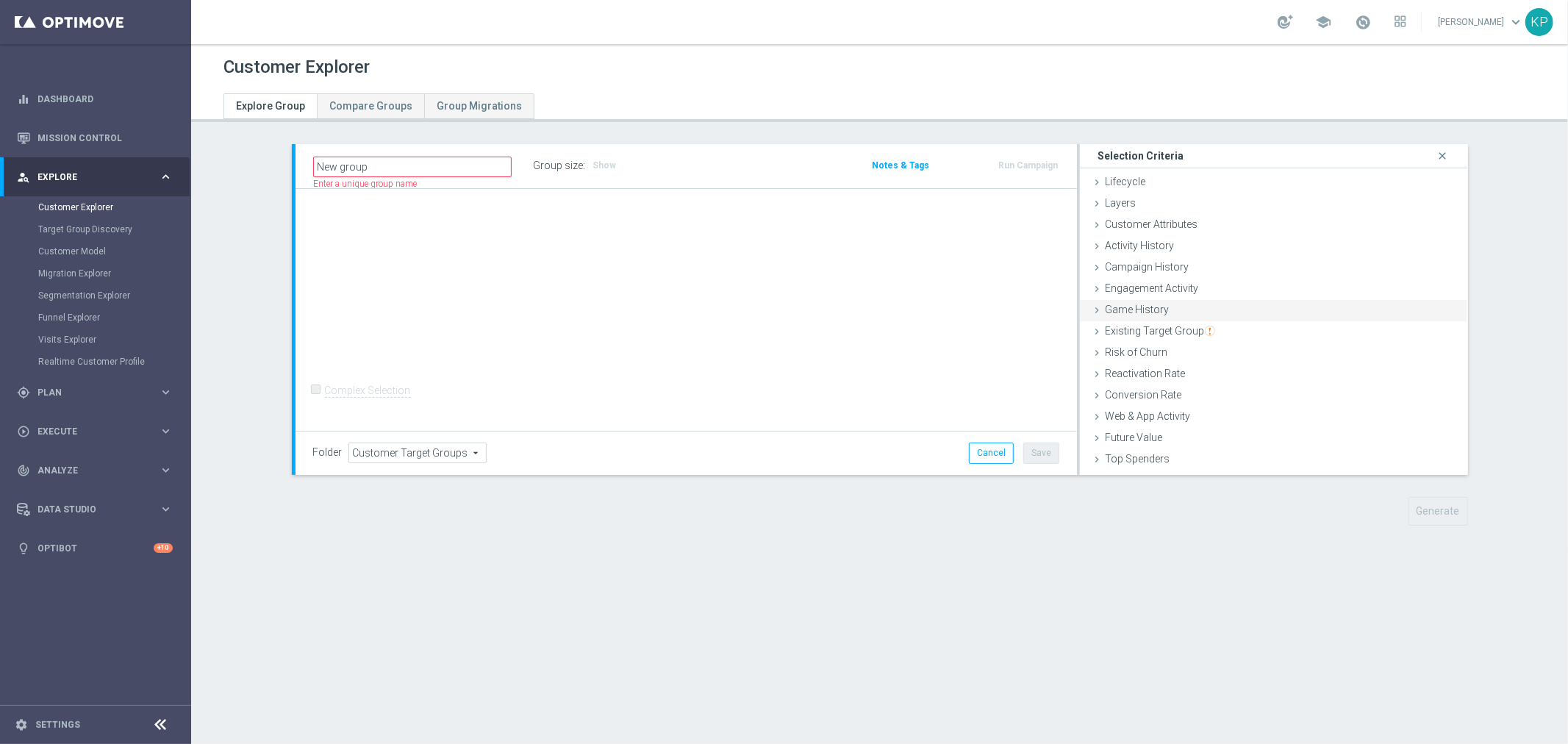
click at [1145, 315] on div "Game History done" at bounding box center [1274, 312] width 388 height 22
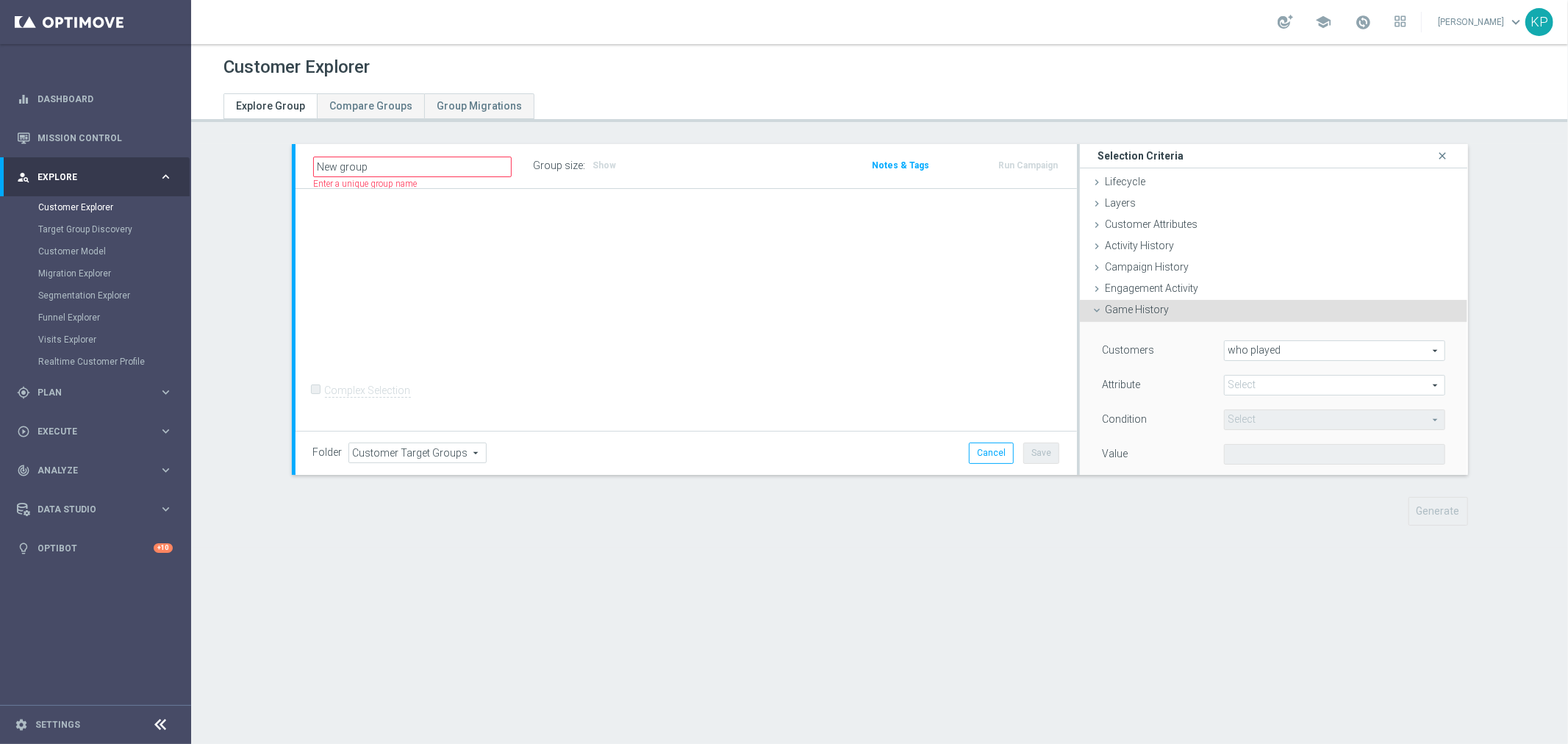
click at [1280, 352] on span "who played" at bounding box center [1335, 351] width 221 height 19
click at [1285, 351] on span "who played" at bounding box center [1335, 351] width 221 height 19
click at [1280, 381] on span at bounding box center [1335, 385] width 221 height 19
click at [1258, 402] on span "sport" at bounding box center [1335, 408] width 208 height 12
type input "sport"
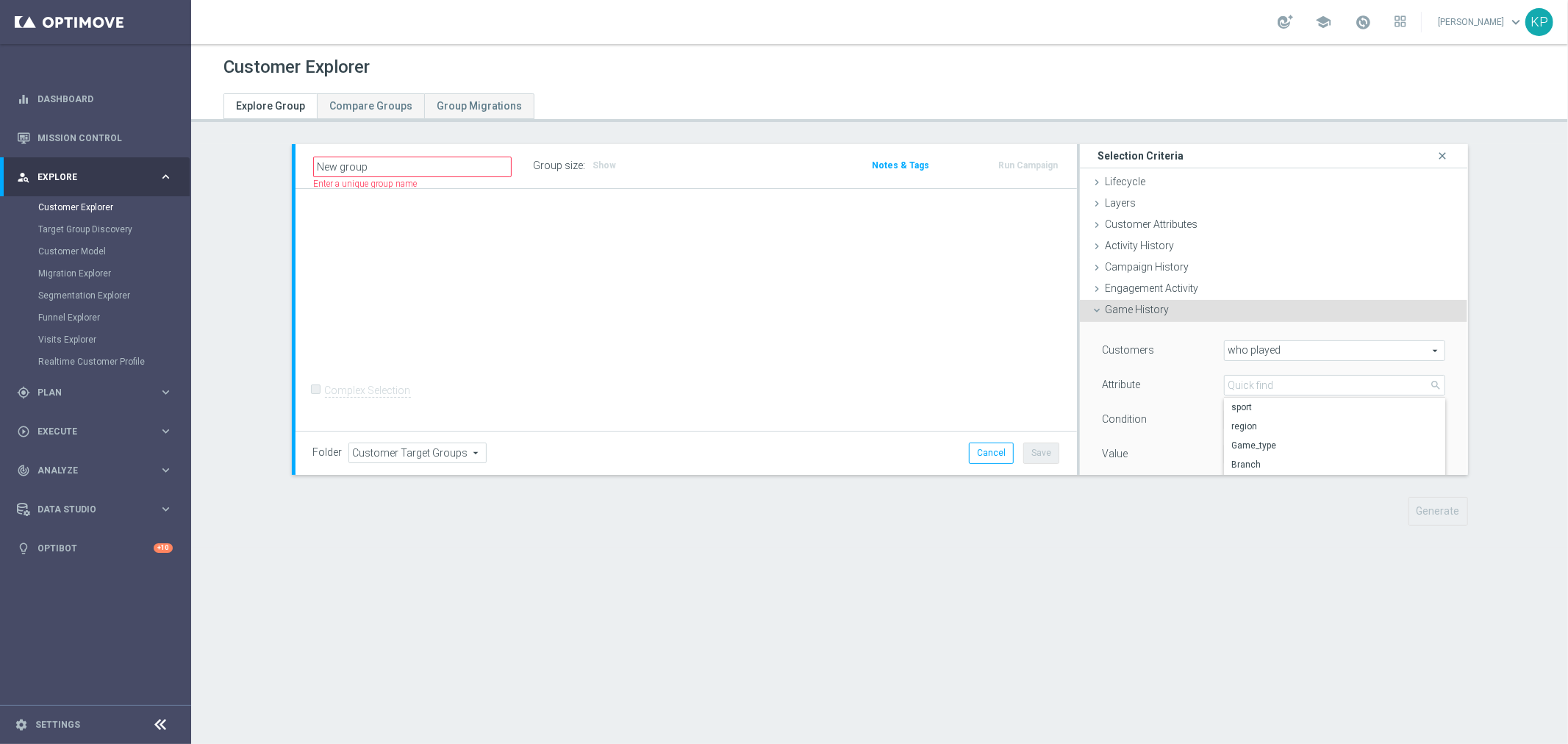
type input "Equals"
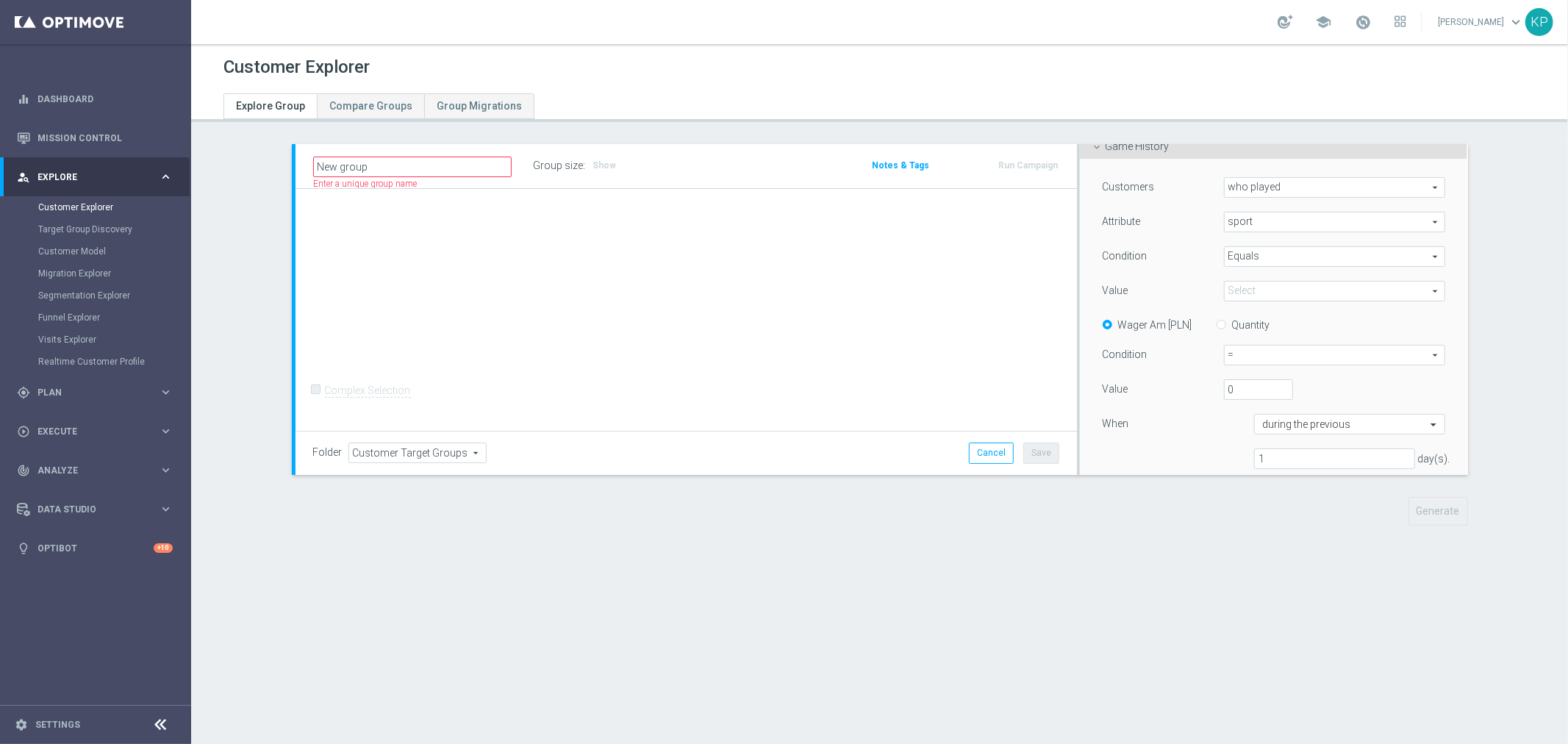
click at [1255, 285] on span at bounding box center [1335, 291] width 221 height 19
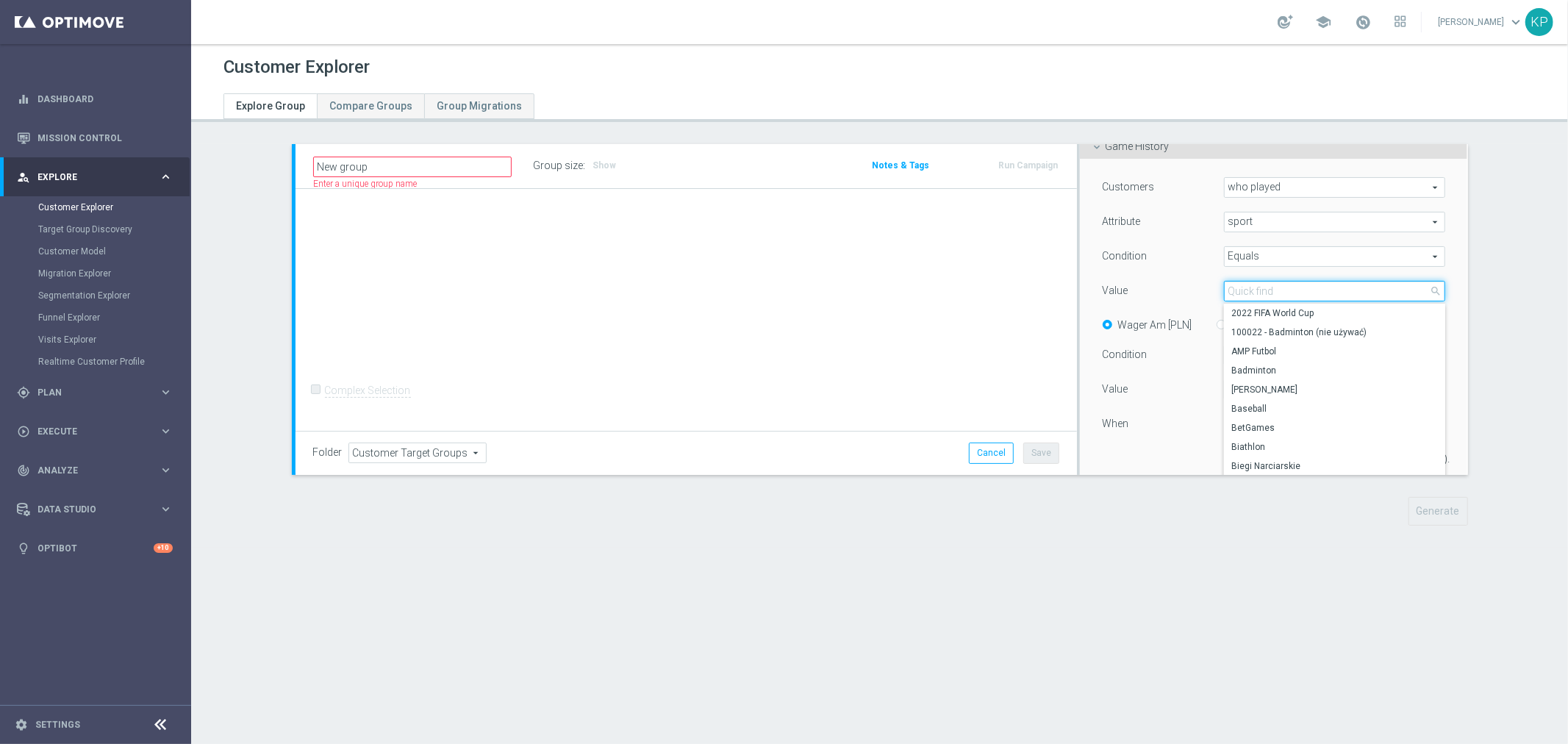
click at [1255, 285] on input "search" at bounding box center [1335, 291] width 222 height 21
type input "bet"
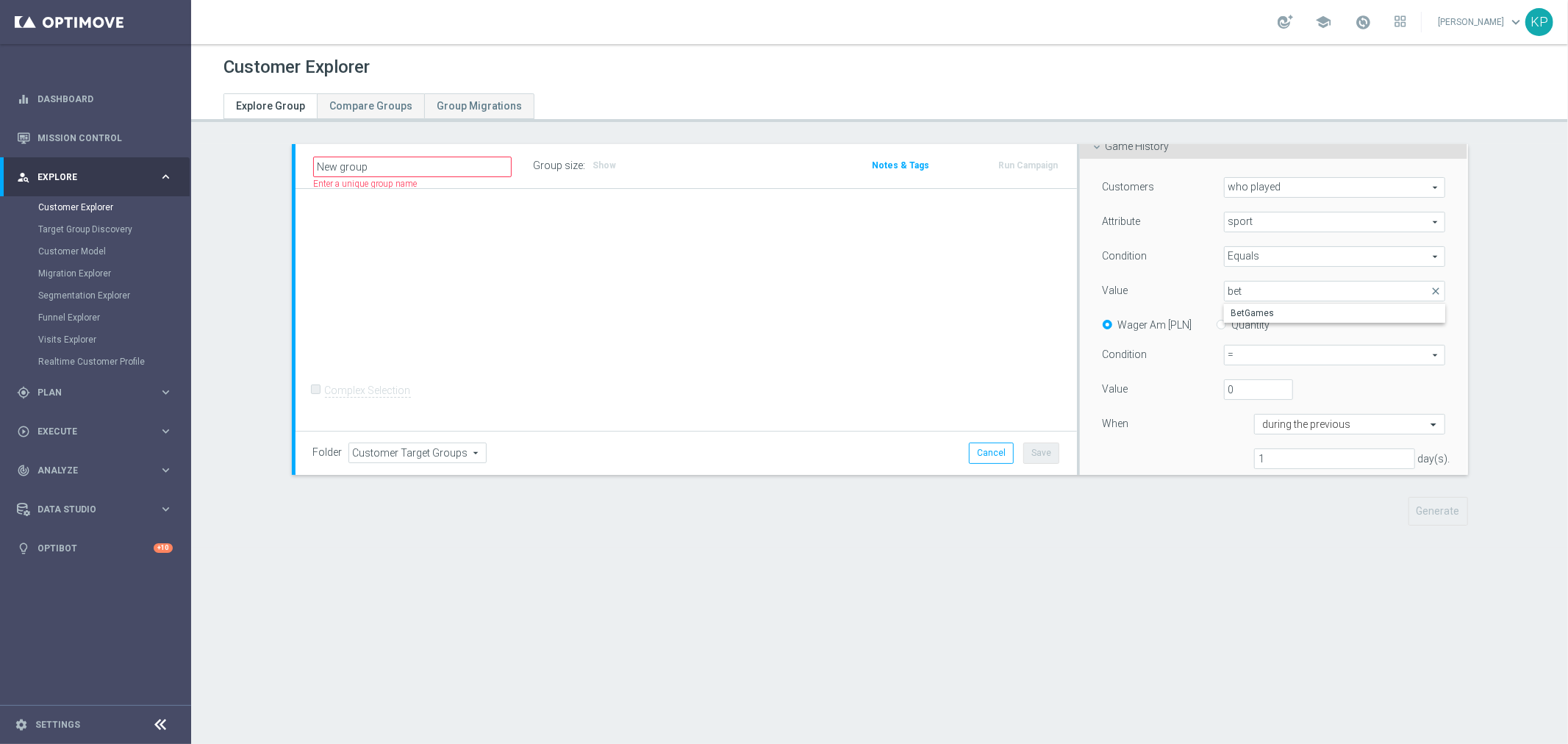
click at [1277, 254] on span "Equals" at bounding box center [1335, 257] width 221 height 19
click at [1269, 227] on span "sport" at bounding box center [1335, 222] width 221 height 19
click at [1252, 297] on span "Branch" at bounding box center [1335, 301] width 208 height 12
type input "Branch"
click at [1255, 289] on span at bounding box center [1335, 291] width 221 height 19
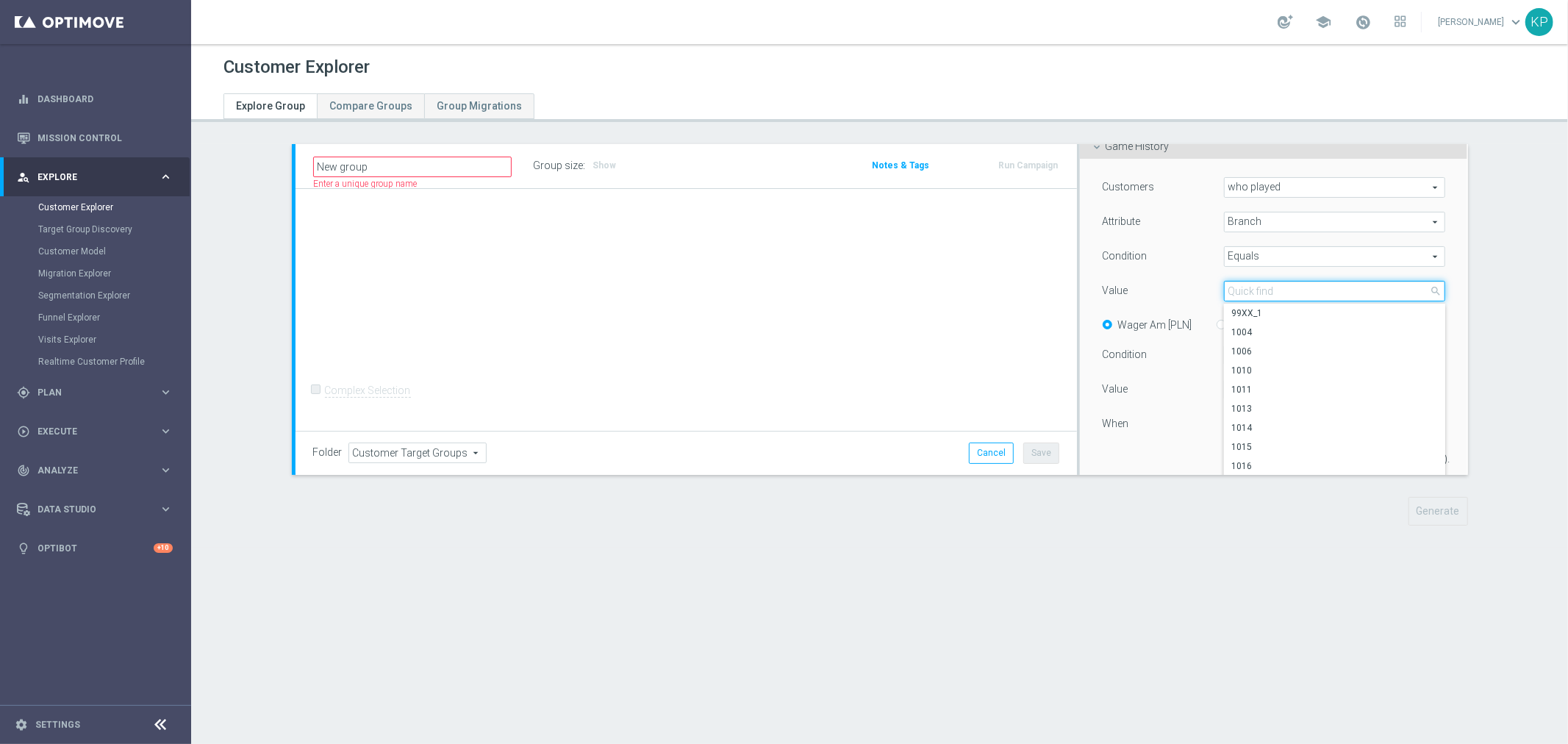
click at [1254, 290] on input "search" at bounding box center [1335, 291] width 222 height 21
type input "be"
click at [1250, 221] on span "Branch" at bounding box center [1335, 222] width 221 height 19
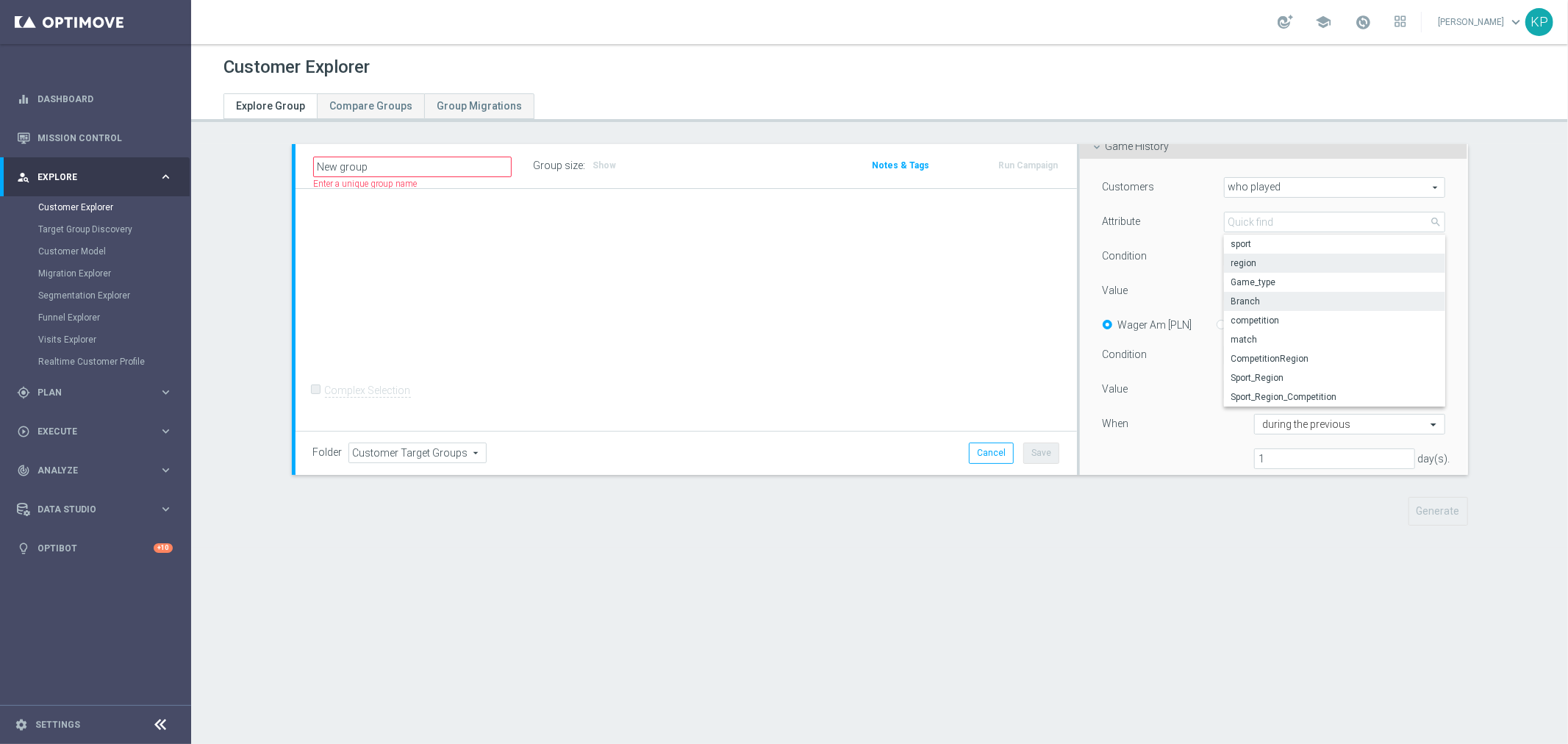
click at [1257, 266] on span "region" at bounding box center [1335, 263] width 208 height 12
type input "region"
click at [1248, 282] on span at bounding box center [1335, 291] width 221 height 19
click at [1248, 283] on input "search" at bounding box center [1335, 291] width 222 height 21
type input "bet"
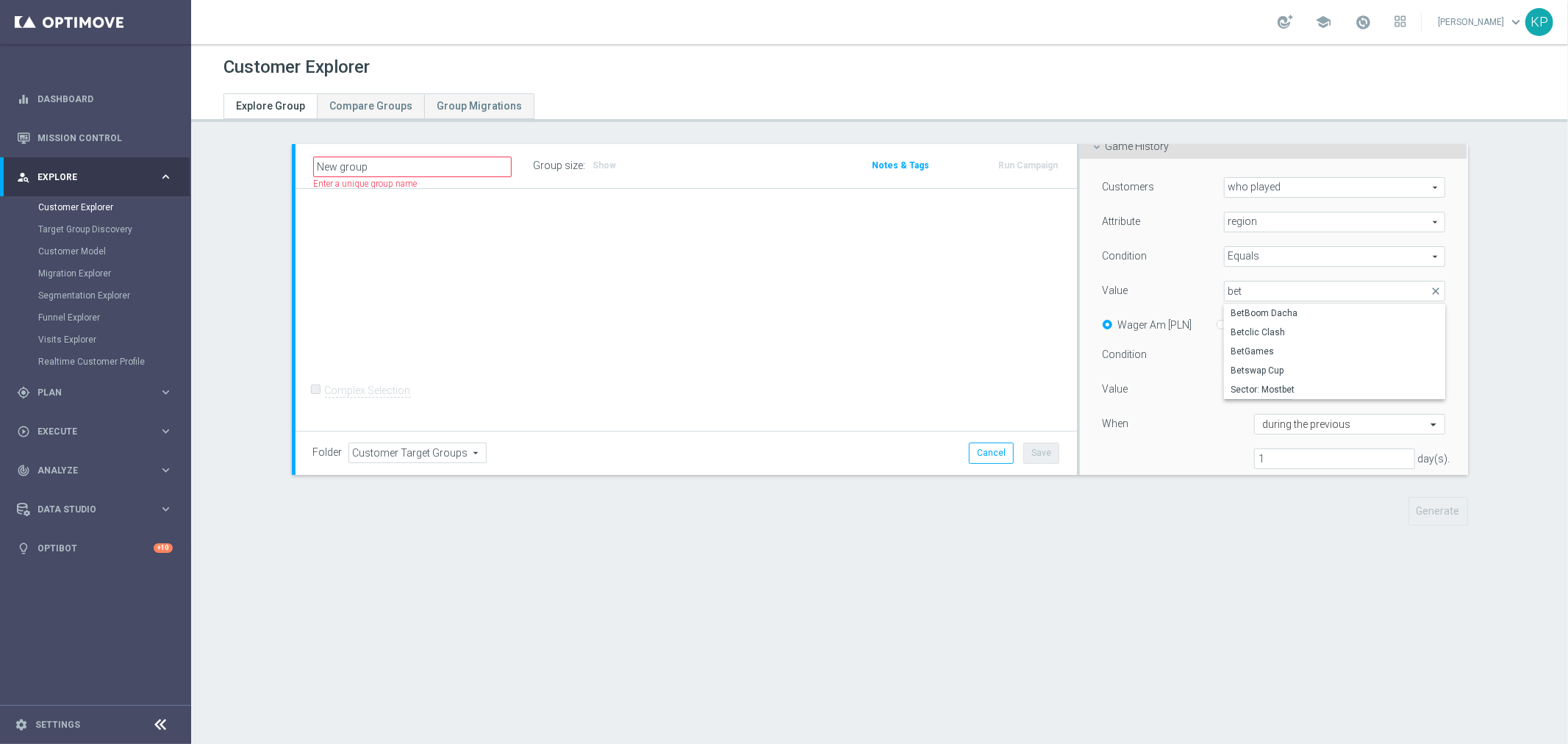
click at [1265, 253] on span "Equals" at bounding box center [1335, 257] width 221 height 19
click at [1254, 225] on span "region" at bounding box center [1335, 222] width 221 height 19
click at [1265, 282] on span "Game_type" at bounding box center [1335, 282] width 208 height 12
click at [1248, 285] on span at bounding box center [1335, 291] width 221 height 19
click at [1252, 223] on span "Game_type" at bounding box center [1335, 222] width 221 height 19
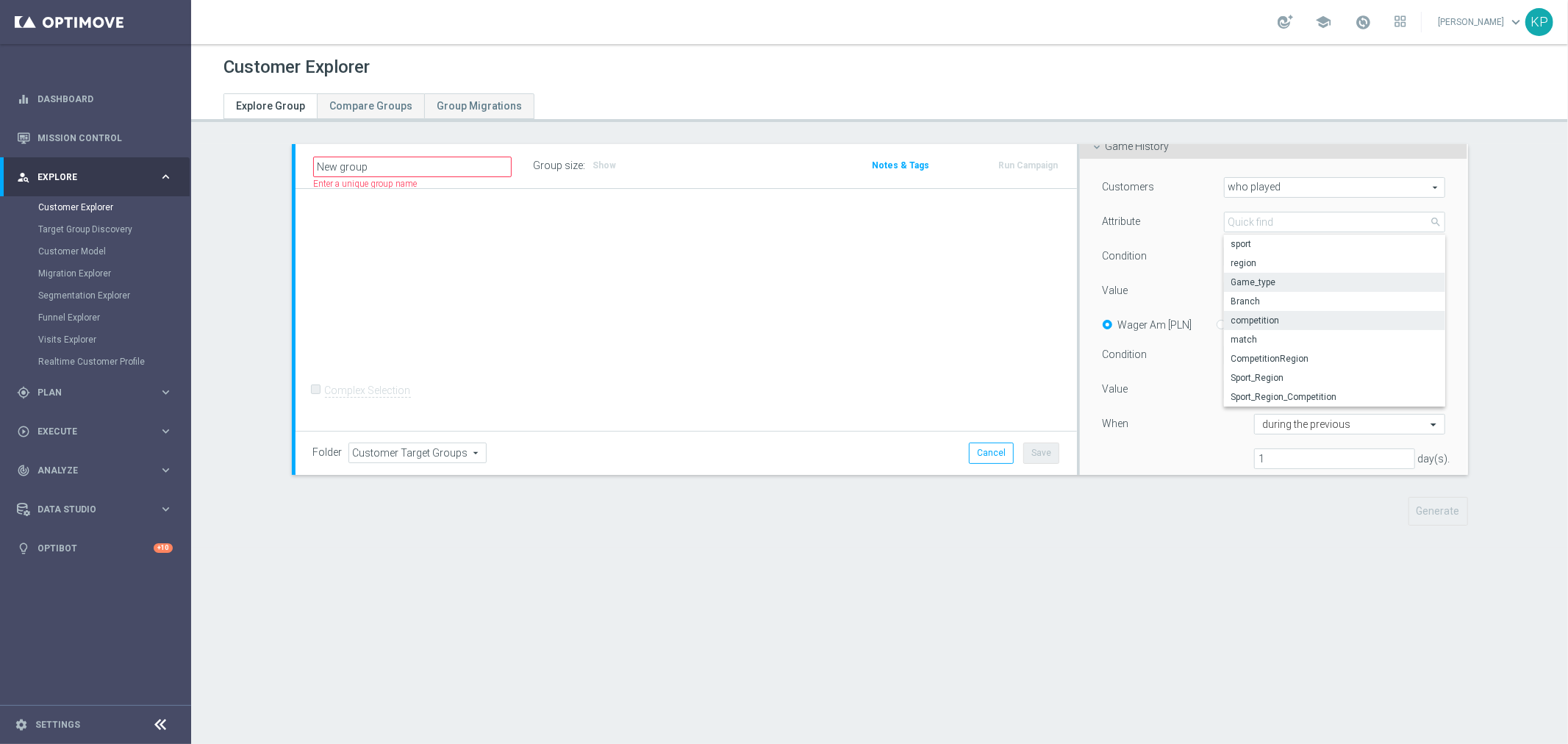
click at [1263, 315] on span "competition" at bounding box center [1335, 321] width 208 height 12
type input "competition"
click at [1252, 290] on span at bounding box center [1335, 291] width 221 height 19
click at [1252, 290] on input "search" at bounding box center [1335, 291] width 222 height 21
type input "be"
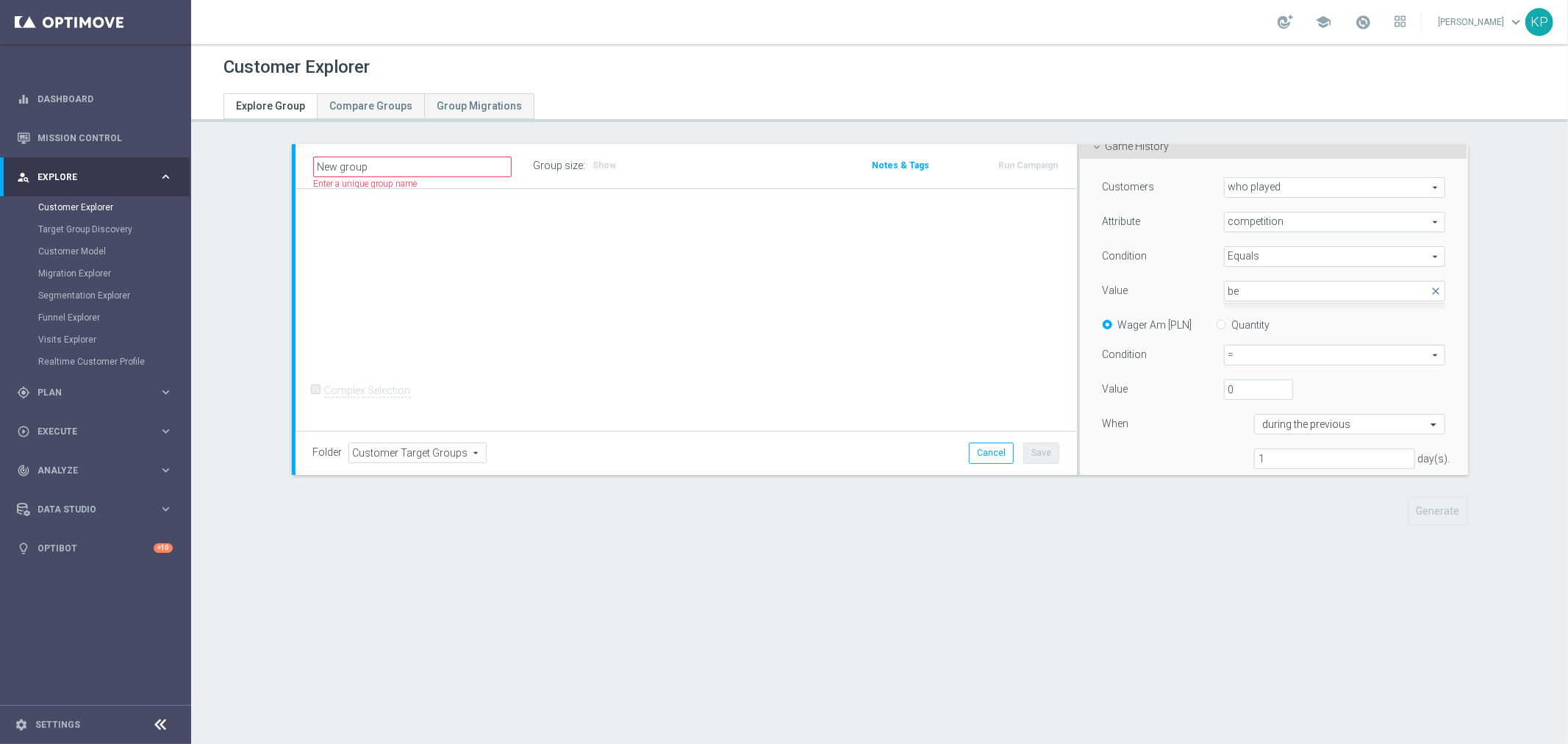
click at [1252, 278] on div "Customers who played who played arrow_drop_down search Attribute competition co…" at bounding box center [1274, 329] width 344 height 304
click at [1325, 288] on span at bounding box center [1335, 291] width 221 height 19
click at [1280, 223] on span "competition" at bounding box center [1335, 222] width 221 height 19
click at [1268, 336] on span "match" at bounding box center [1335, 340] width 208 height 12
type input "match"
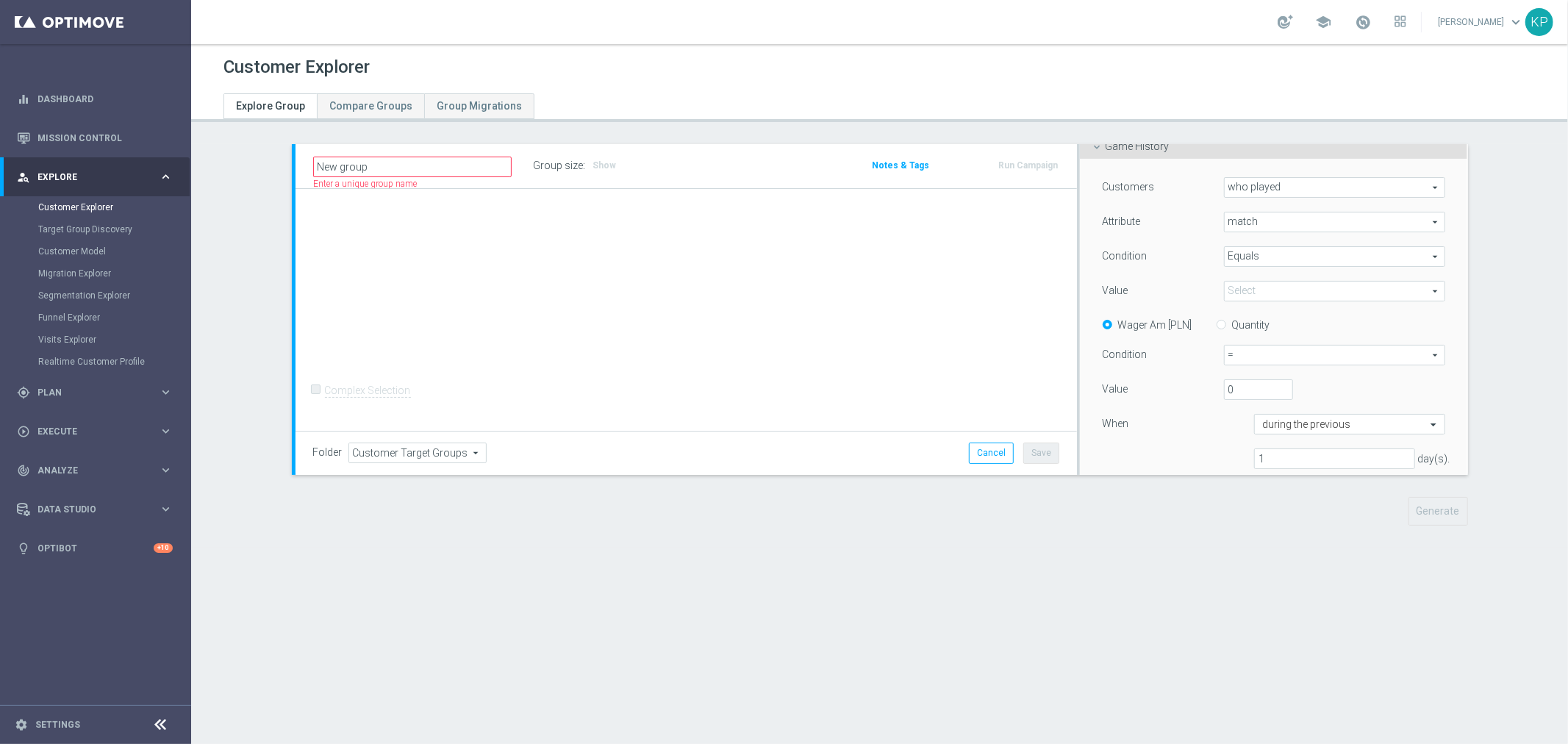
click at [1266, 287] on span at bounding box center [1335, 291] width 221 height 19
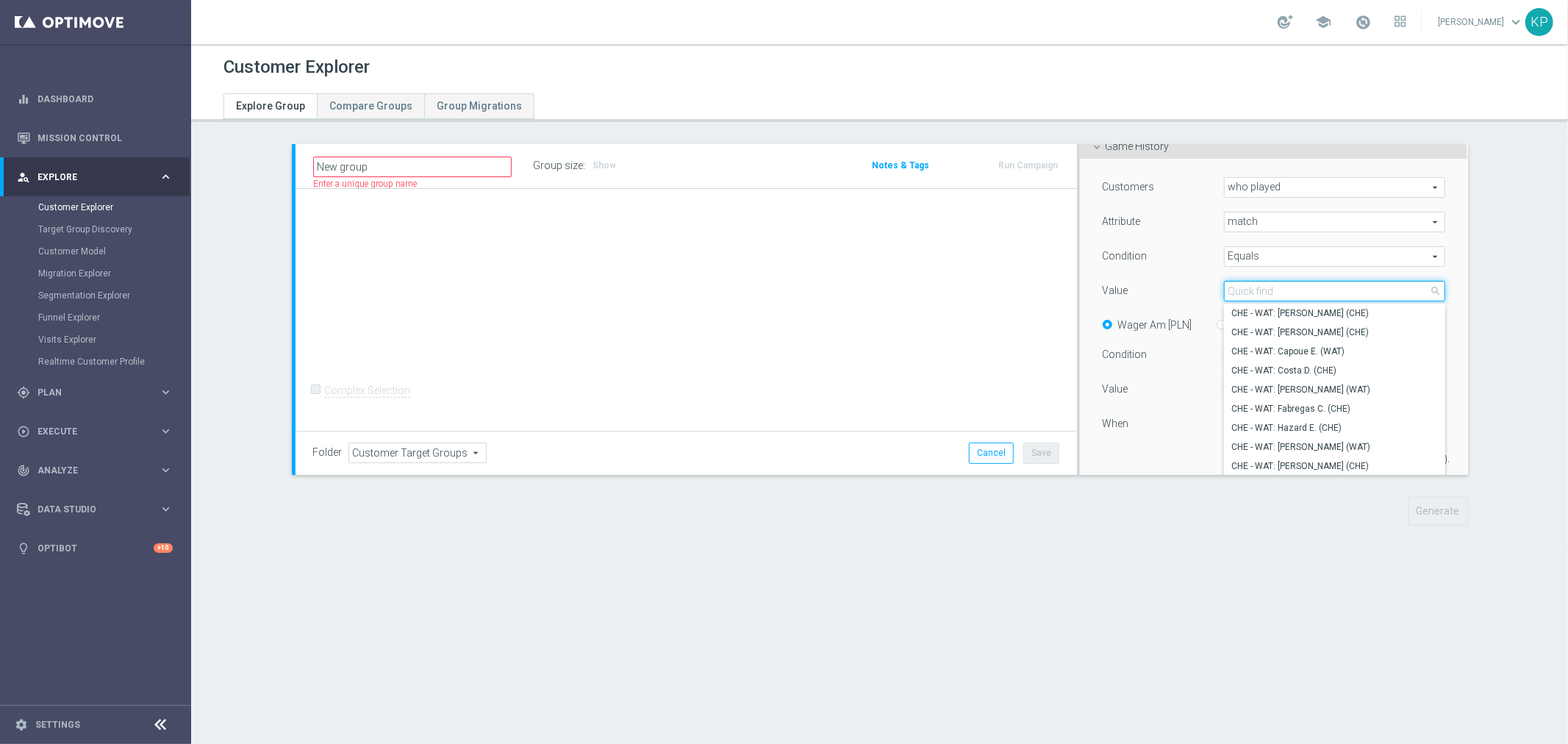
click at [1266, 287] on input "search" at bounding box center [1335, 291] width 222 height 21
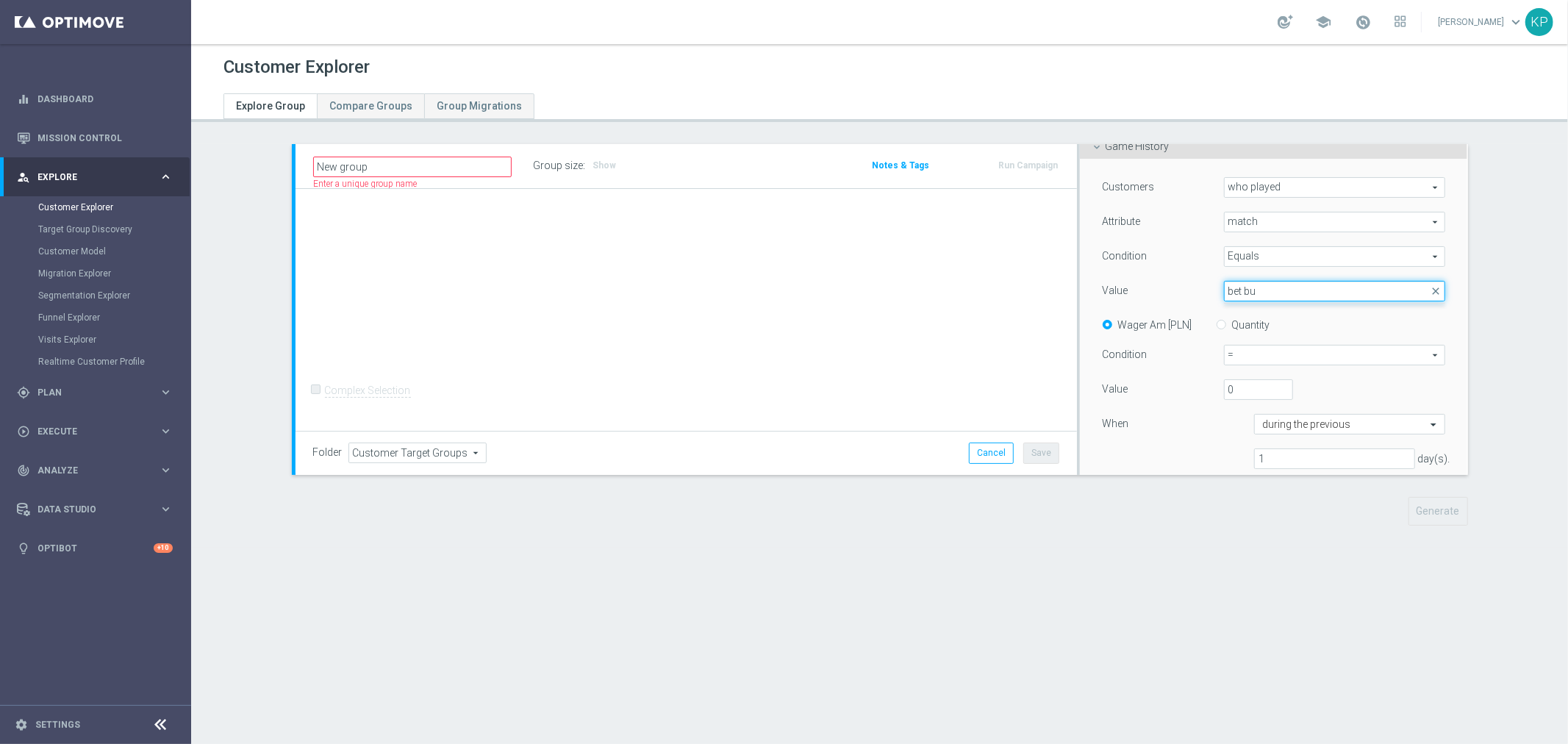
type input "bet bu"
click at [1251, 215] on span "match" at bounding box center [1335, 222] width 221 height 19
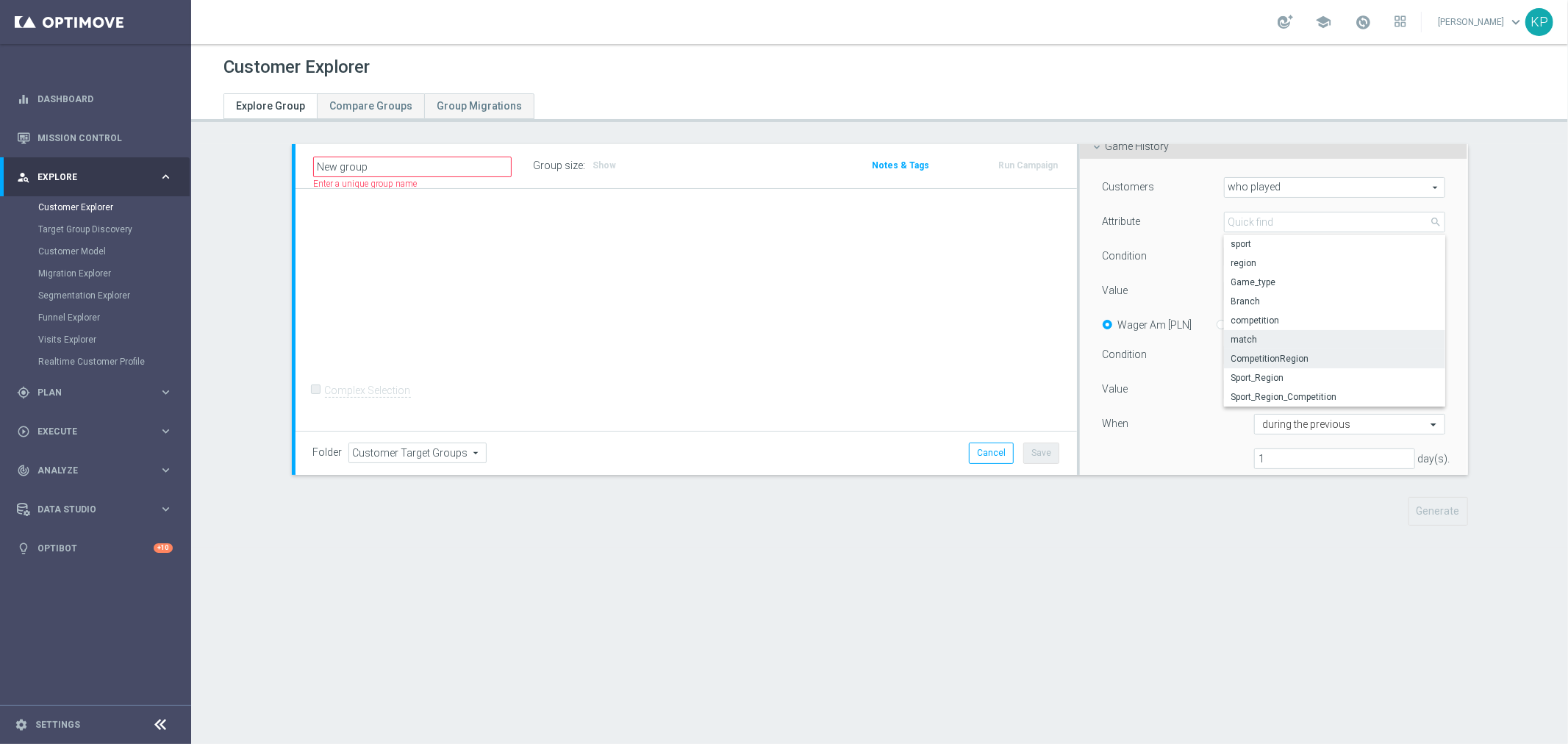
click at [1261, 354] on span "CompetitionRegion" at bounding box center [1335, 359] width 208 height 12
type input "CompetitionRegion"
click at [1254, 290] on span at bounding box center [1335, 291] width 221 height 19
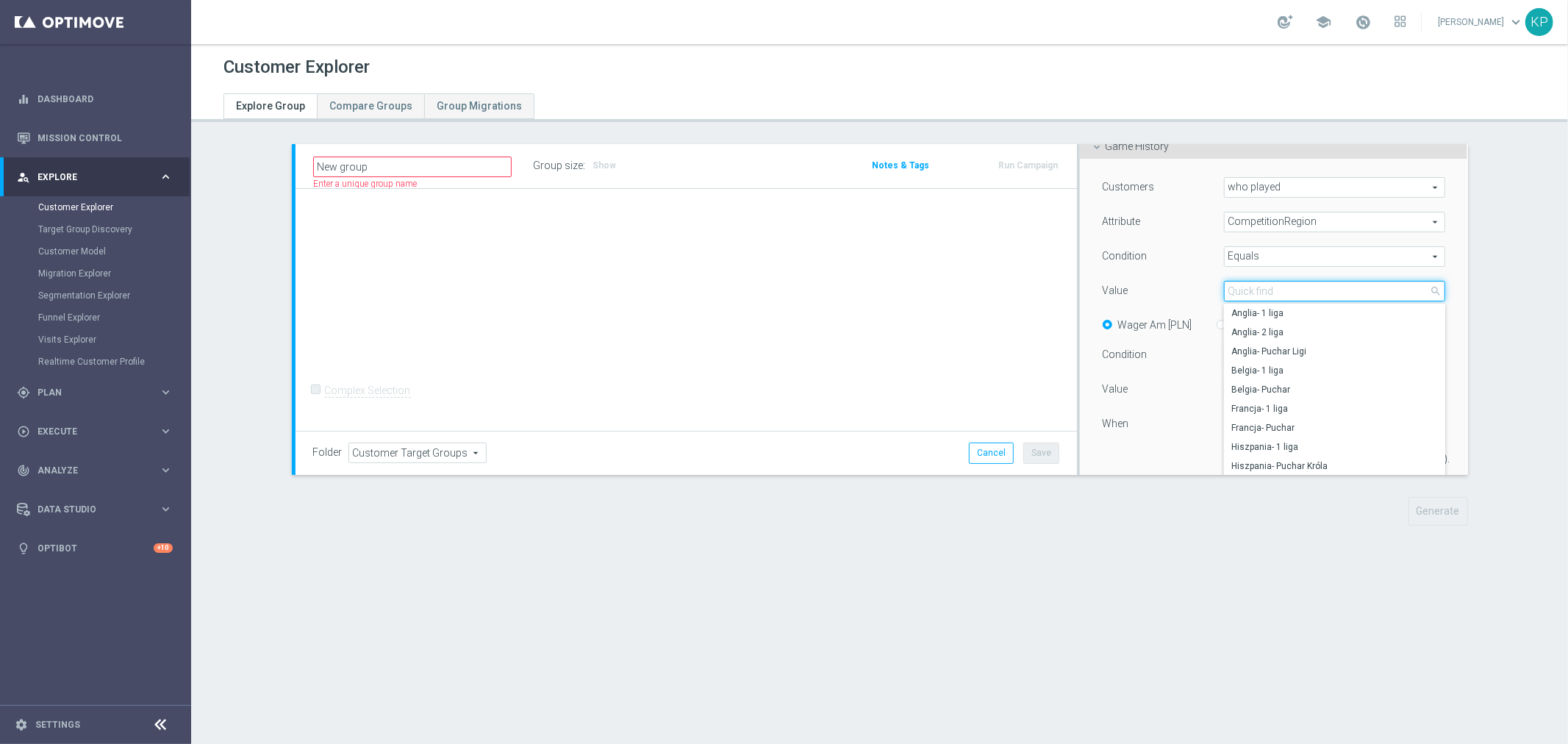
click at [1254, 290] on input "search" at bounding box center [1335, 291] width 222 height 21
type input "betb"
click at [1281, 223] on span "CompetitionRegion" at bounding box center [1335, 222] width 221 height 19
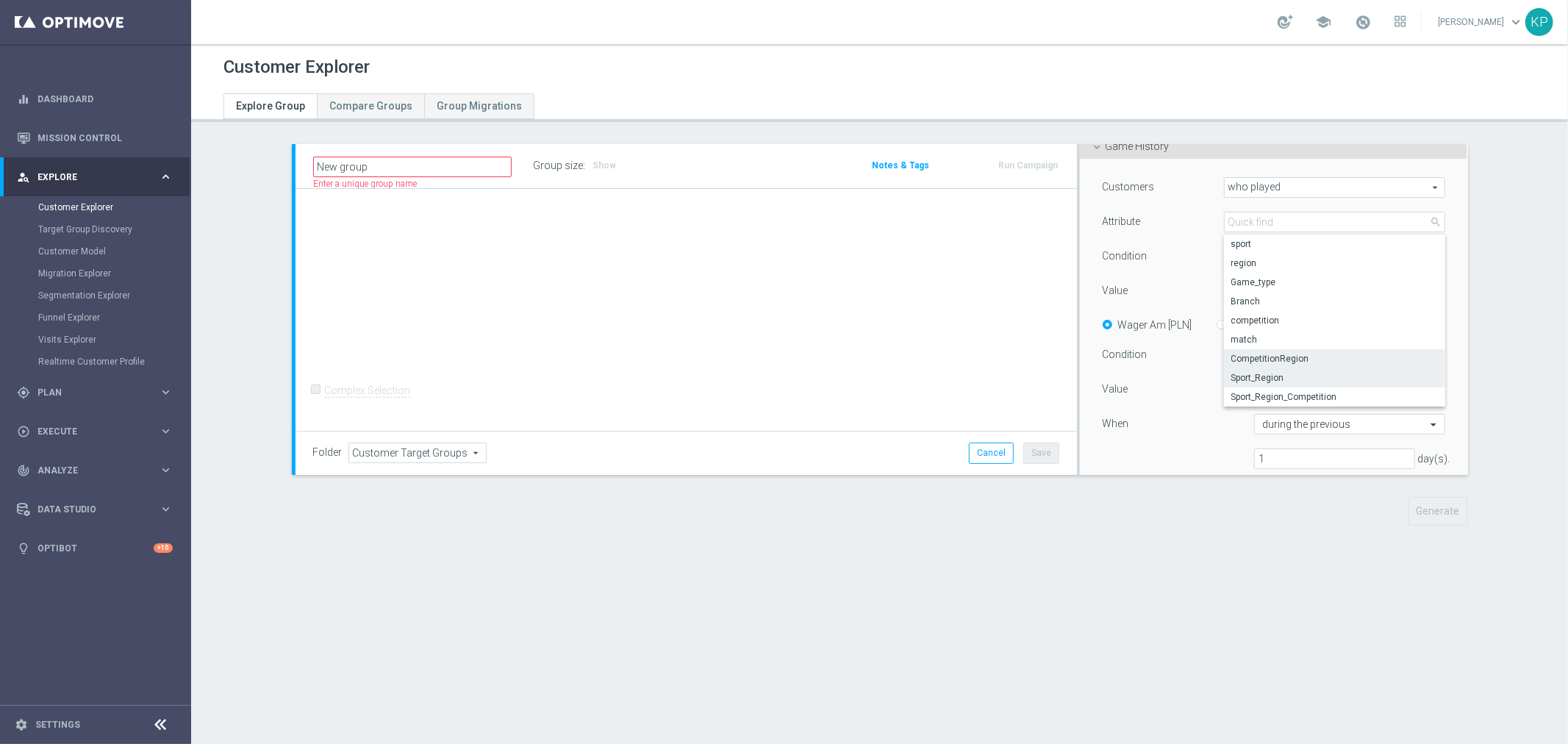
click at [1286, 372] on span "Sport_Region" at bounding box center [1335, 378] width 208 height 12
type input "Sport_Region"
click at [1265, 291] on span at bounding box center [1335, 291] width 221 height 19
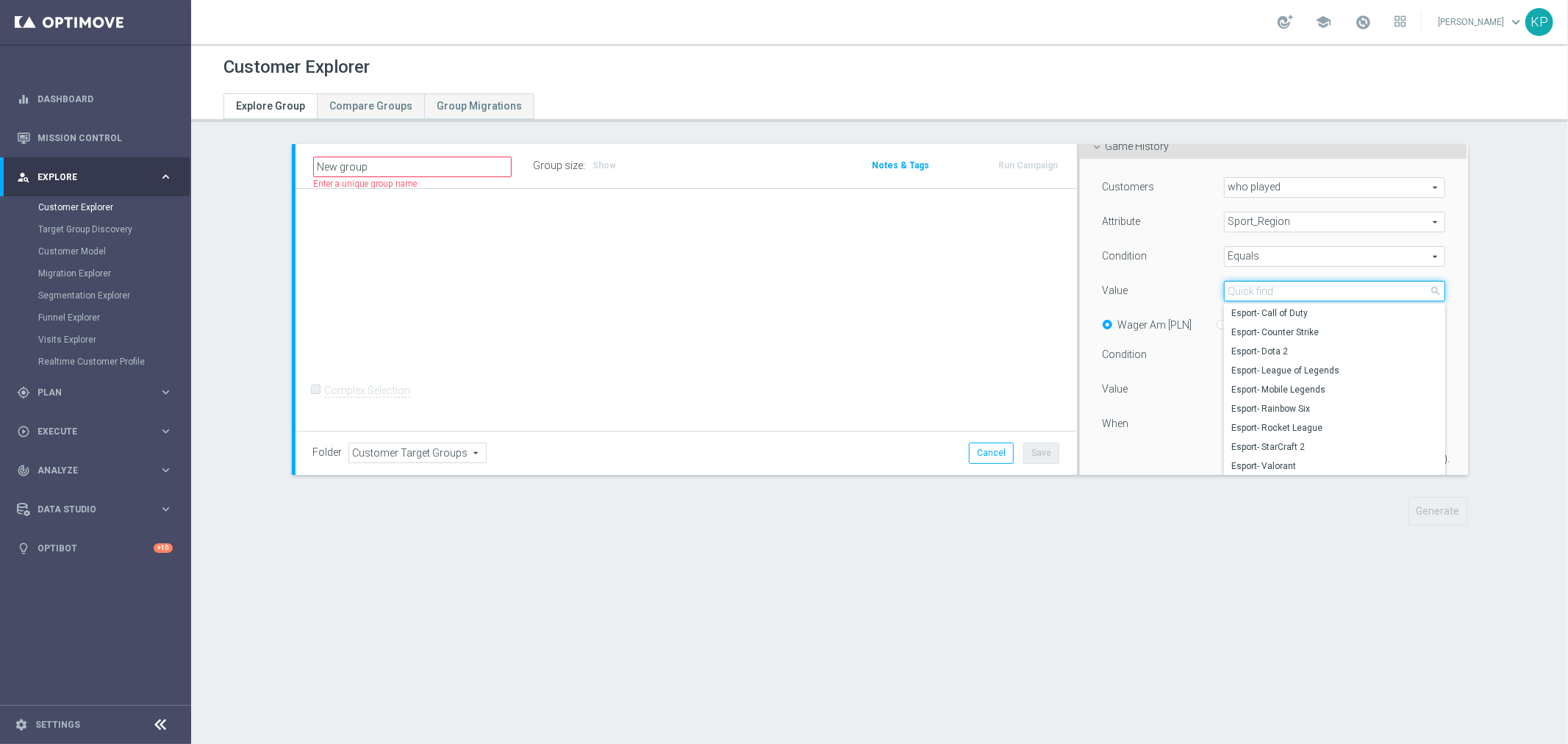
click at [1265, 291] on input "search" at bounding box center [1335, 291] width 222 height 21
type input "be"
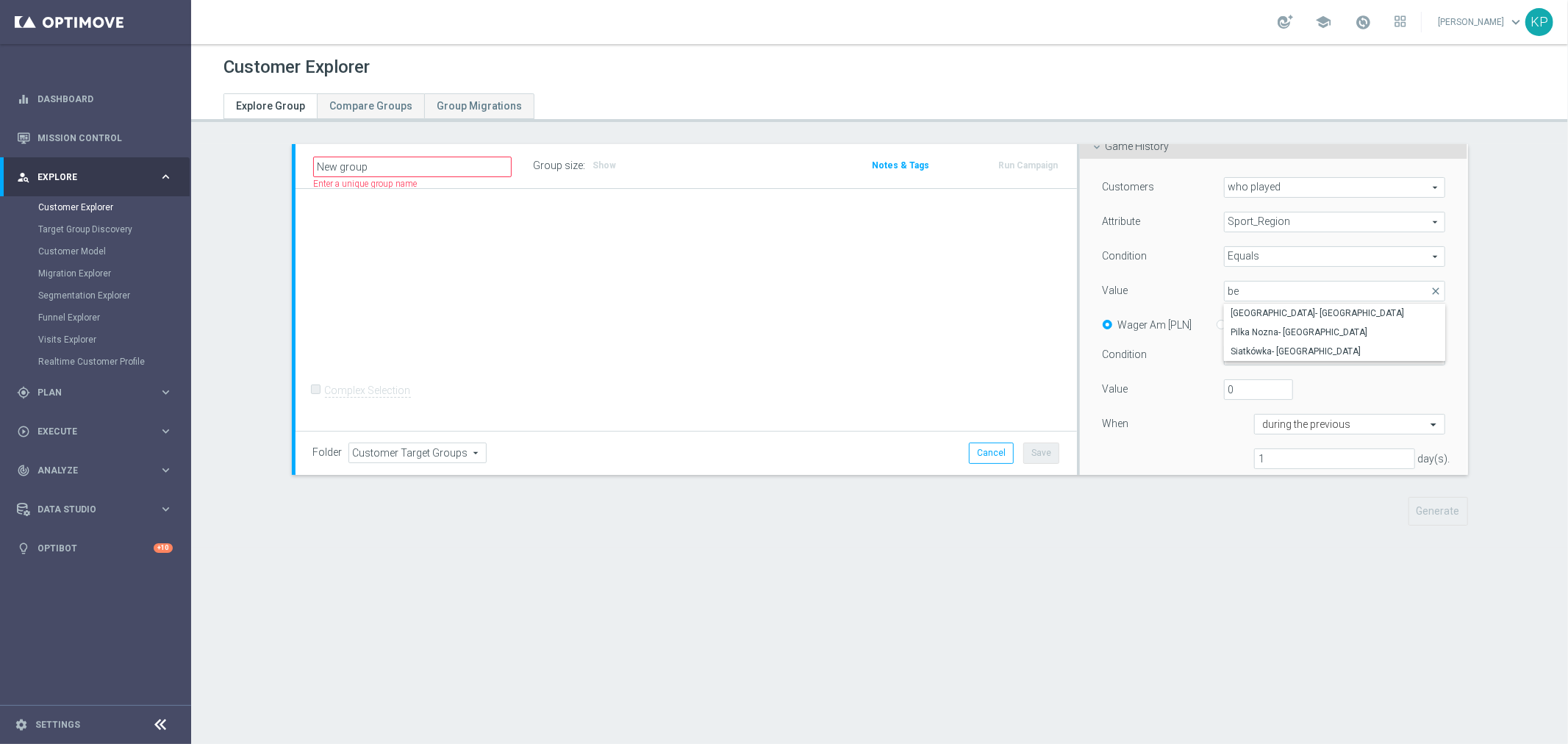
click at [1265, 222] on span "Sport_Region" at bounding box center [1335, 222] width 221 height 19
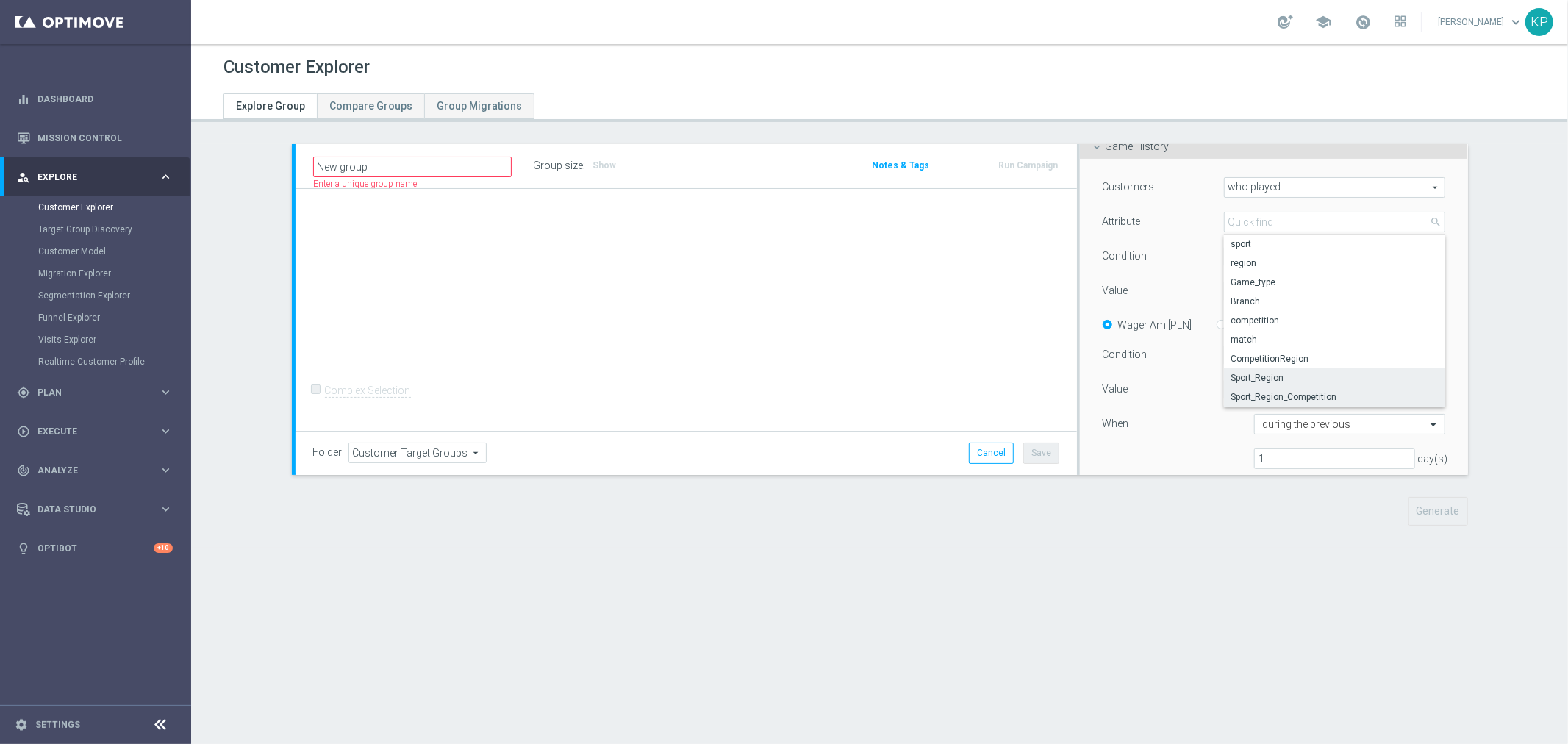
click at [1268, 396] on span "Sport_Region_Competition" at bounding box center [1335, 397] width 208 height 12
type input "Sport_Region_Competition"
click at [1263, 288] on span at bounding box center [1335, 291] width 221 height 19
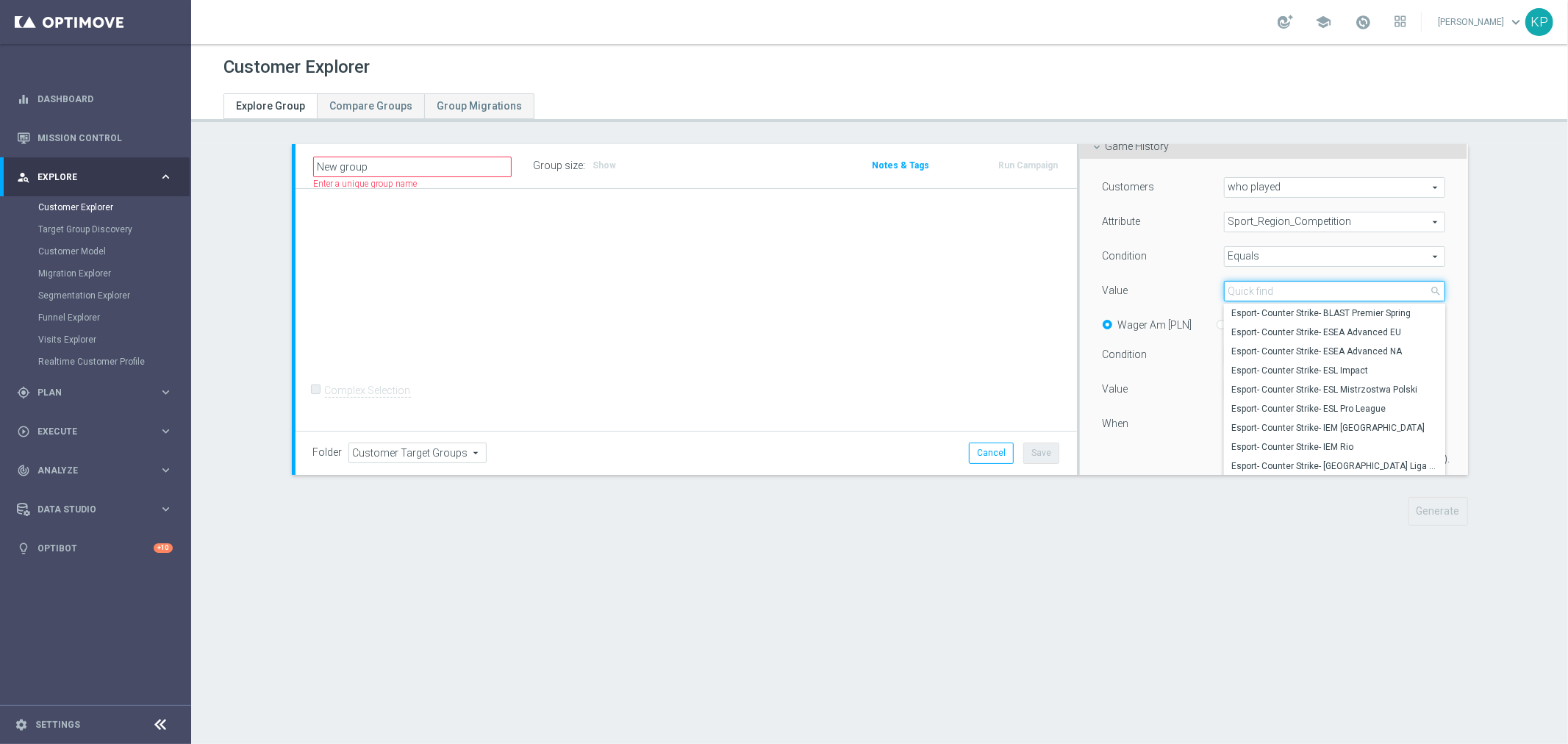
click at [1263, 288] on input "search" at bounding box center [1335, 291] width 222 height 21
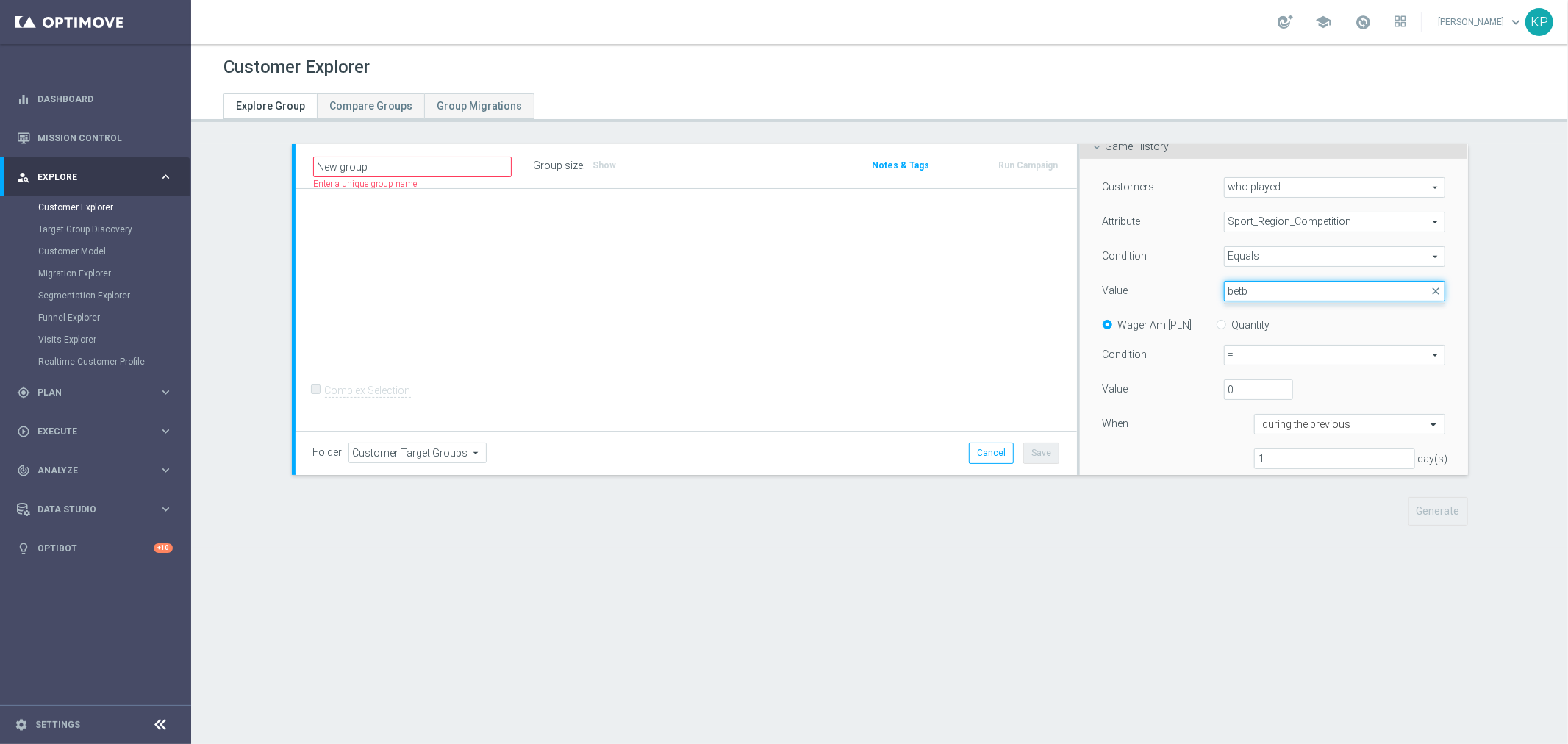
type input "betb"
click at [1329, 319] on div "Wager Am [PLN] Quantity" at bounding box center [1274, 324] width 366 height 18
